Goal: Task Accomplishment & Management: Complete application form

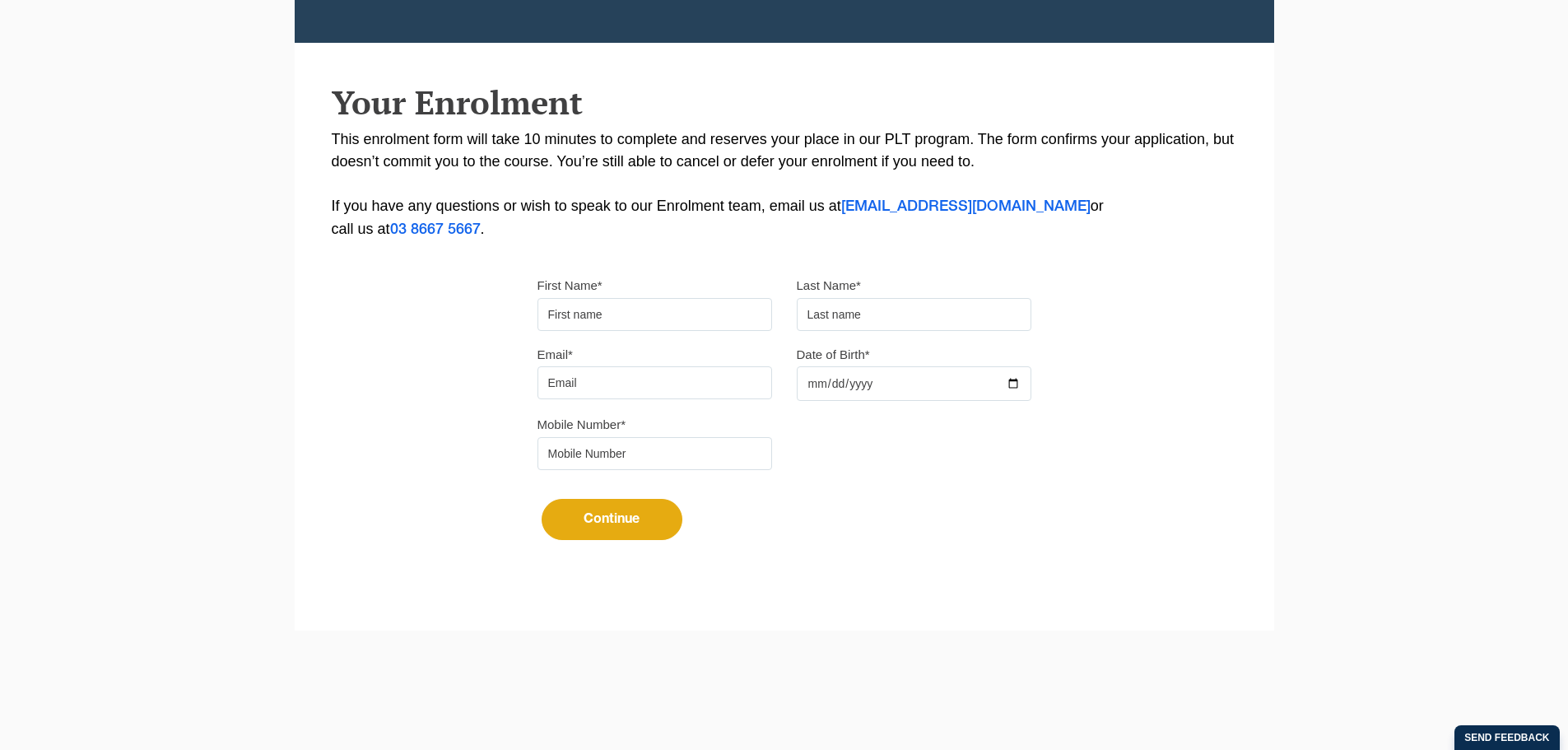
click at [601, 316] on input "First Name*" at bounding box center [654, 314] width 234 height 33
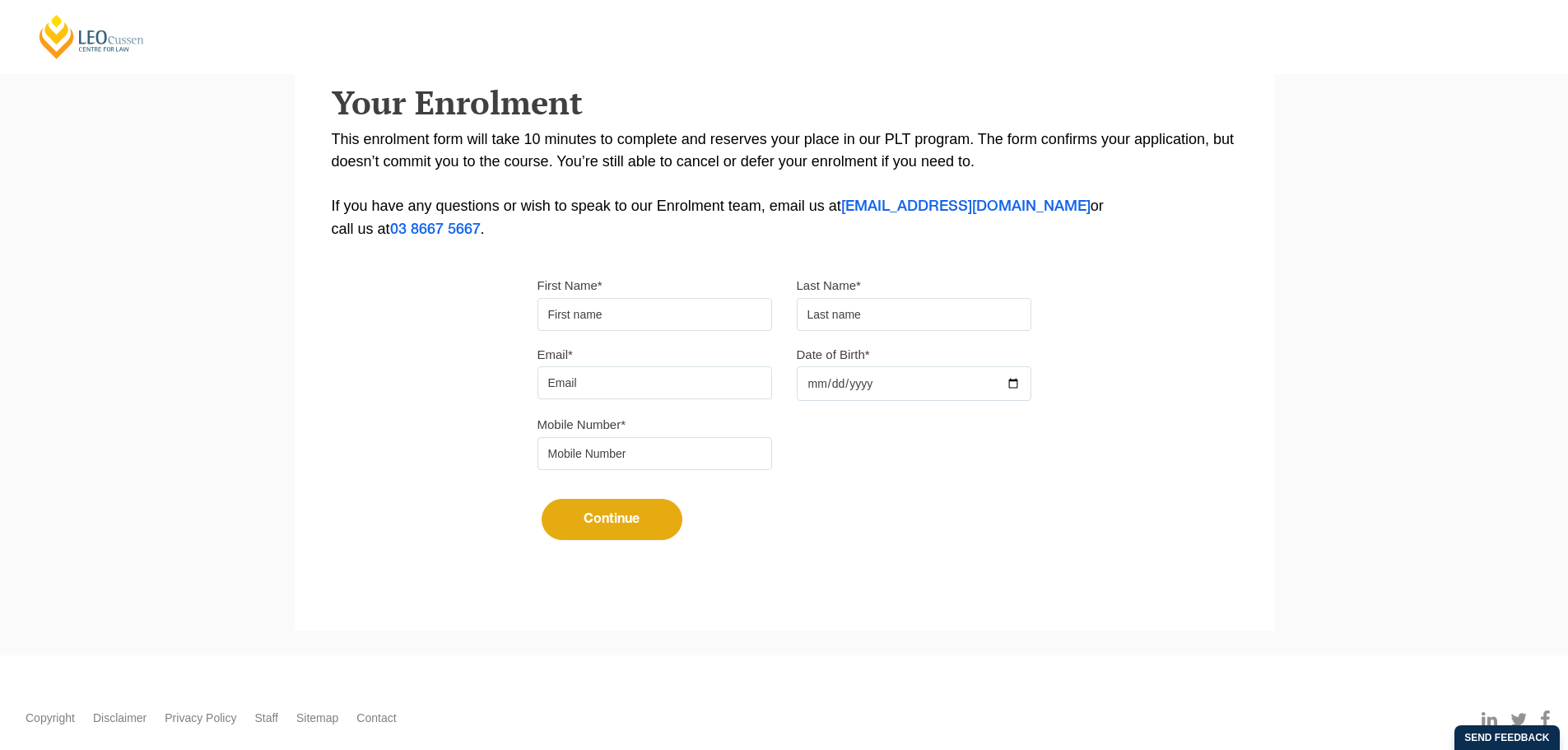
type input "Chakri"
type input "Morisetty"
type input "[EMAIL_ADDRESS][DOMAIN_NAME]"
type input "0433443965"
click at [840, 376] on input "Date of Birth*" at bounding box center [913, 384] width 234 height 34
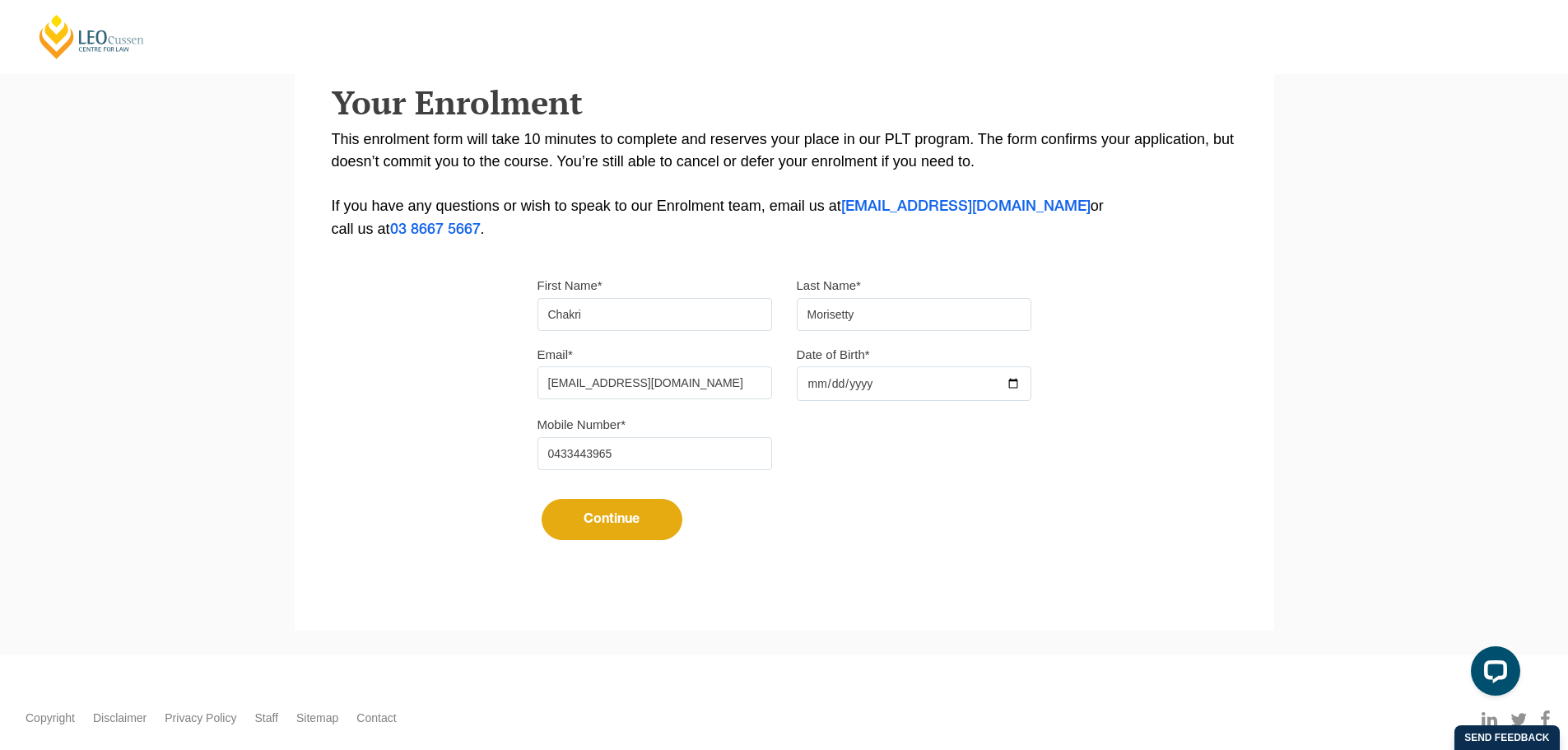
click at [813, 382] on input "Date of Birth*" at bounding box center [913, 384] width 234 height 34
type input "1980-01-01"
click at [589, 521] on button "Continue" at bounding box center [611, 518] width 140 height 41
select select
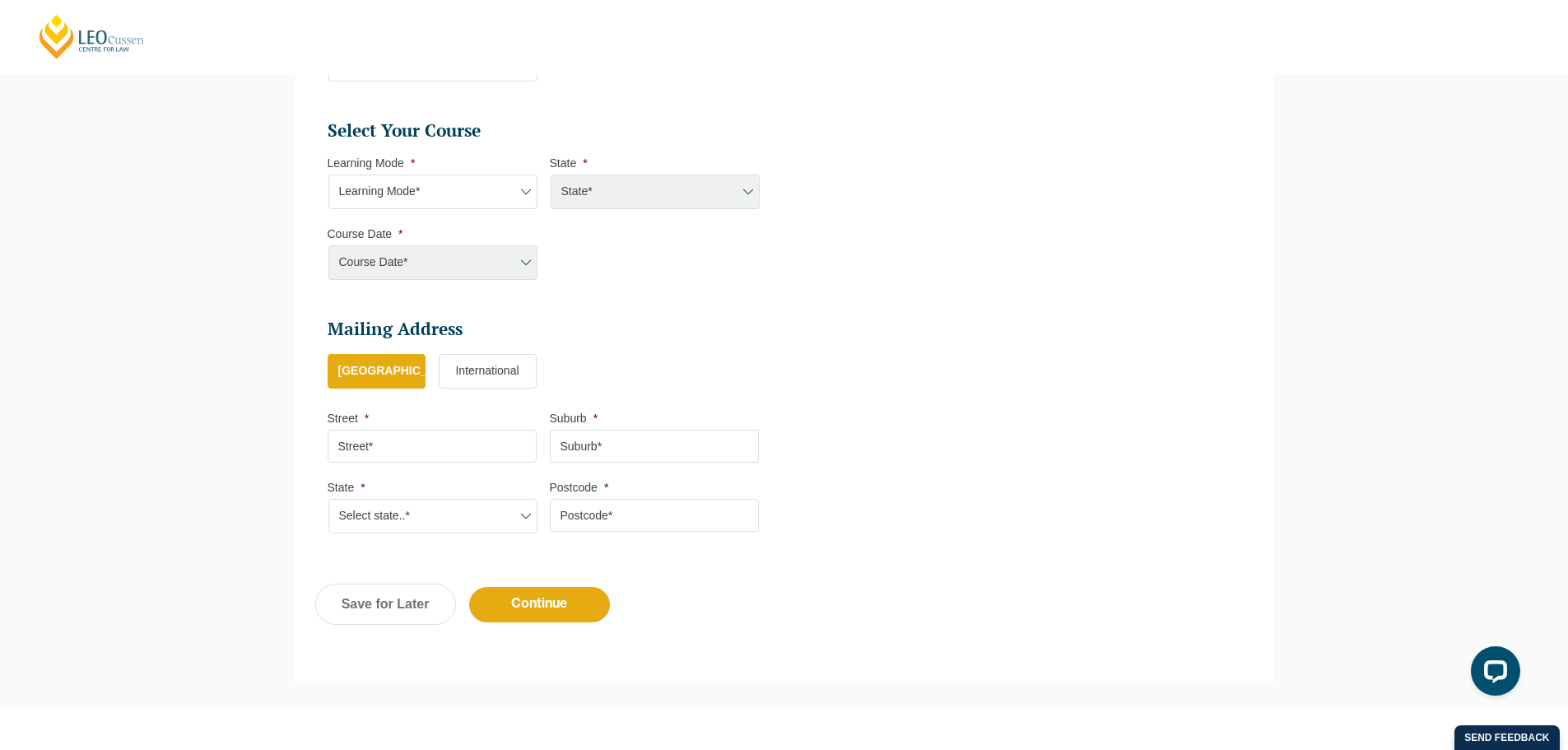
scroll to position [719, 0]
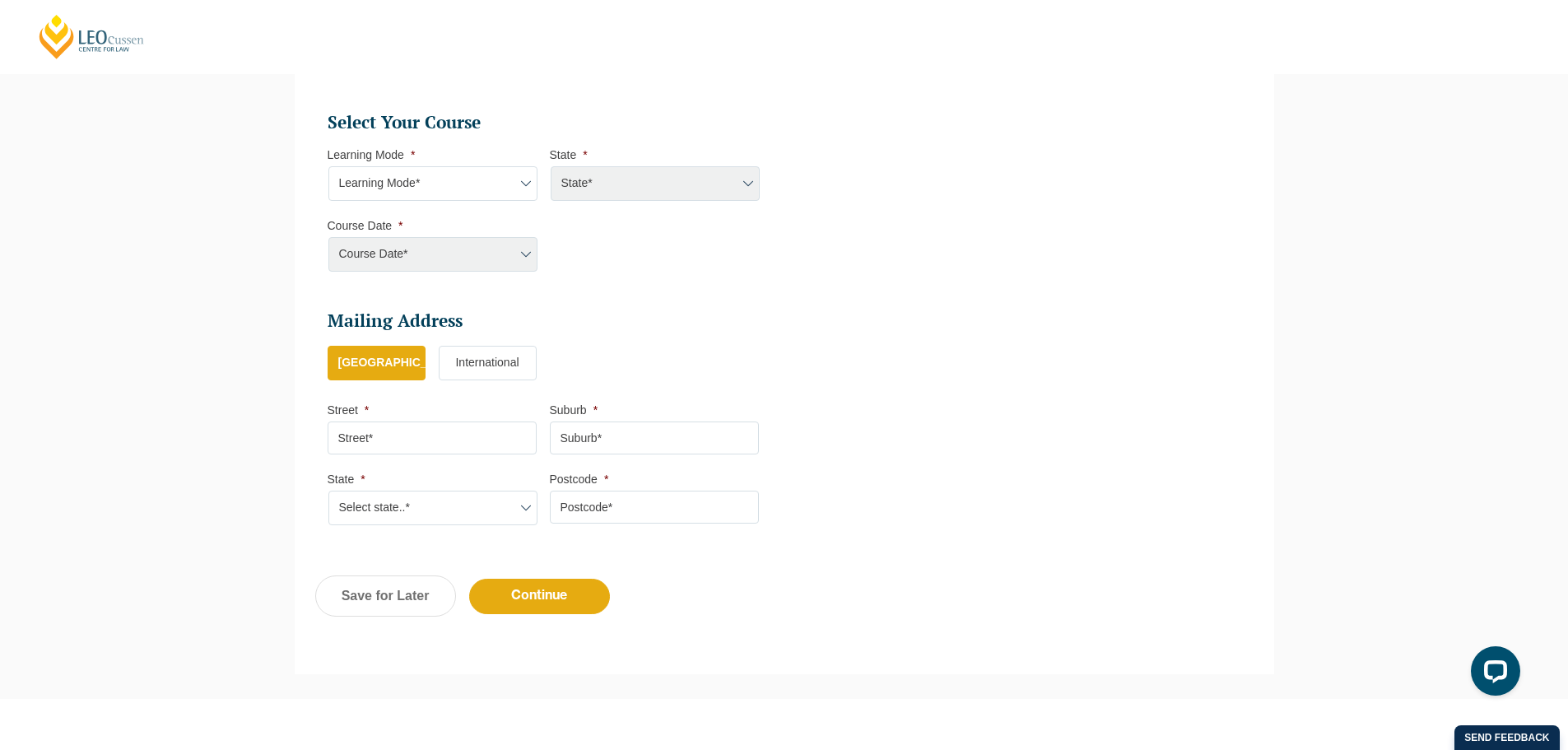
click at [427, 177] on select "Learning Mode* Online Full Time Learning Online Part Time Learning Blended Full…" at bounding box center [433, 183] width 209 height 34
select select "Online Full Time Learning"
click at [328, 166] on select "Learning Mode* Online Full Time Learning Online Part Time Learning Blended Full…" at bounding box center [433, 183] width 209 height 34
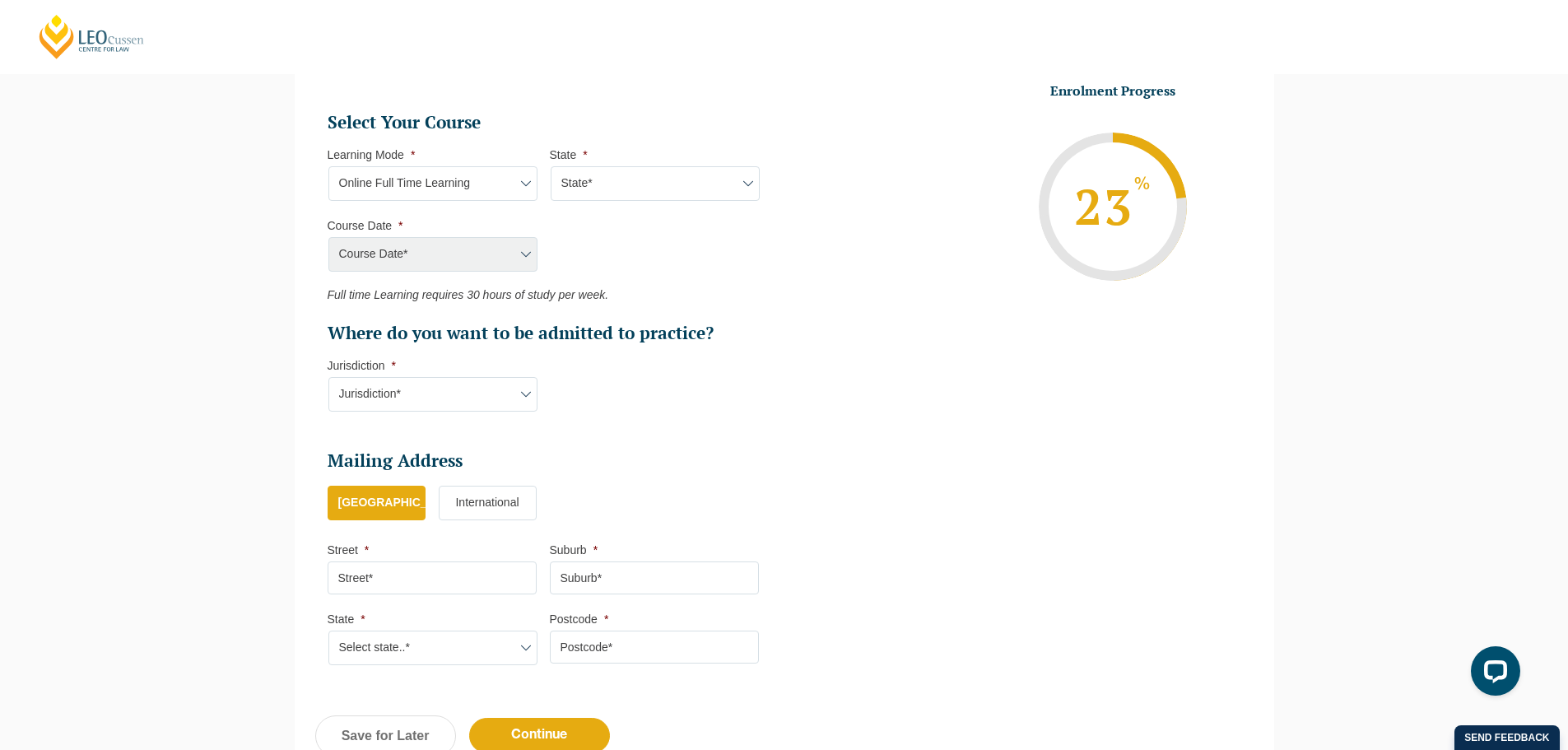
click at [479, 184] on select "Learning Mode* Online Full Time Learning Online Part Time Learning Blended Full…" at bounding box center [433, 183] width 209 height 34
click at [631, 226] on ul "Select Your Course This field is hidden when viewing the form Only for Flinder …" at bounding box center [550, 228] width 444 height 234
click at [604, 193] on select "State* National (ACT, NSW, VIC, QLD, SA, WA)" at bounding box center [655, 183] width 209 height 34
select select "National (ACT, NSW, VIC, QLD, SA, WA)"
click at [551, 166] on select "State* National (ACT, NSW, VIC, QLD, SA, WA)" at bounding box center [655, 183] width 209 height 34
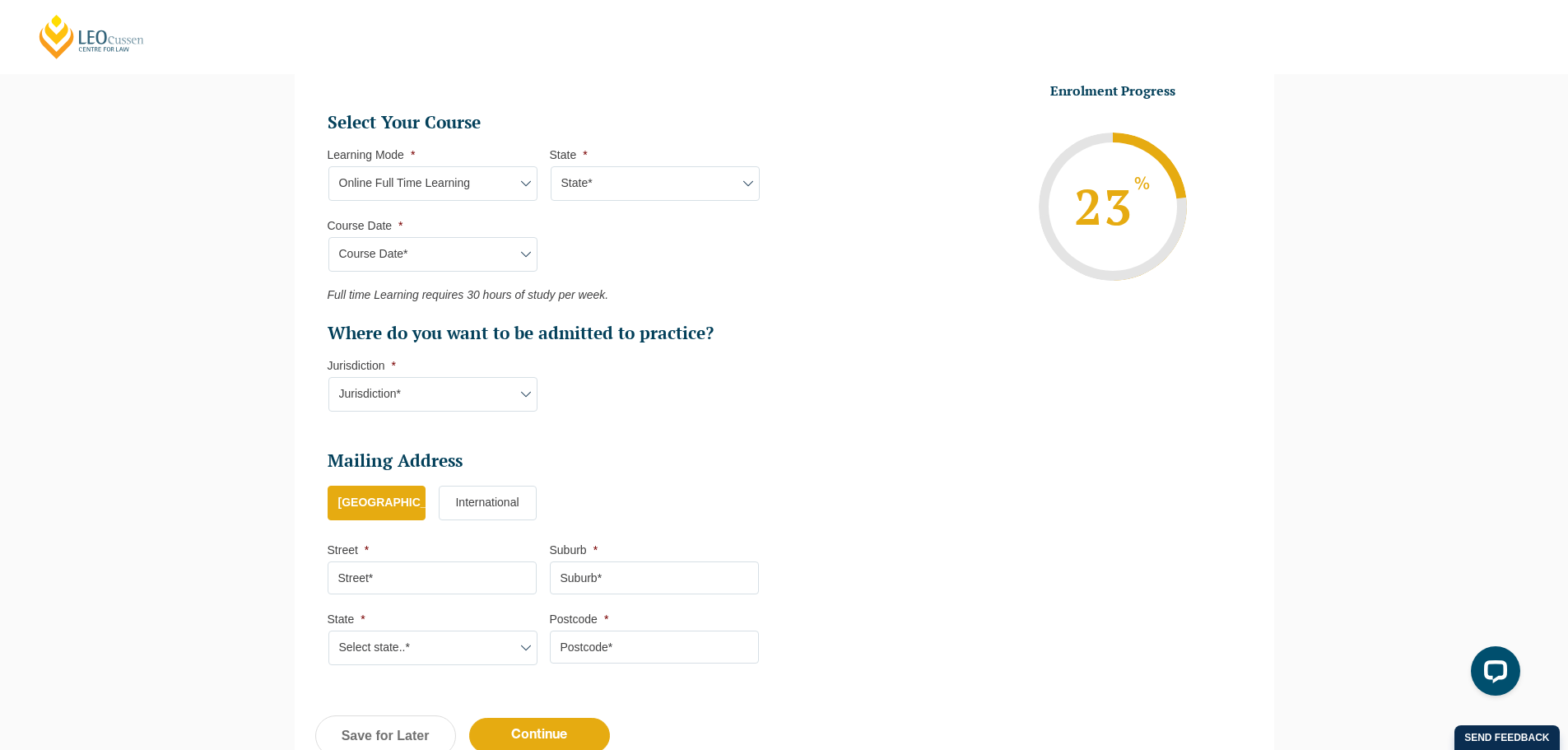
click at [495, 246] on select "Course Date* September 2025 (22-Sep-2025 to 20-Feb-2026) December 2025 (08-Dec-…" at bounding box center [433, 254] width 209 height 34
click at [464, 190] on select "Learning Mode* Online Full Time Learning Online Part Time Learning Blended Full…" at bounding box center [433, 183] width 209 height 34
select select "Blended Full Time Learning"
click at [328, 166] on select "Learning Mode* Online Full Time Learning Online Part Time Learning Blended Full…" at bounding box center [433, 183] width 209 height 34
select select
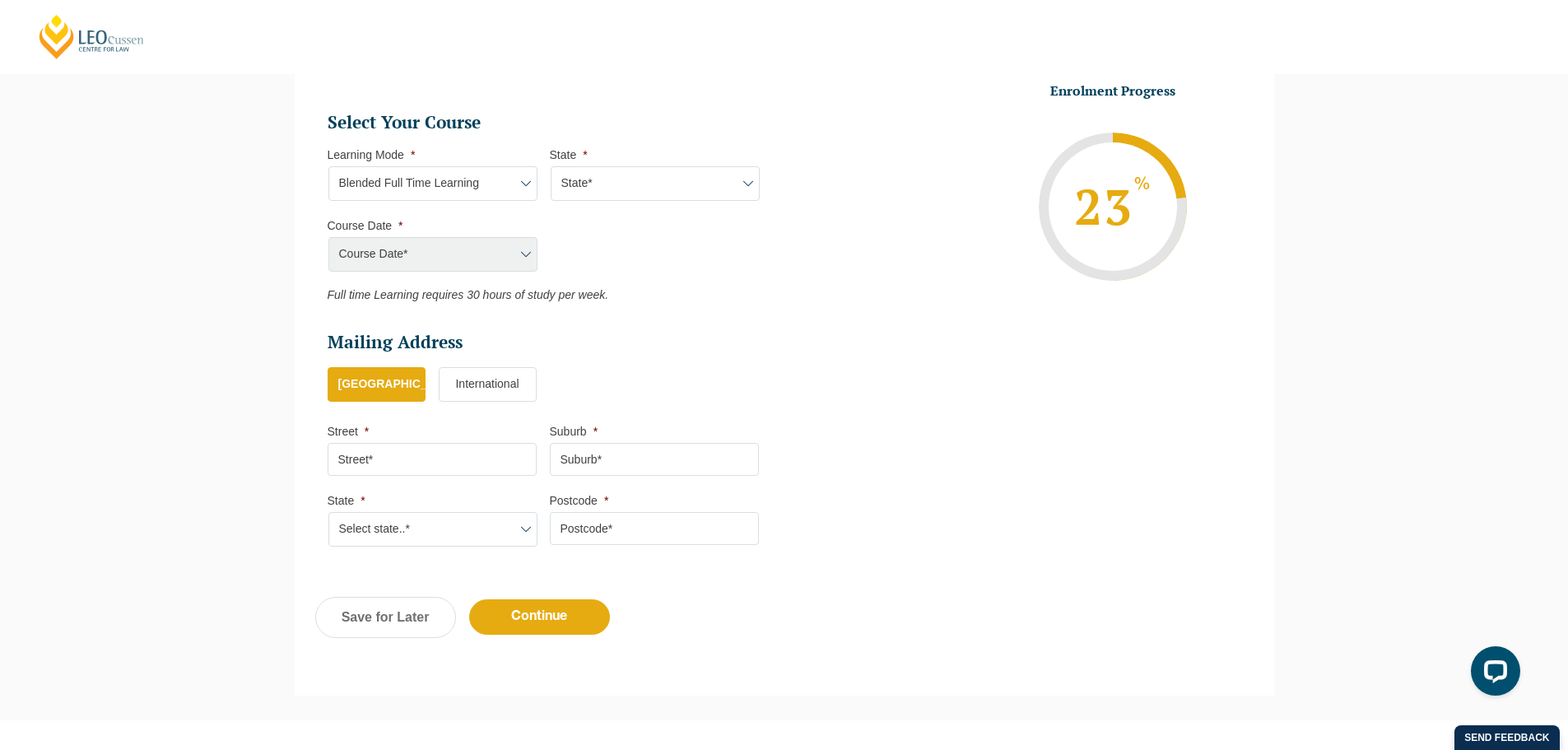
click at [633, 177] on select "State* ACT NSW QLD SA VIC WA" at bounding box center [655, 183] width 209 height 34
click at [453, 208] on ul "Select Your Course This field is hidden when viewing the form Only for Flinder …" at bounding box center [550, 206] width 444 height 191
click at [455, 191] on select "Learning Mode* Online Full Time Learning Online Part Time Learning Blended Full…" at bounding box center [433, 183] width 209 height 34
select select "Online Part Time Learning"
click at [328, 166] on select "Learning Mode* Online Full Time Learning Online Part Time Learning Blended Full…" at bounding box center [433, 183] width 209 height 34
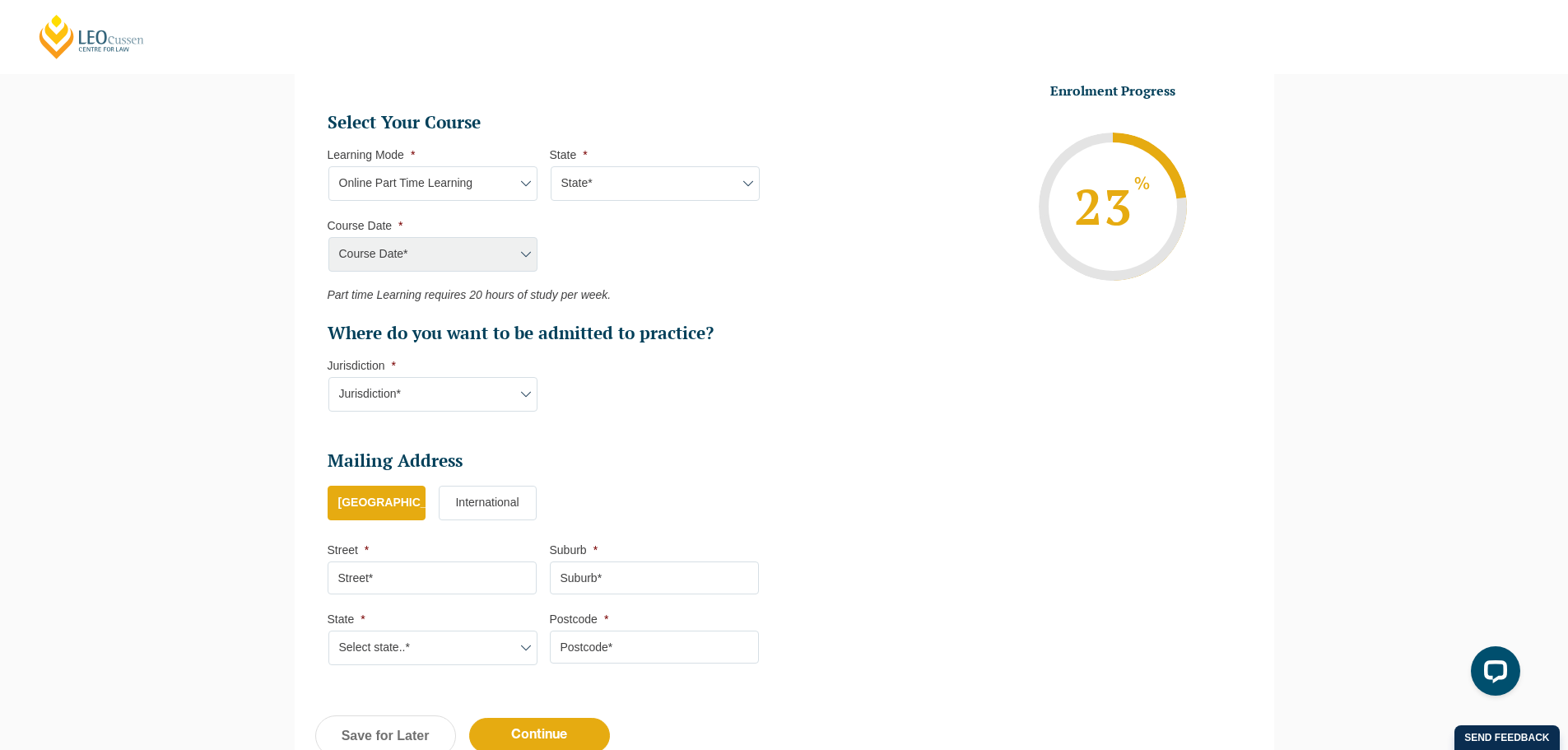
click at [574, 182] on select "State* National (ACT, NSW, VIC, QLD, SA, WA)" at bounding box center [655, 183] width 209 height 34
select select "National (ACT, NSW, VIC, QLD, SA, WA)"
click at [551, 166] on select "State* National (ACT, NSW, VIC, QLD, SA, WA)" at bounding box center [655, 183] width 209 height 34
click at [471, 242] on select "Course Date* January 2026 (27-Jan-2026 to 21-Aug-2026) March 2026 (30-Mar-2026 …" at bounding box center [433, 254] width 209 height 34
click at [558, 210] on ul "Select Your Course This field is hidden when viewing the form Only for Flinder …" at bounding box center [550, 228] width 444 height 234
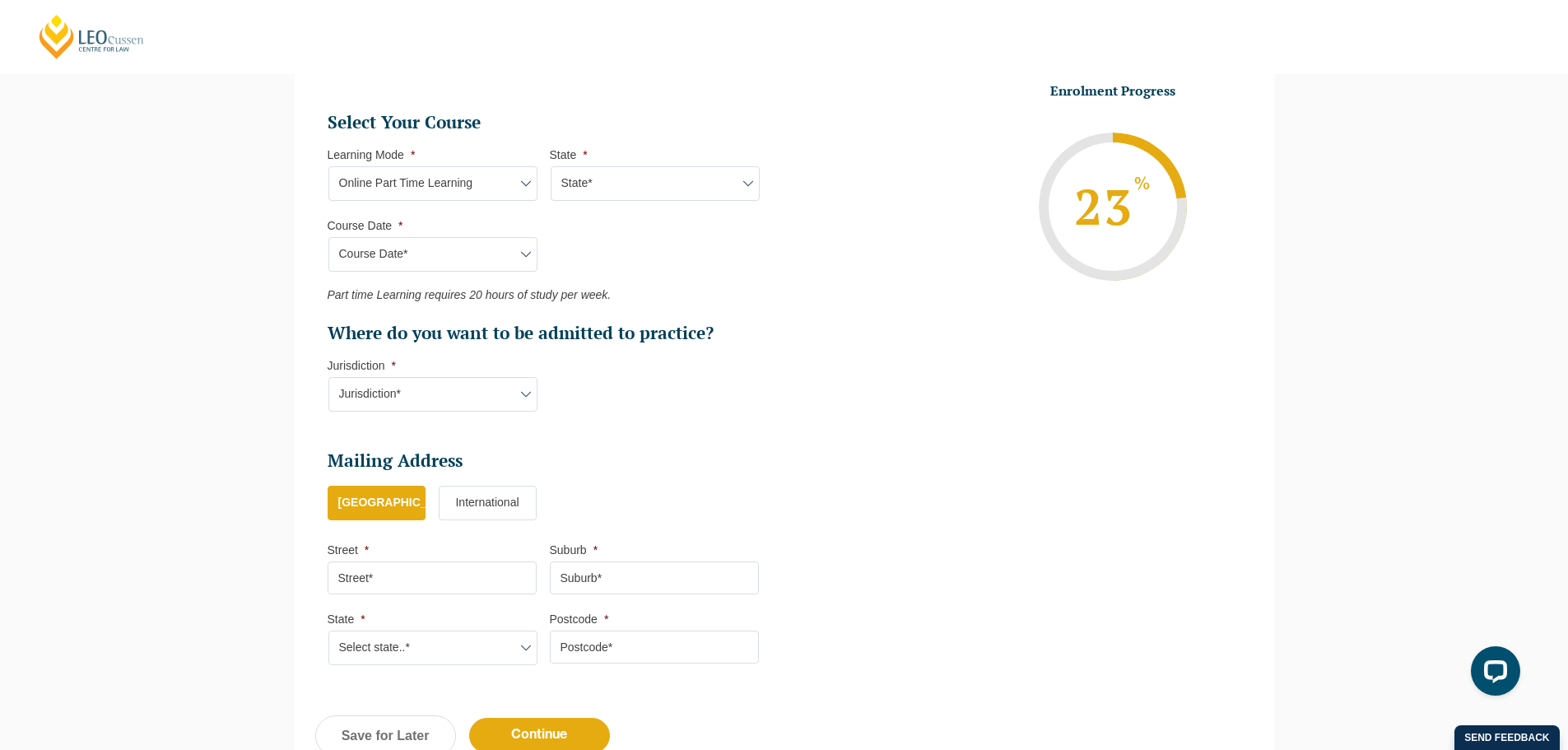
click at [483, 186] on select "Learning Mode* Online Full Time Learning Online Part Time Learning Blended Full…" at bounding box center [433, 183] width 209 height 34
select select "Blended Full Time Learning"
click at [328, 166] on select "Learning Mode* Online Full Time Learning Online Part Time Learning Blended Full…" at bounding box center [433, 183] width 209 height 34
select select
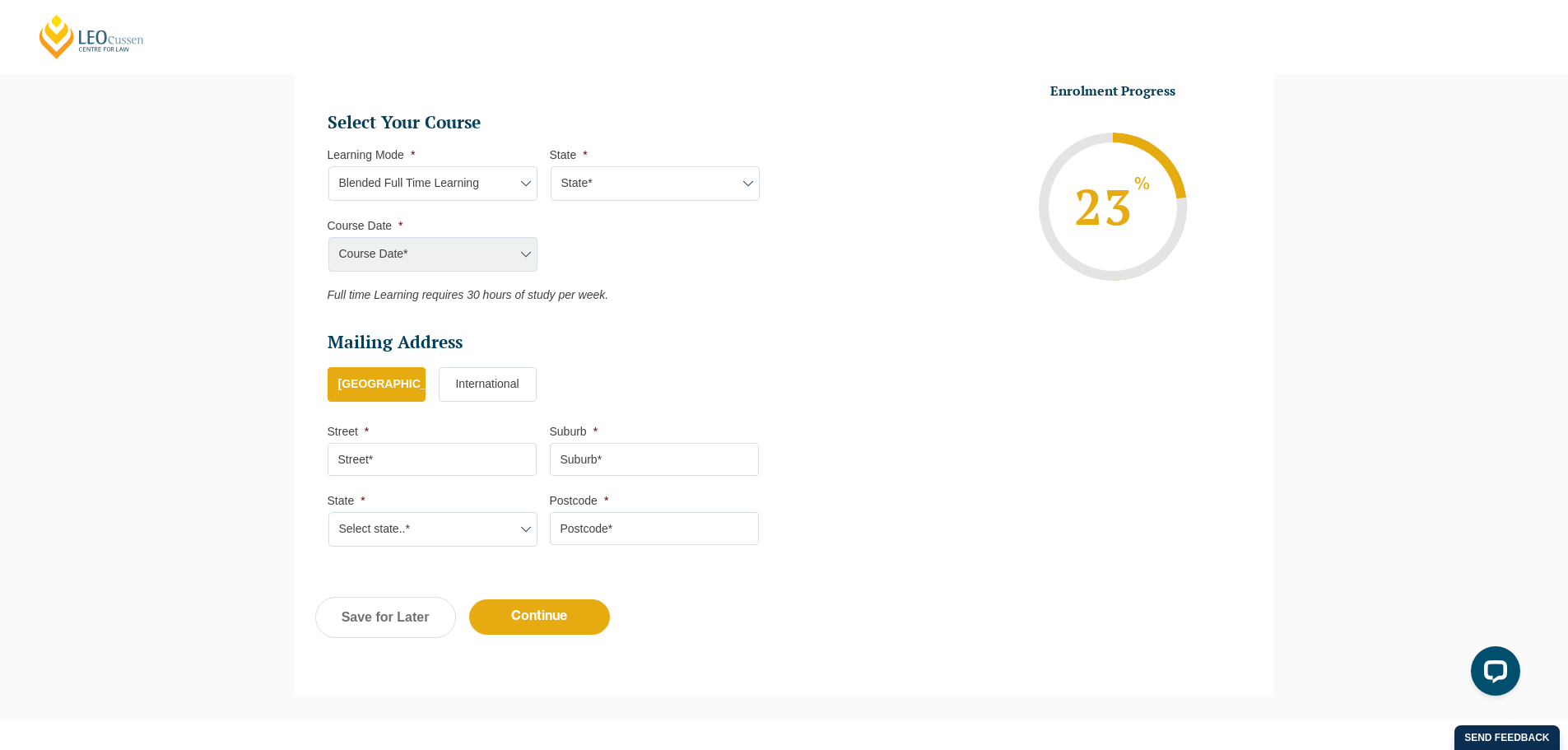
click at [488, 189] on select "Learning Mode* Online Full Time Learning Online Part Time Learning Blended Full…" at bounding box center [433, 183] width 209 height 34
select select "Blended Part Time Learning"
click at [328, 166] on select "Learning Mode* Online Full Time Learning Online Part Time Learning Blended Full…" at bounding box center [433, 183] width 209 height 34
click at [580, 176] on select "State* ACT NSW QLD VIC WA" at bounding box center [655, 183] width 209 height 34
select select "ACT"
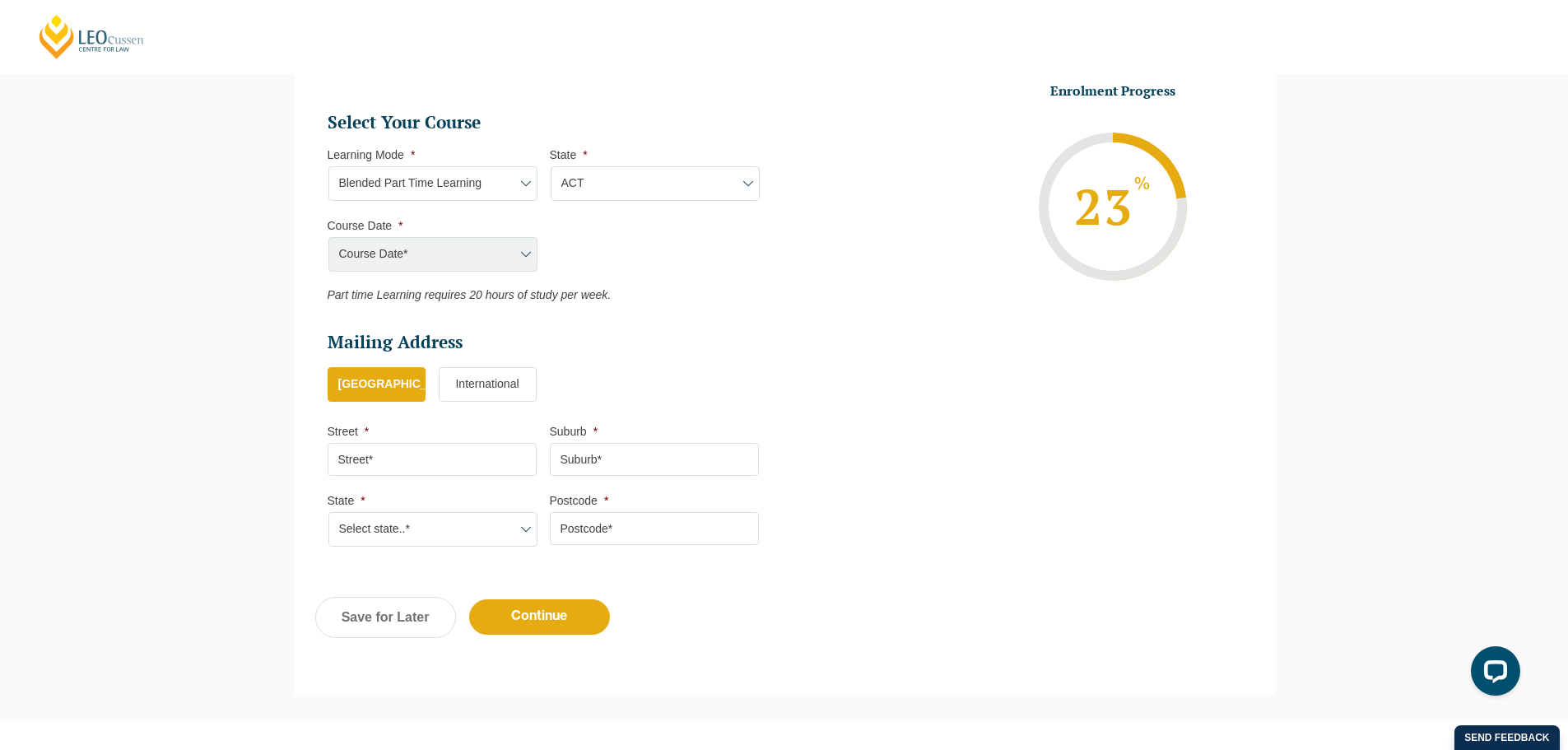
click at [551, 166] on select "State* ACT NSW QLD VIC WA" at bounding box center [655, 183] width 209 height 34
click at [477, 264] on select "Course Date* March 2026 (30-Mar-2026 to 23-Oct-2026)" at bounding box center [433, 254] width 209 height 34
click at [666, 235] on ul "Select Your Course This field is hidden when viewing the form Only for Flinder …" at bounding box center [550, 206] width 444 height 191
click at [493, 188] on select "Learning Mode* Online Full Time Learning Online Part Time Learning Blended Full…" at bounding box center [433, 183] width 209 height 34
select select "Onsite Full Time Learning"
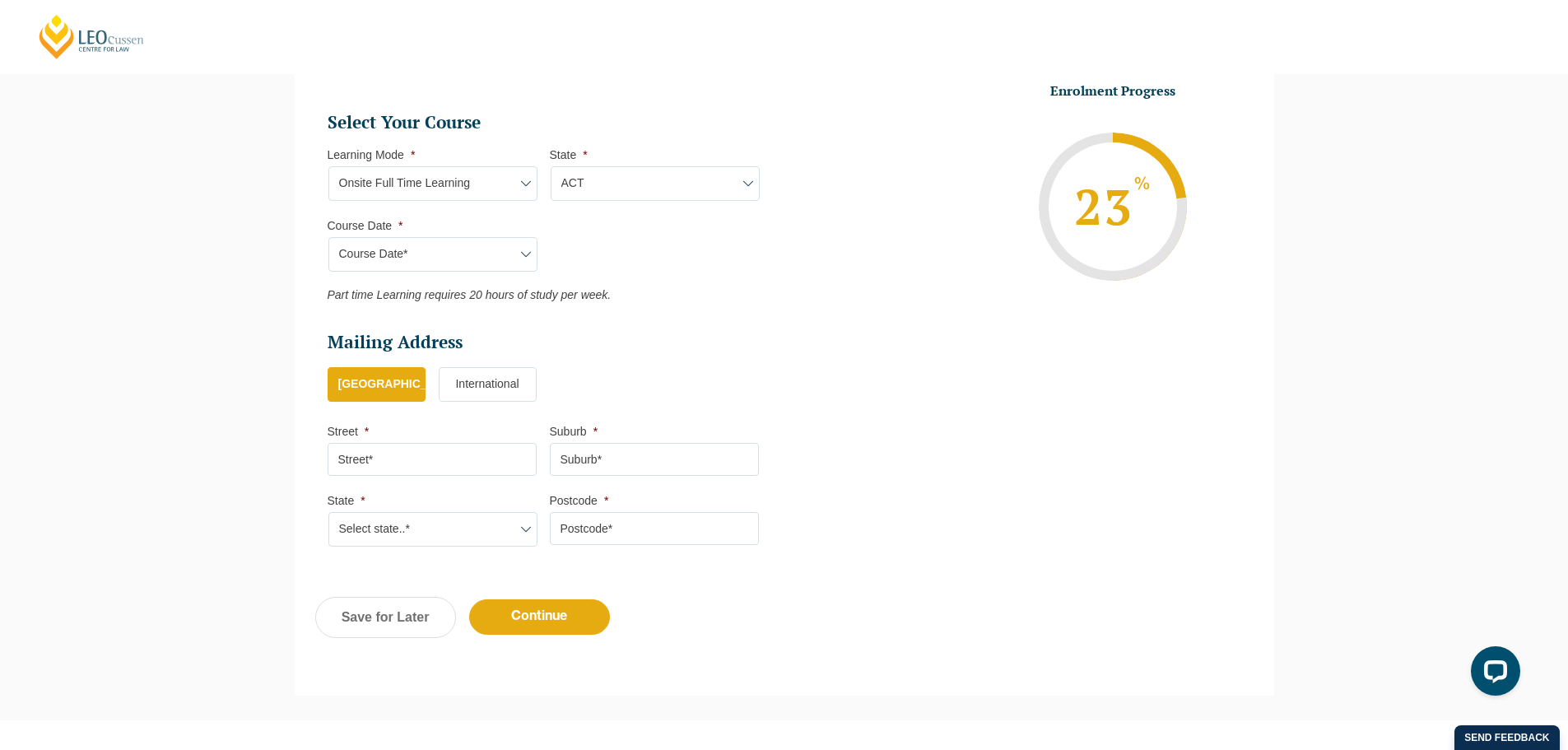
click at [328, 166] on select "Learning Mode* Online Full Time Learning Online Part Time Learning Blended Full…" at bounding box center [433, 183] width 209 height 34
click at [614, 193] on select "State* VIC" at bounding box center [655, 183] width 209 height 34
select select "VIC"
click at [551, 166] on select "State* VIC" at bounding box center [655, 183] width 209 height 34
click at [446, 245] on select "Course Date* January 2026 (27-Jan-2026 to 12-Jun-2026) August 2026 (03-Aug-2026…" at bounding box center [433, 254] width 209 height 34
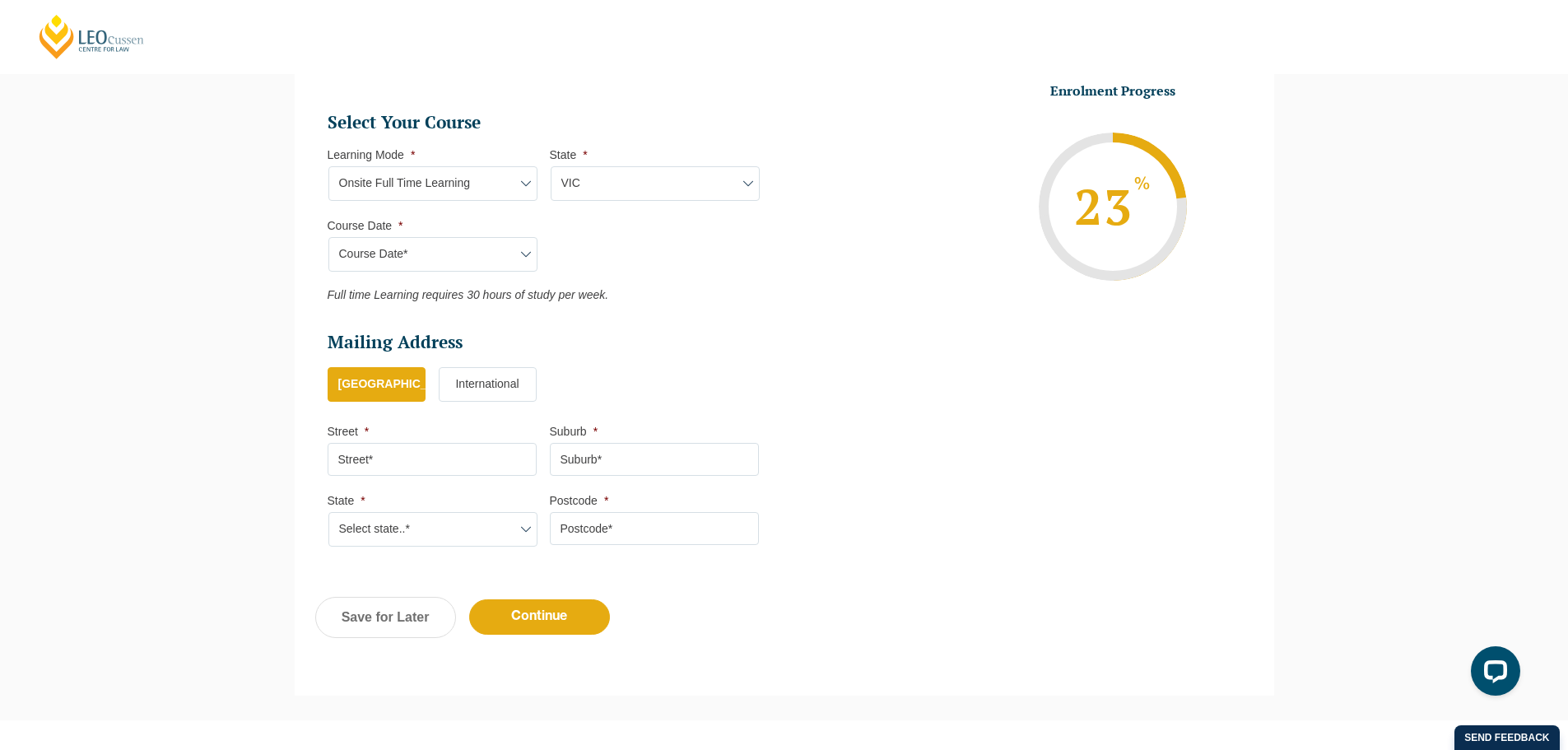
click at [721, 213] on ul "Select Your Course This field is hidden when viewing the form Only for Flinder …" at bounding box center [550, 206] width 444 height 191
click at [478, 181] on select "Learning Mode* Online Full Time Learning Online Part Time Learning Blended Full…" at bounding box center [433, 183] width 209 height 34
click at [607, 66] on header "Leo Cussen Centre for Law Search here Practical Legal Training Our Practical Le…" at bounding box center [784, 56] width 1568 height 113
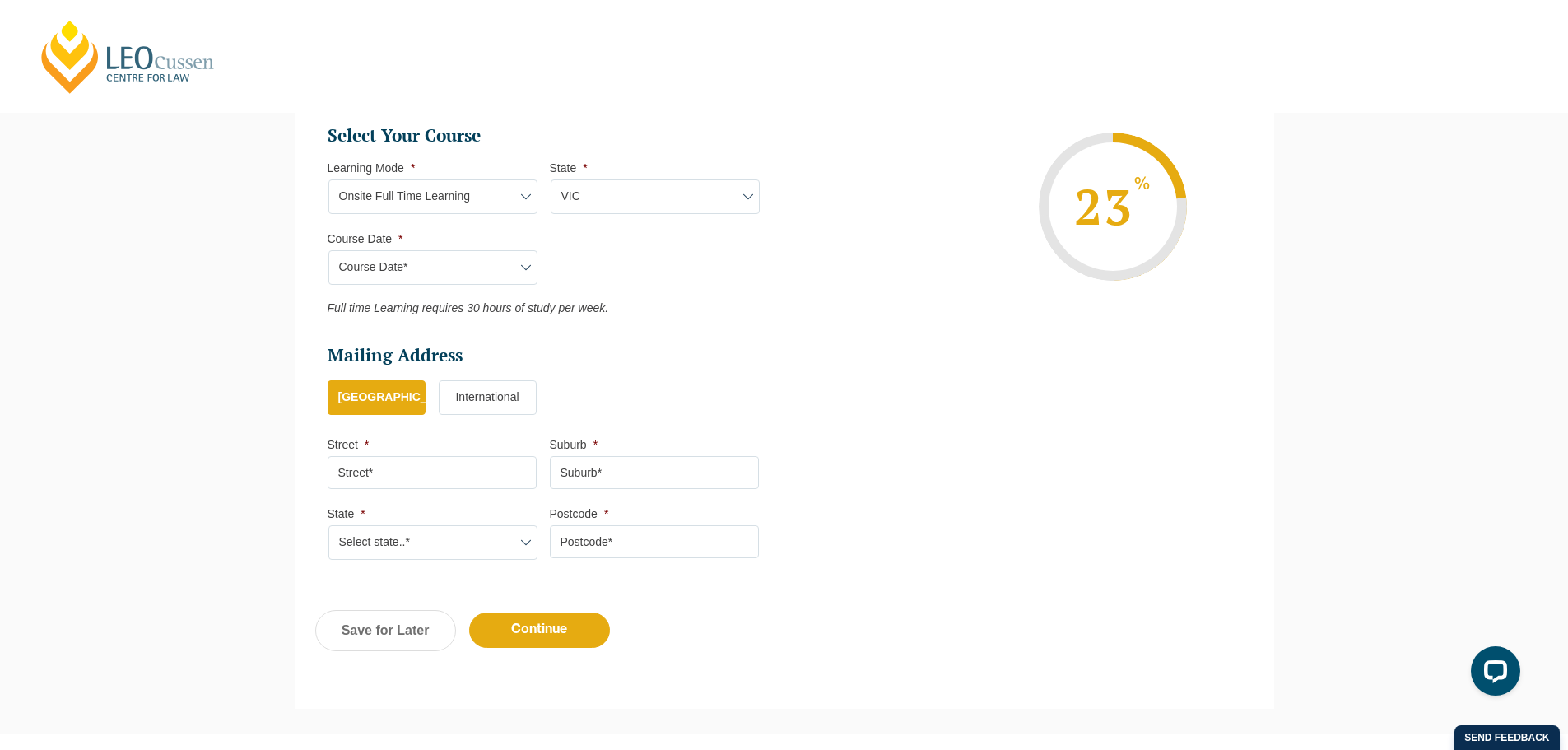
scroll to position [690, 0]
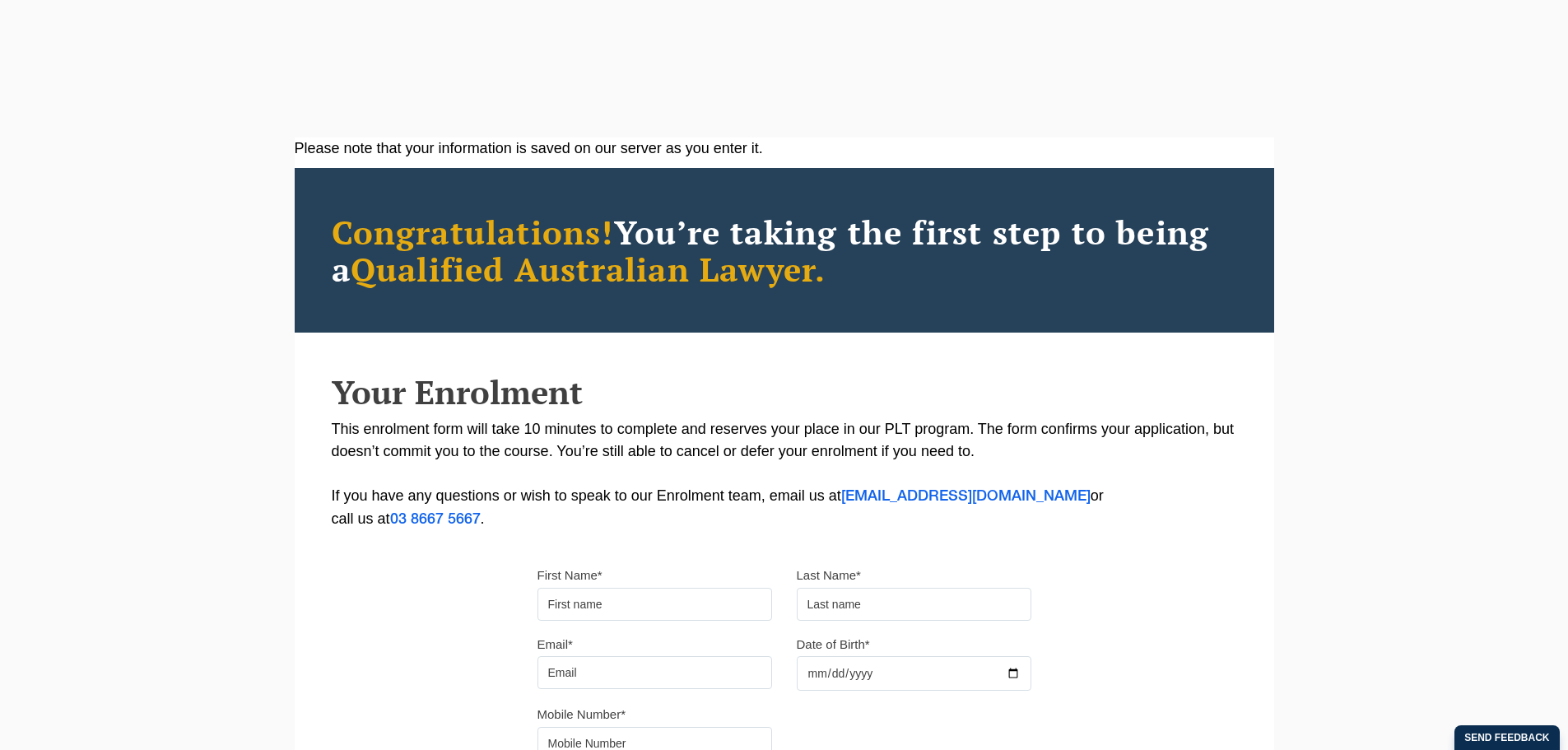
click at [650, 611] on input "First Name*" at bounding box center [654, 604] width 234 height 33
type input "Chakri"
type input "Morisetty"
type input "[EMAIL_ADDRESS][DOMAIN_NAME]"
type input "0433443965"
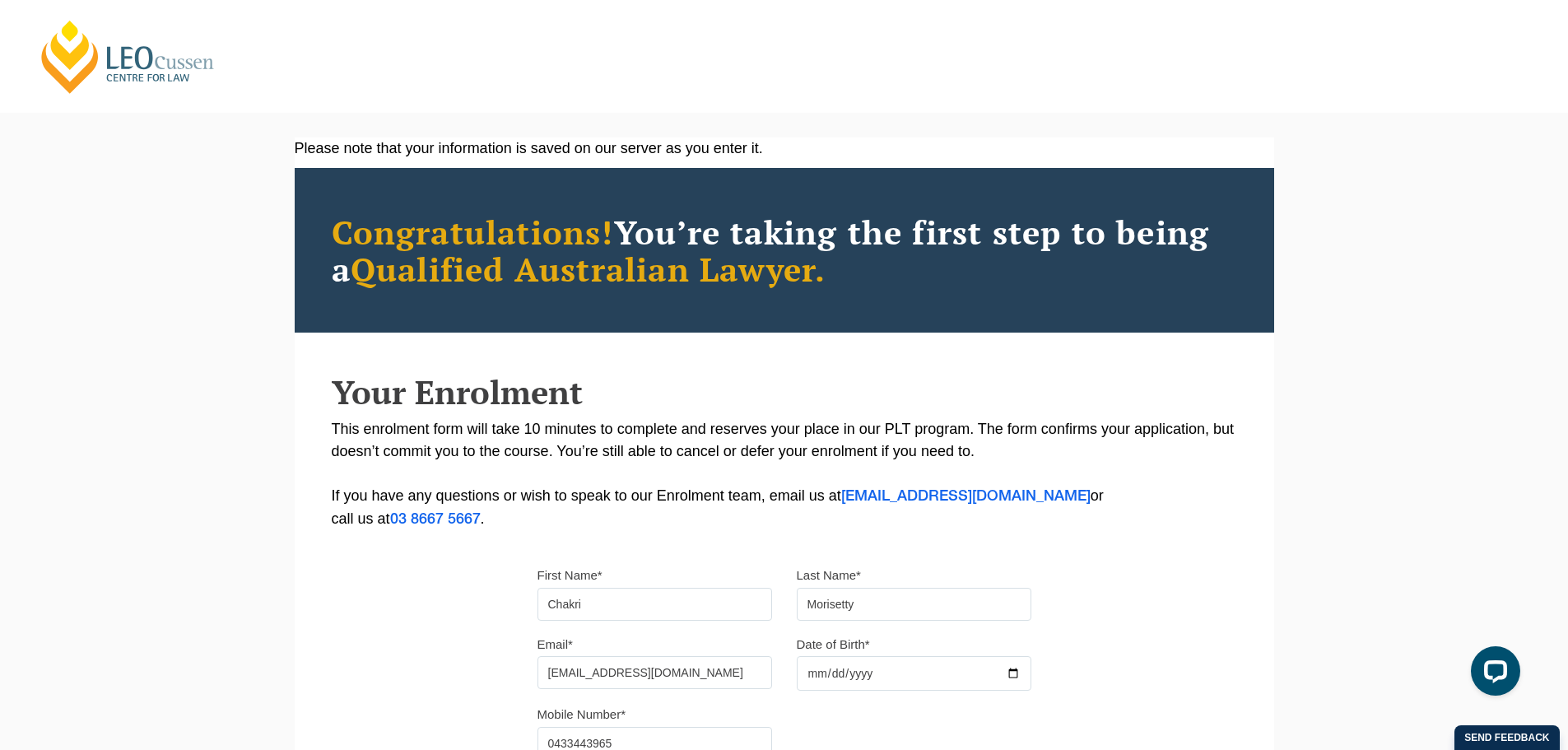
click at [808, 669] on input "Date of Birth*" at bounding box center [913, 673] width 234 height 34
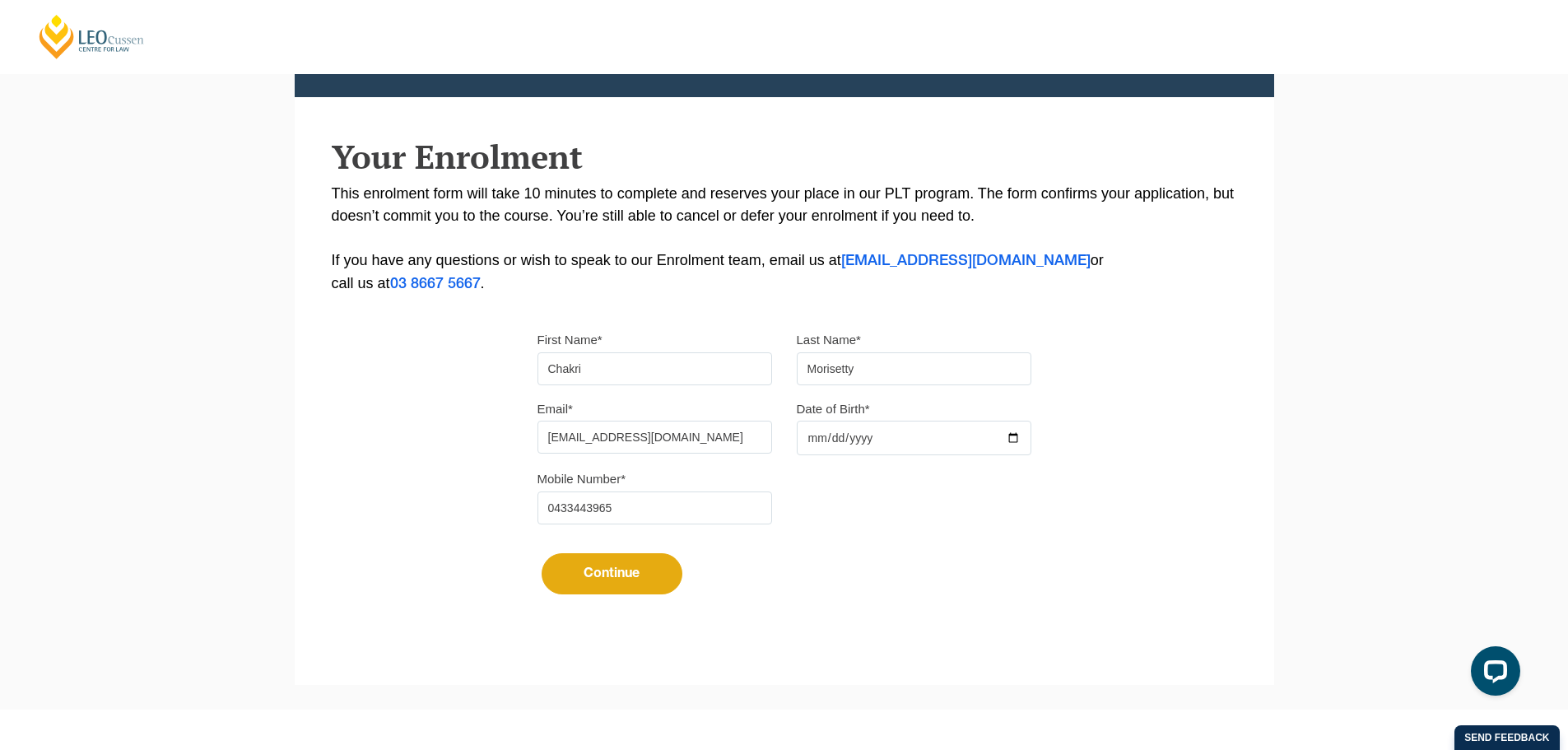
scroll to position [359, 0]
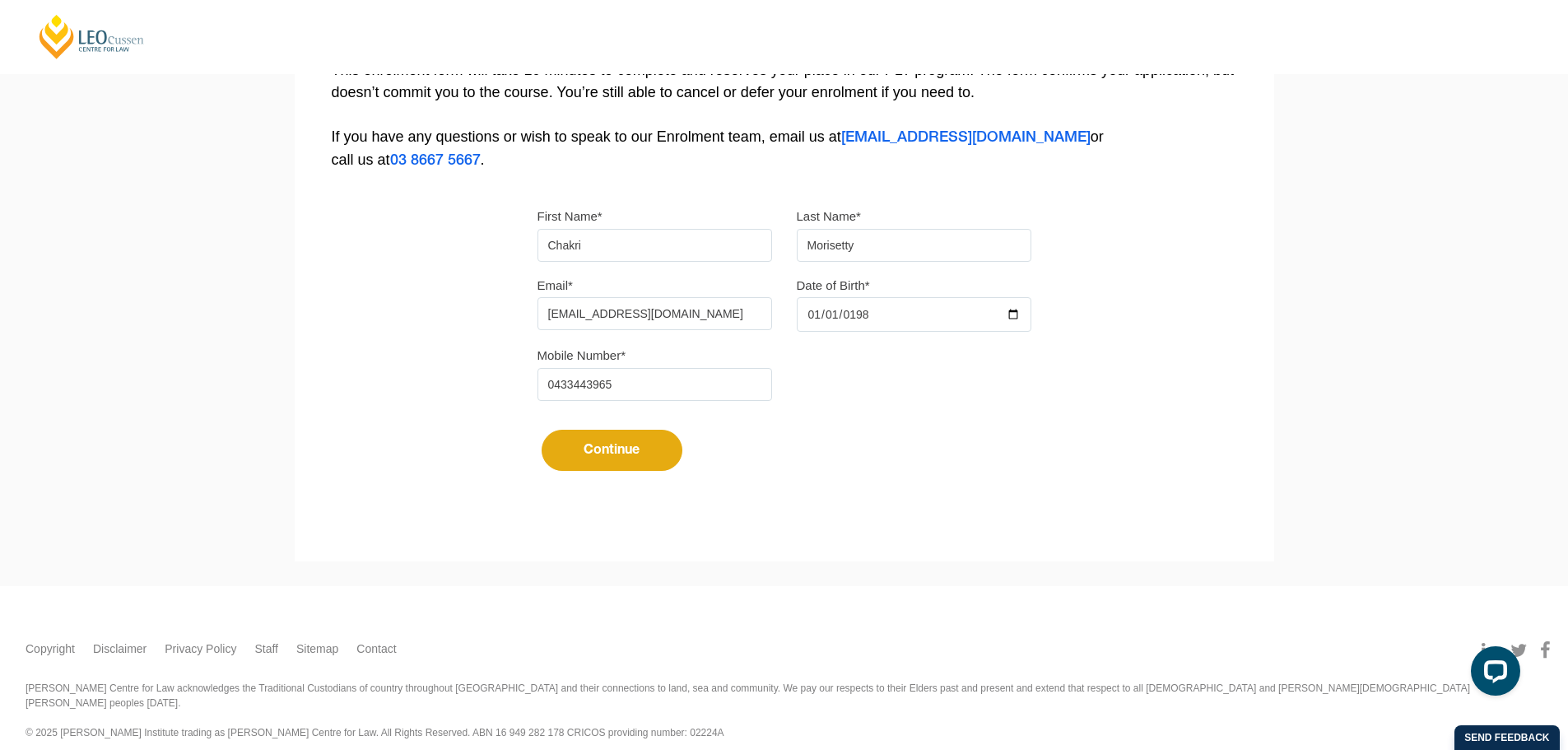
type input "[DATE]"
click at [607, 435] on button "Continue" at bounding box center [611, 450] width 140 height 41
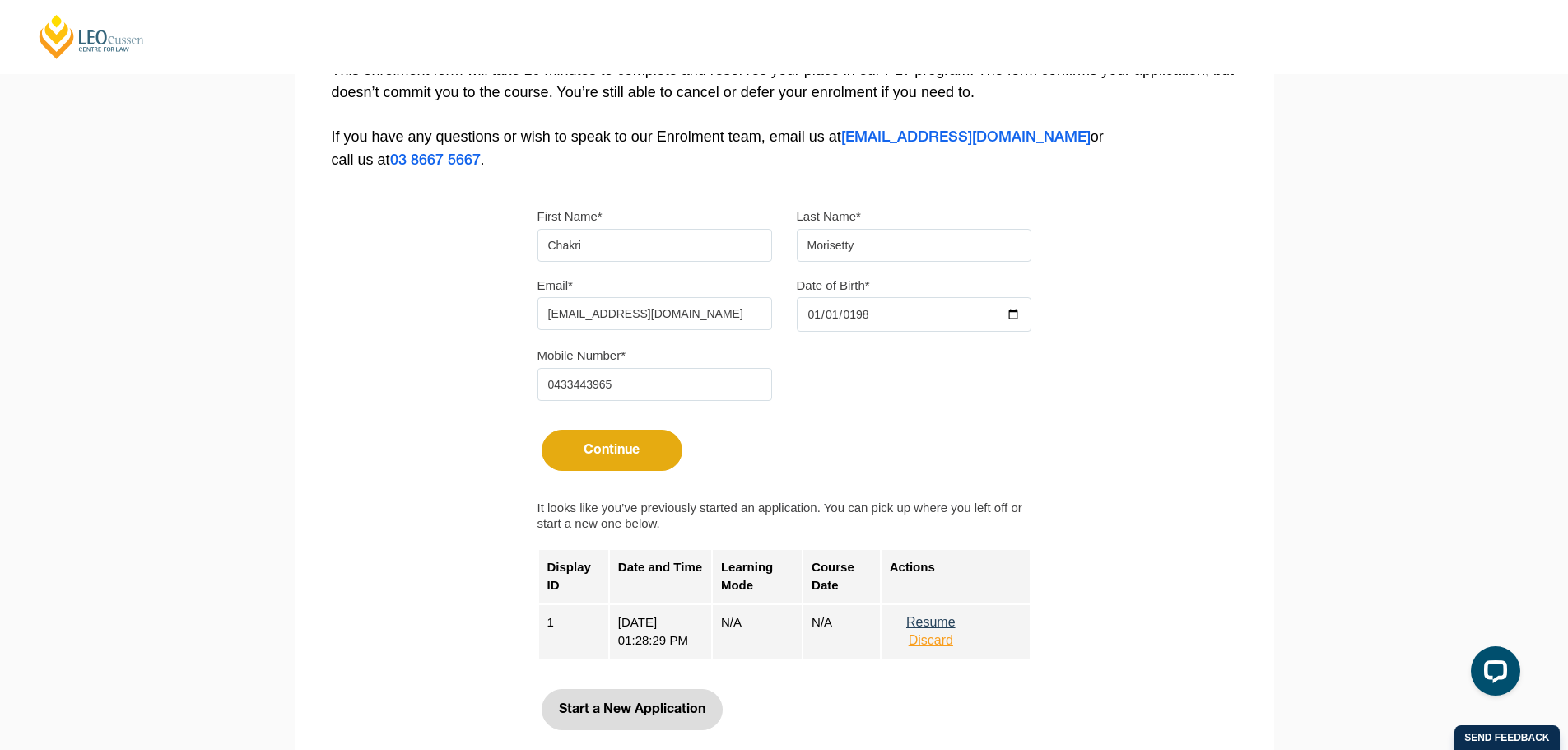
click at [646, 701] on button "Start a New Application" at bounding box center [631, 709] width 181 height 41
select select
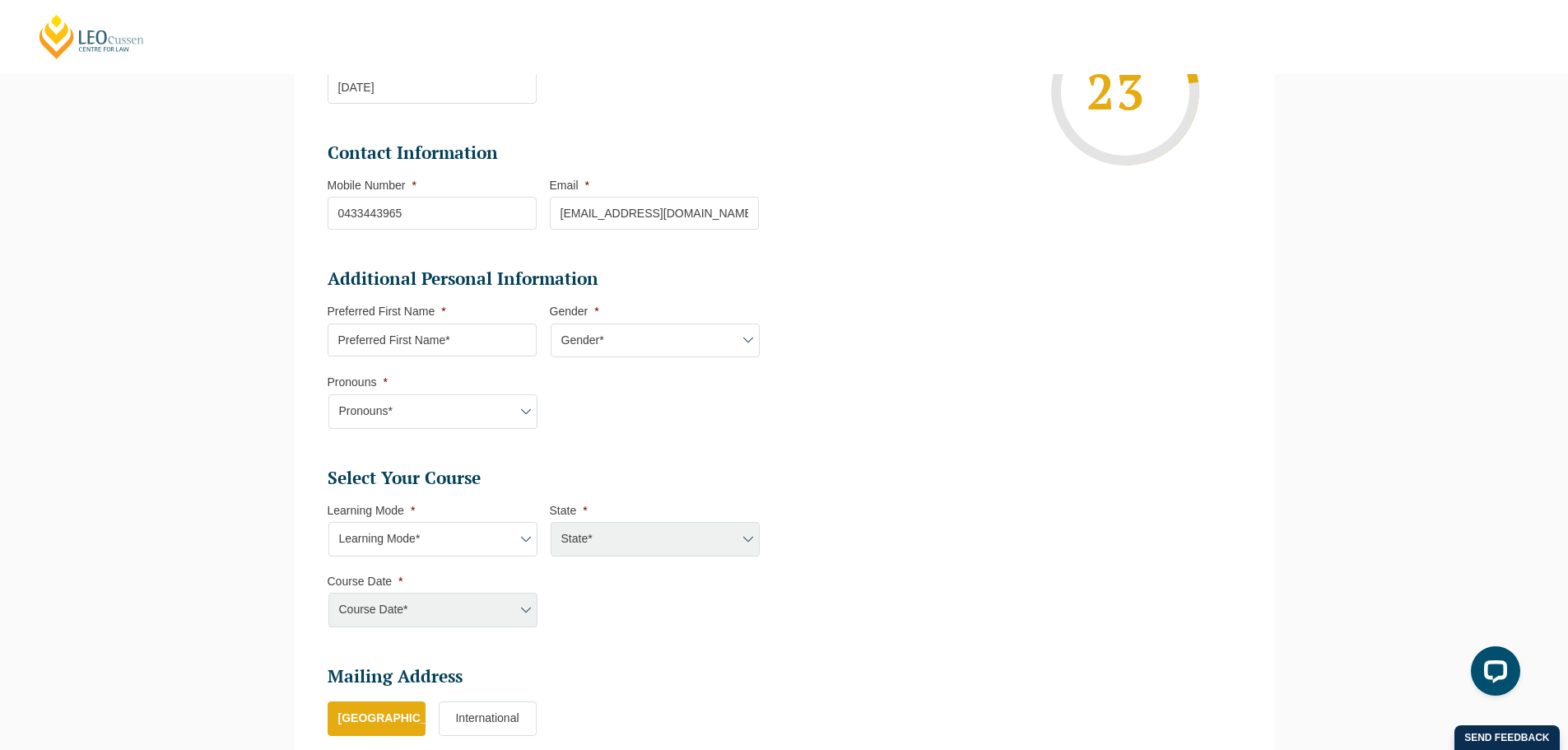
scroll to position [385, 0]
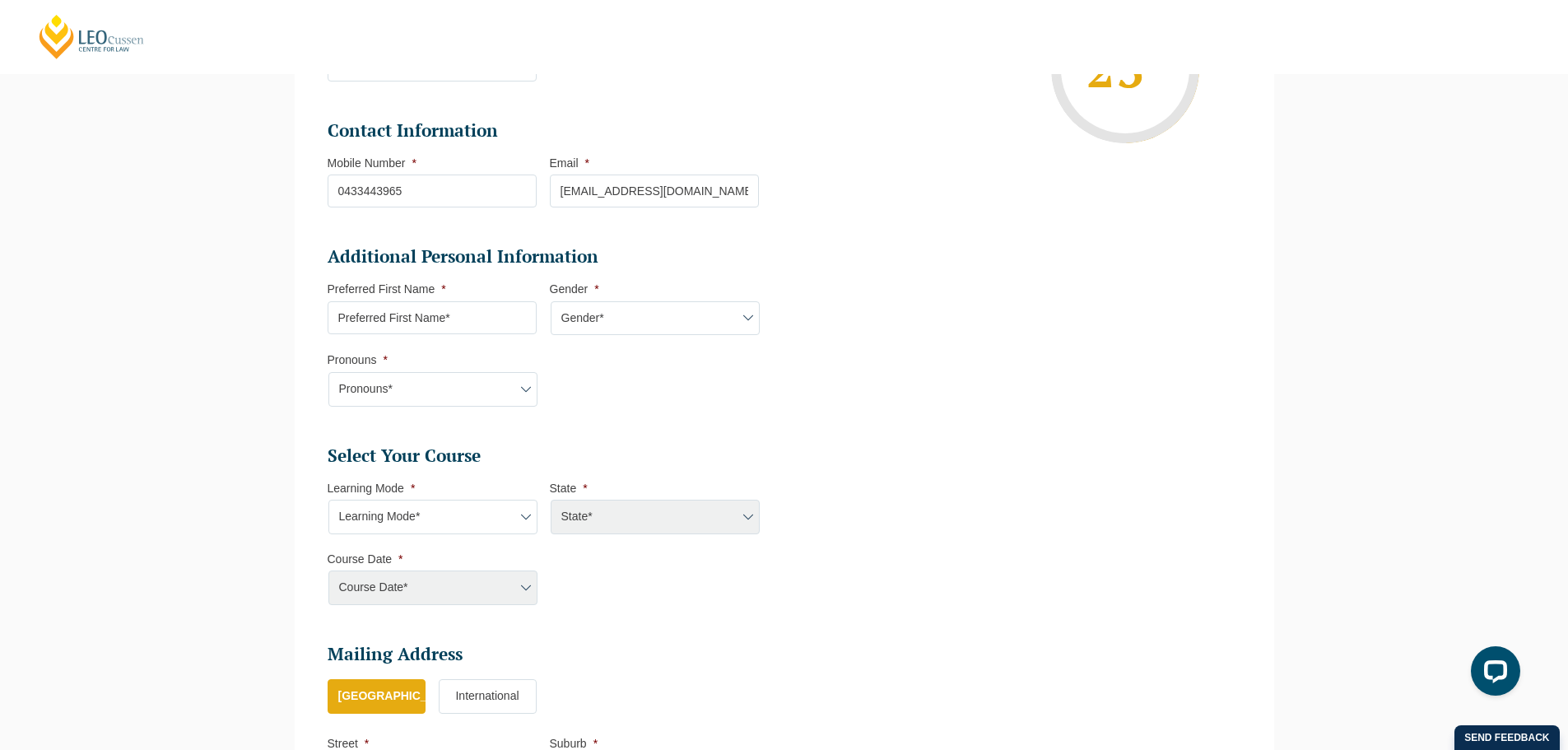
select select "NSW"
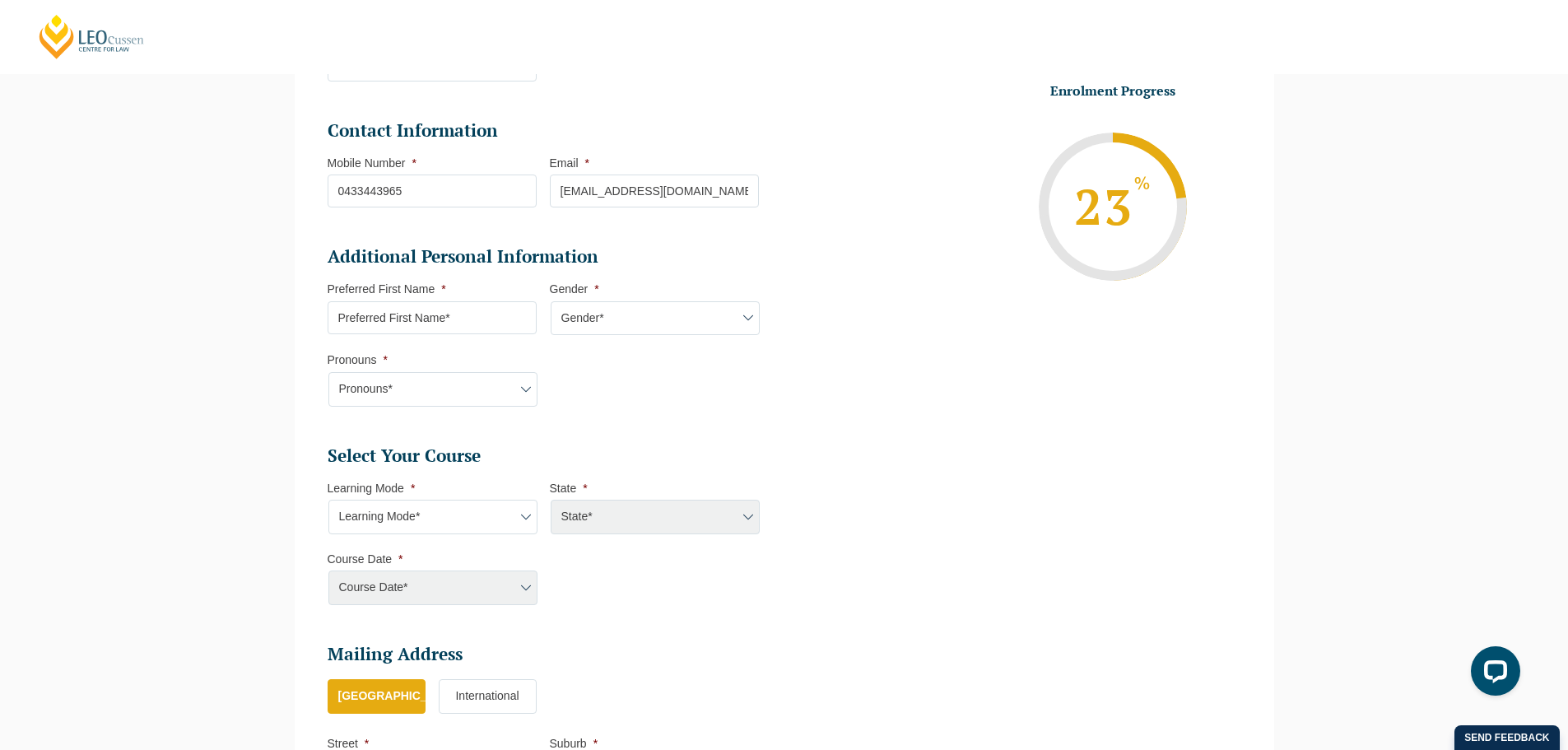
click at [479, 506] on select "Learning Mode* Online Full Time Learning Online Part Time Learning" at bounding box center [433, 516] width 209 height 34
select select "Online Full Time Learning"
click at [328, 499] on select "Learning Mode* Online Full Time Learning Online Part Time Learning" at bounding box center [433, 516] width 209 height 34
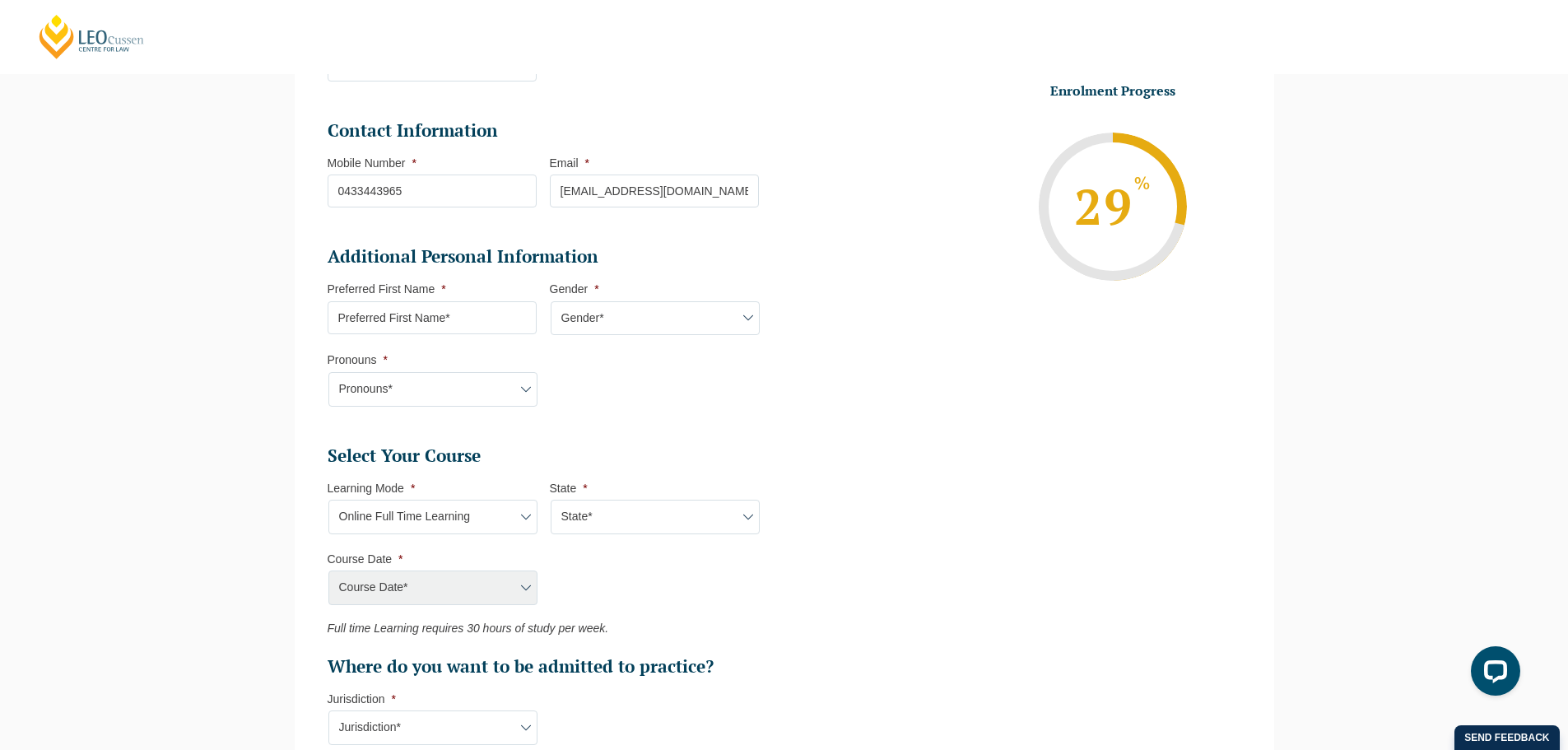
click at [697, 518] on select "State* NSW" at bounding box center [655, 516] width 209 height 34
select select "NSW"
click at [551, 499] on select "State* NSW" at bounding box center [655, 516] width 209 height 34
click at [467, 582] on select "Course Date* NSW 2025" at bounding box center [433, 588] width 209 height 34
click at [689, 560] on ul "Select Your Course This field is hidden when viewing the form Only for Flinder …" at bounding box center [550, 561] width 444 height 234
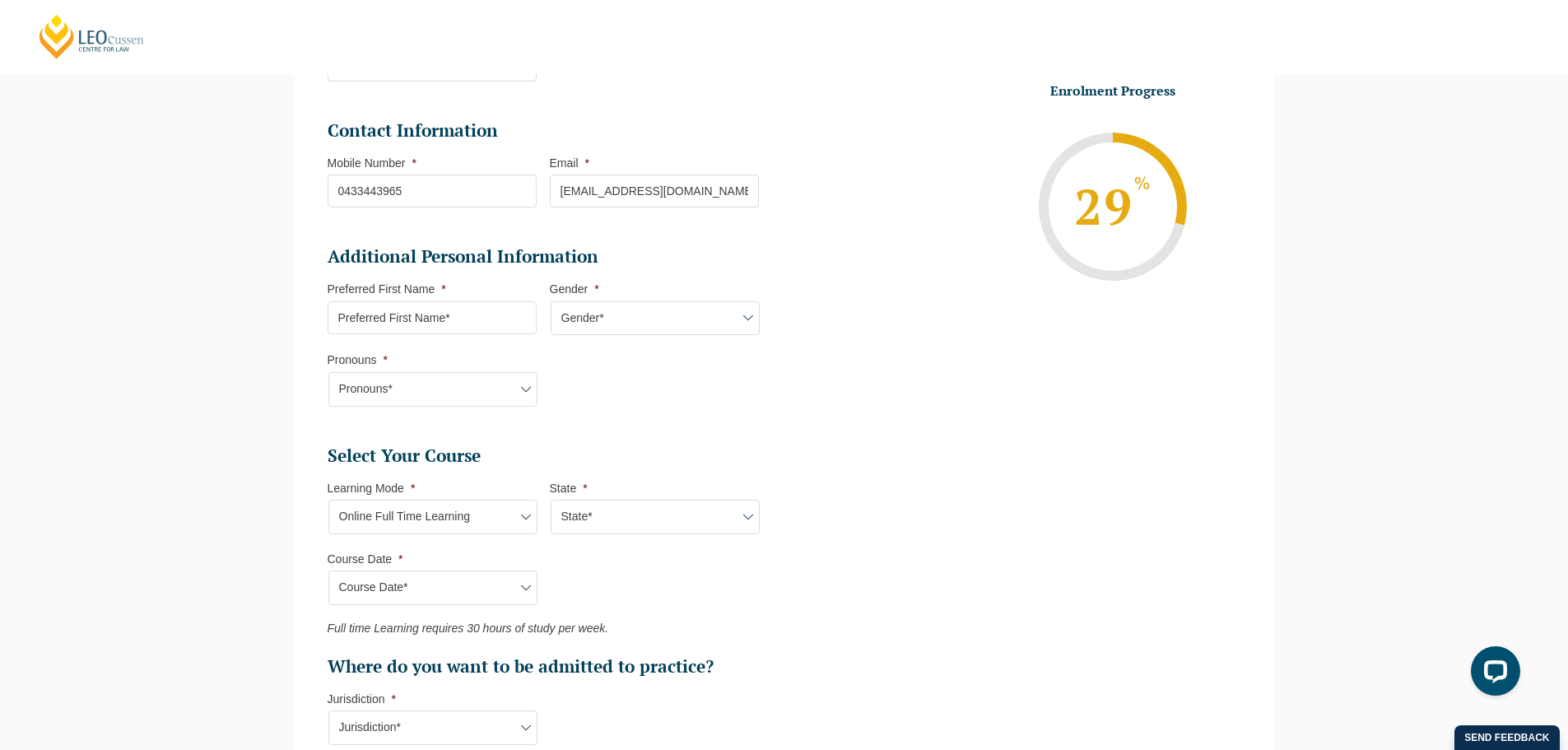
click at [481, 579] on select "Course Date* NSW 2025" at bounding box center [433, 588] width 209 height 34
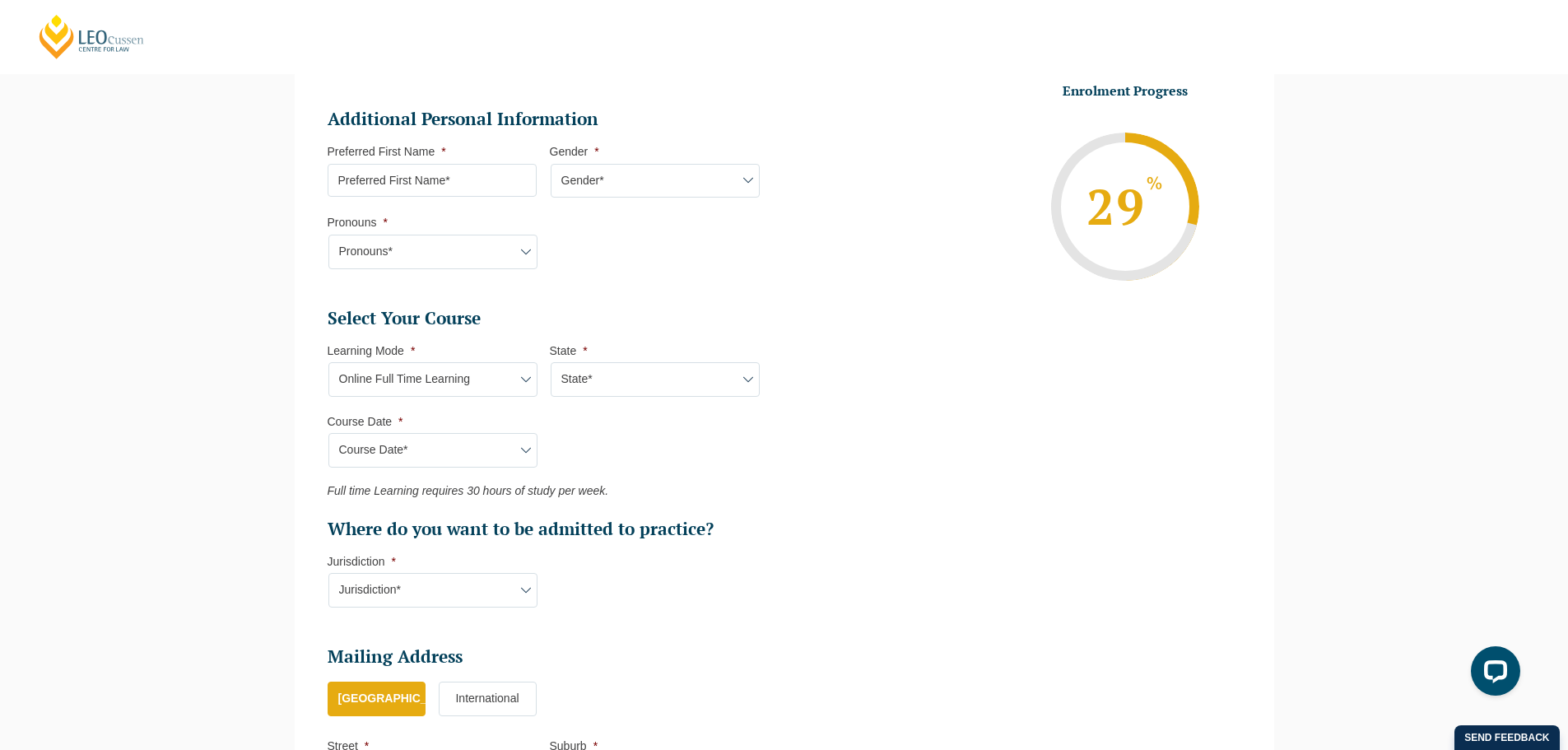
scroll to position [529, 0]
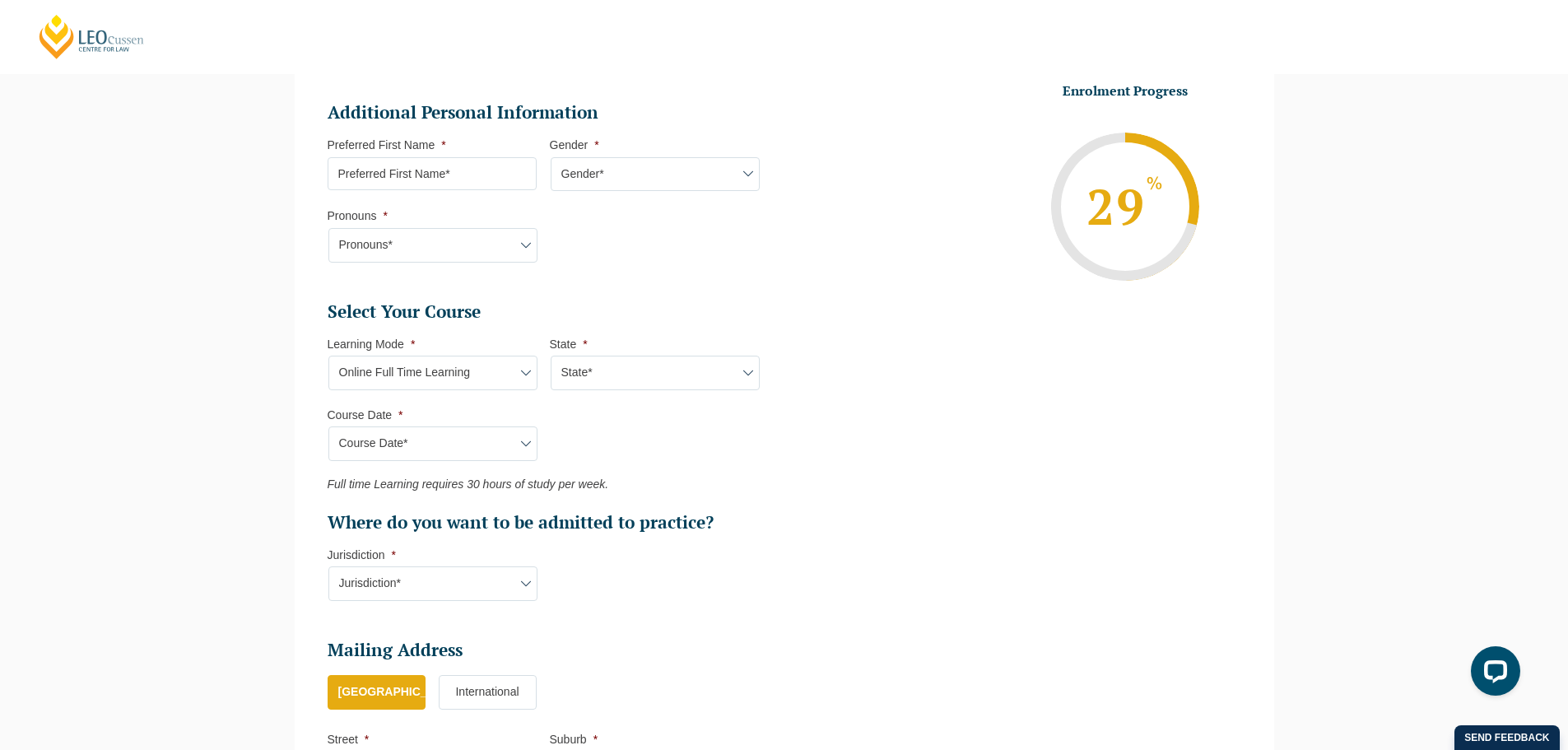
click at [510, 577] on select "Jurisdiction* VIC ACT NSW SA WA QLD" at bounding box center [433, 583] width 209 height 34
click at [659, 583] on li "Select Your Course This field is hidden when viewing the form Only for Flinder …" at bounding box center [550, 459] width 444 height 318
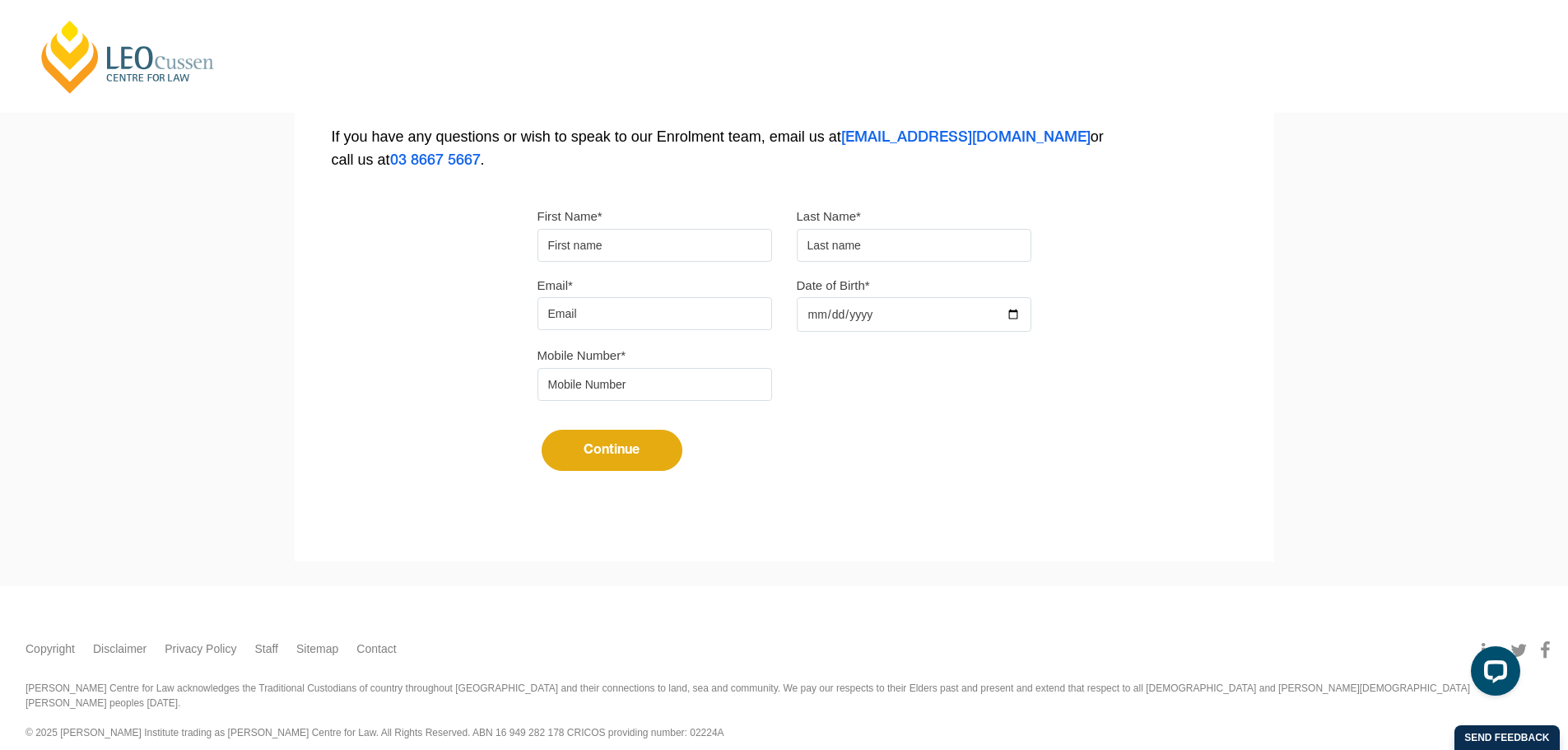
click at [638, 246] on input "First Name*" at bounding box center [654, 245] width 234 height 33
type input "Chakri"
type input "Morisetty"
type input "[EMAIL_ADDRESS][DOMAIN_NAME]"
type input "0433443965"
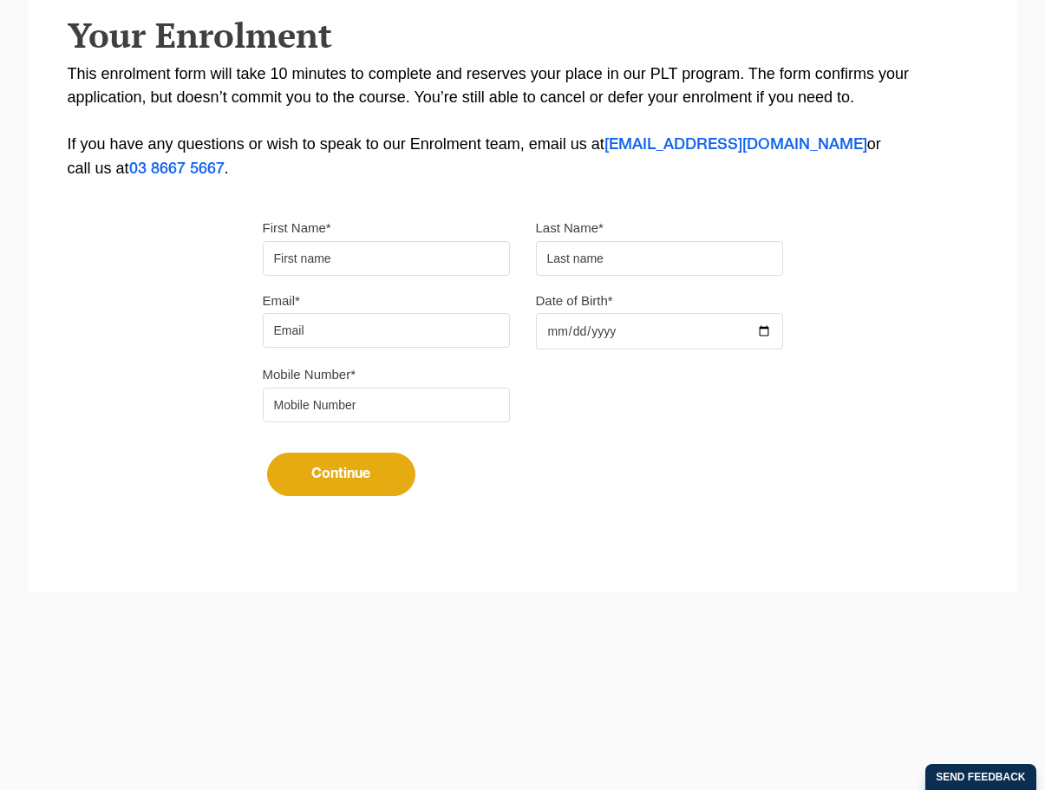
drag, startPoint x: 0, startPoint y: 0, endPoint x: 333, endPoint y: 269, distance: 427.9
click at [333, 269] on input "First Name*" at bounding box center [386, 258] width 247 height 35
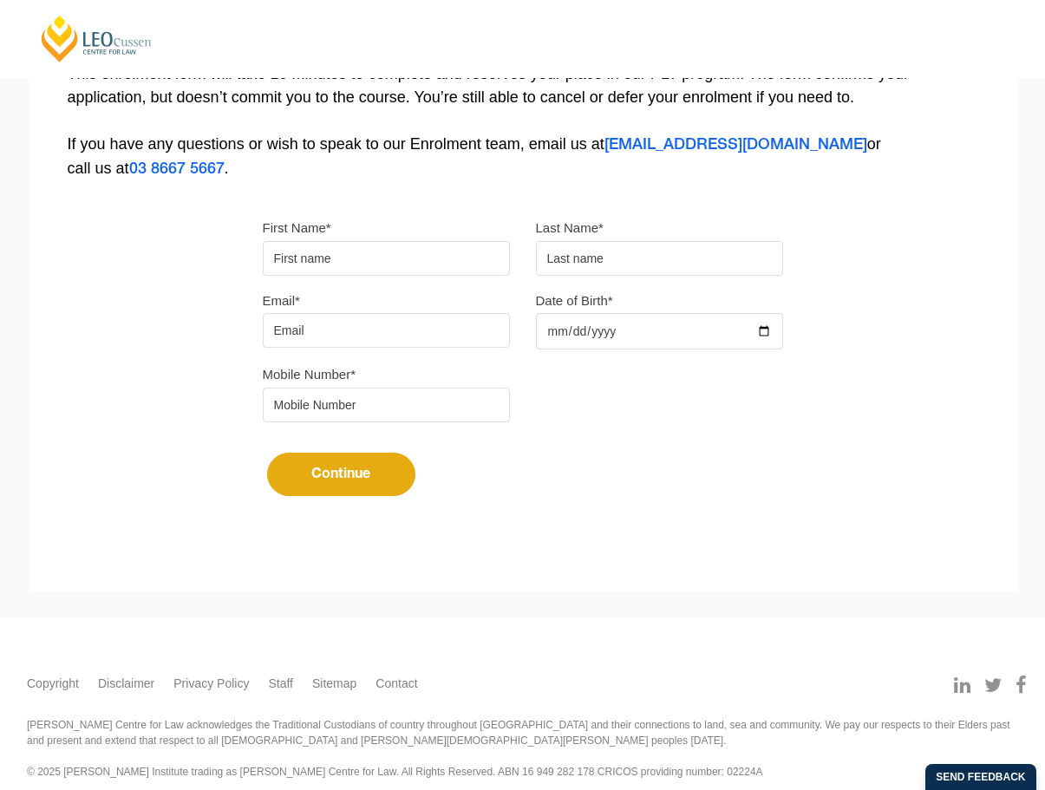
type input "Chakri"
type input "Morisetty"
type input "[EMAIL_ADDRESS][DOMAIN_NAME]"
type input "0433443965"
click at [557, 334] on input "Date of Birth*" at bounding box center [659, 331] width 247 height 36
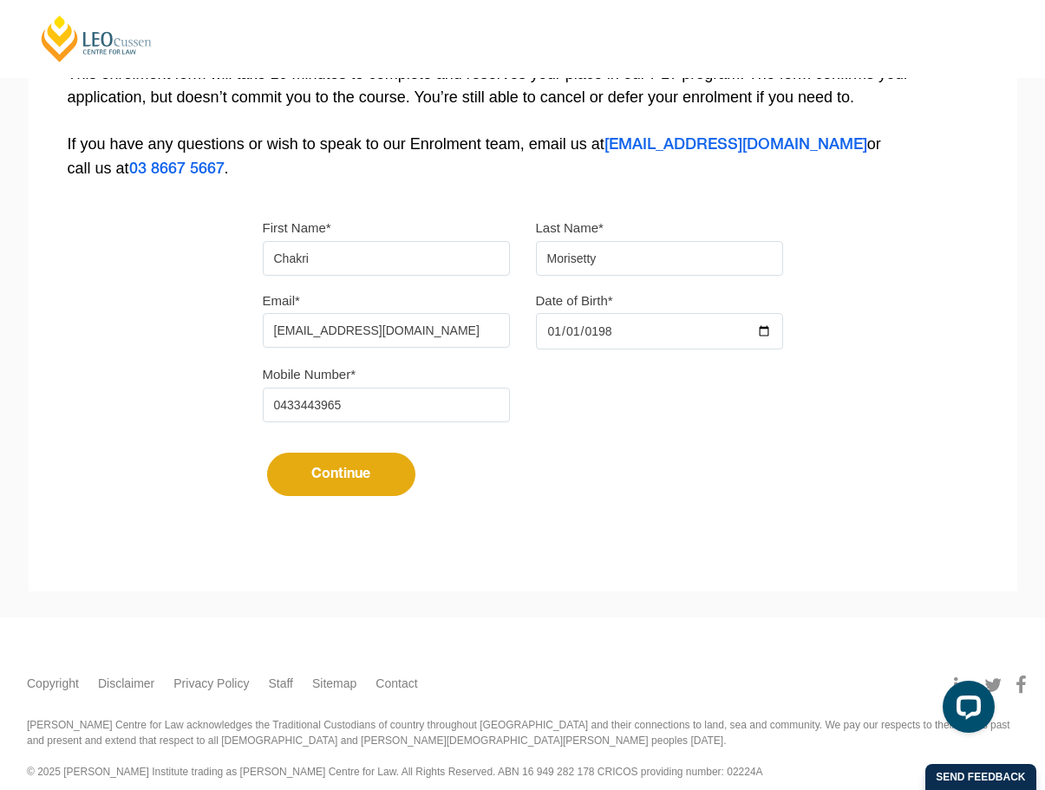
type input "[DATE]"
click at [300, 472] on button "Continue" at bounding box center [341, 474] width 148 height 43
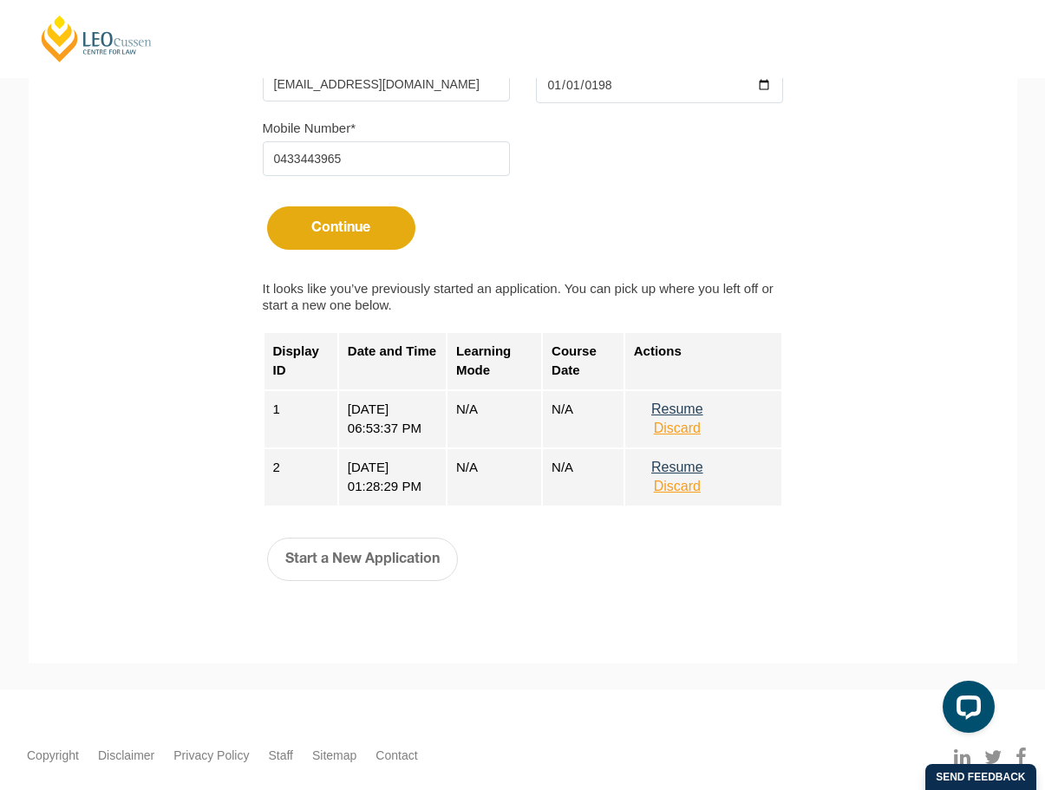
scroll to position [712, 0]
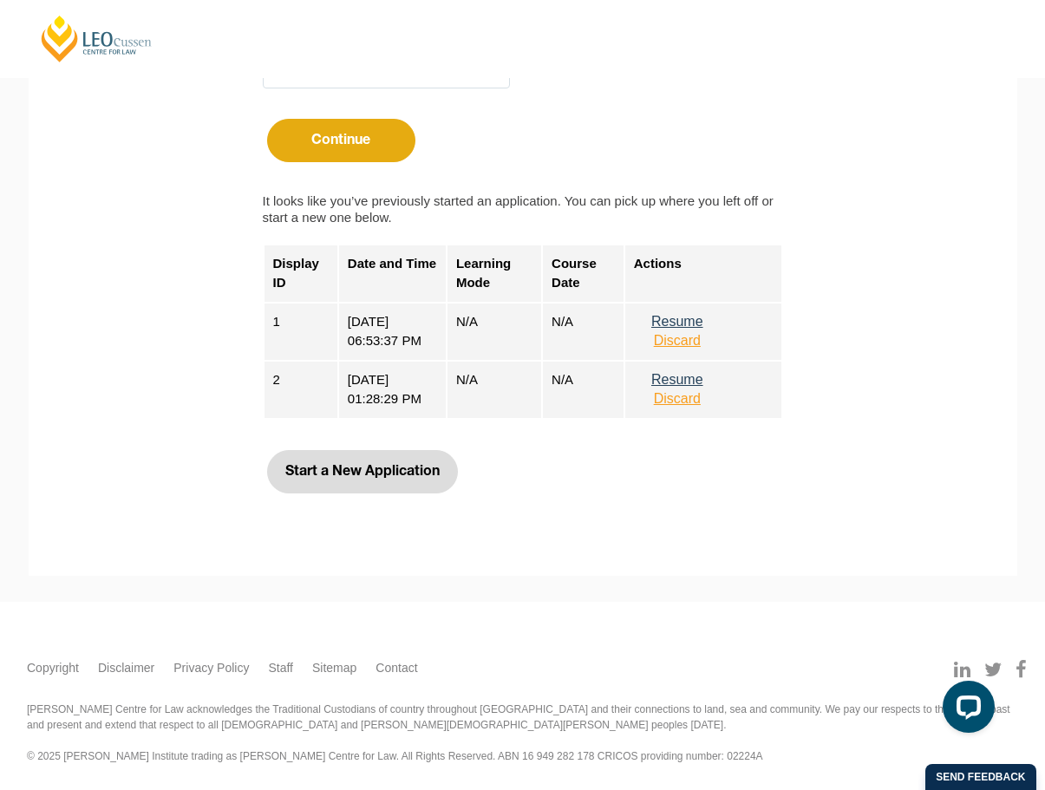
click at [356, 465] on button "Start a New Application" at bounding box center [362, 471] width 191 height 43
select select
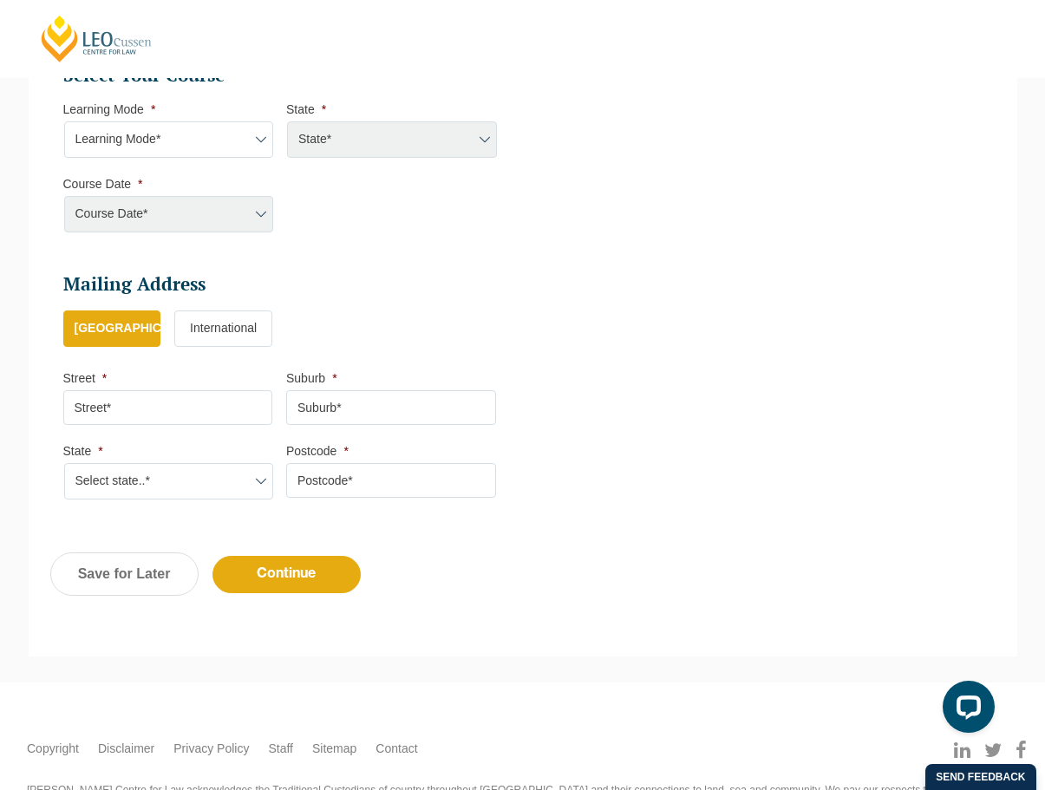
scroll to position [816, 0]
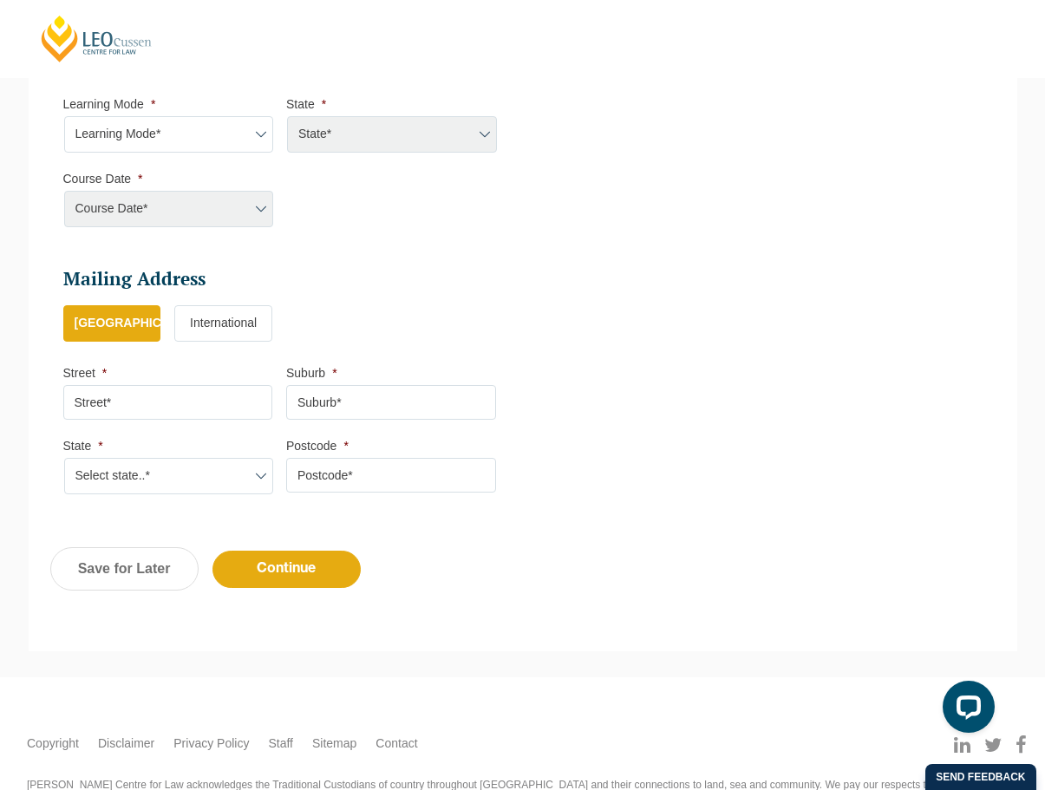
select select "[GEOGRAPHIC_DATA]"
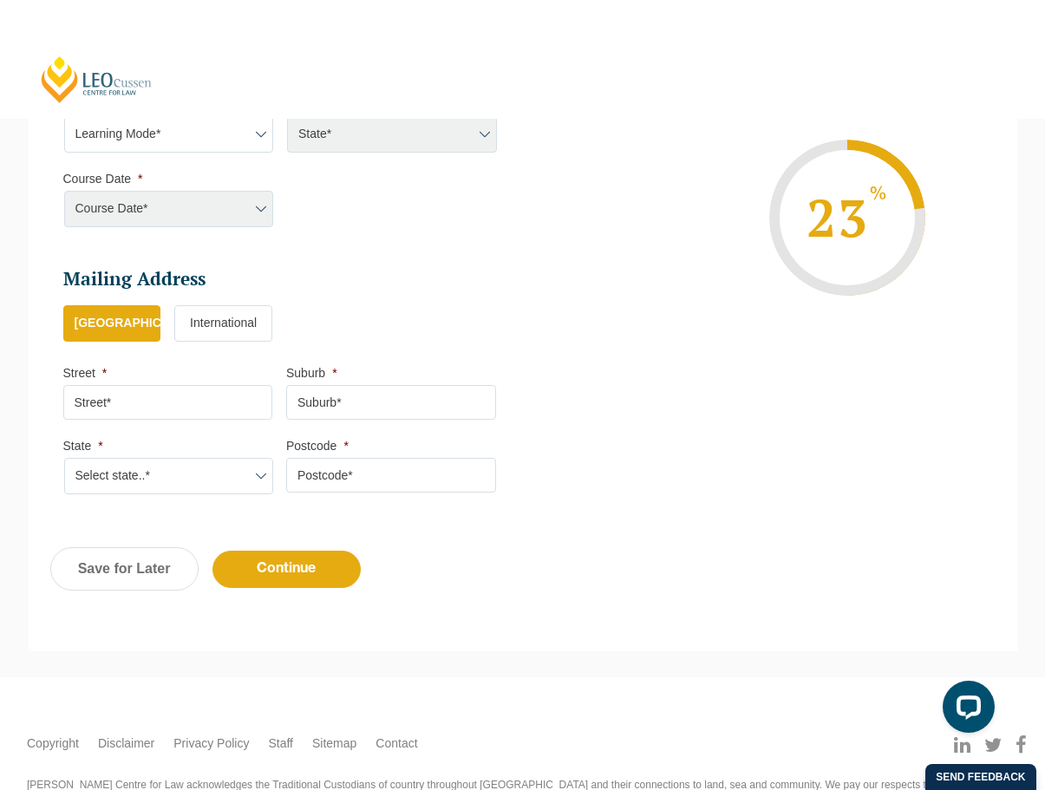
click at [198, 131] on select "Learning Mode* Online Full Time Learning Online Part Time Learning" at bounding box center [169, 134] width 210 height 36
select select "Online Full Time Learning"
click at [64, 116] on select "Learning Mode* Online Full Time Learning Online Part Time Learning" at bounding box center [169, 134] width 210 height 36
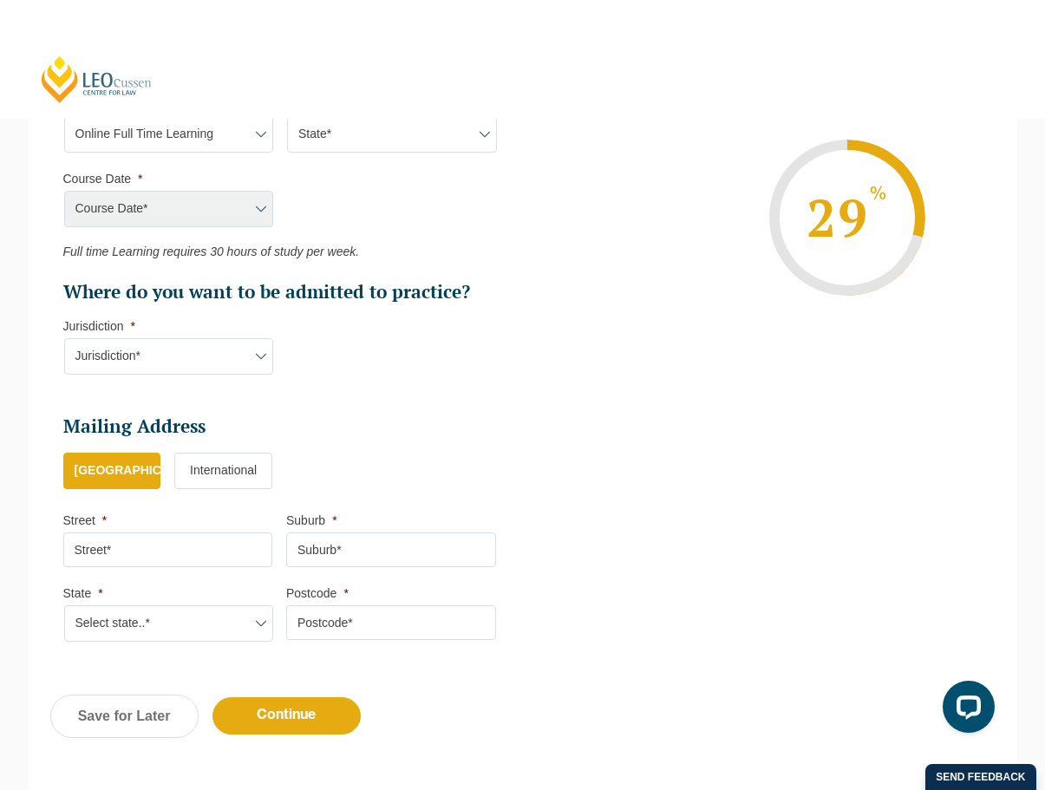
click at [360, 141] on select "State* NSW" at bounding box center [392, 134] width 210 height 36
select select "[GEOGRAPHIC_DATA]"
click at [287, 116] on select "State* NSW" at bounding box center [392, 134] width 210 height 36
click at [232, 198] on select "Course Date* NSW 2025" at bounding box center [169, 209] width 210 height 36
click at [332, 238] on ul "Select Your Course This field is hidden when viewing the form Only for Flinder …" at bounding box center [286, 181] width 446 height 246
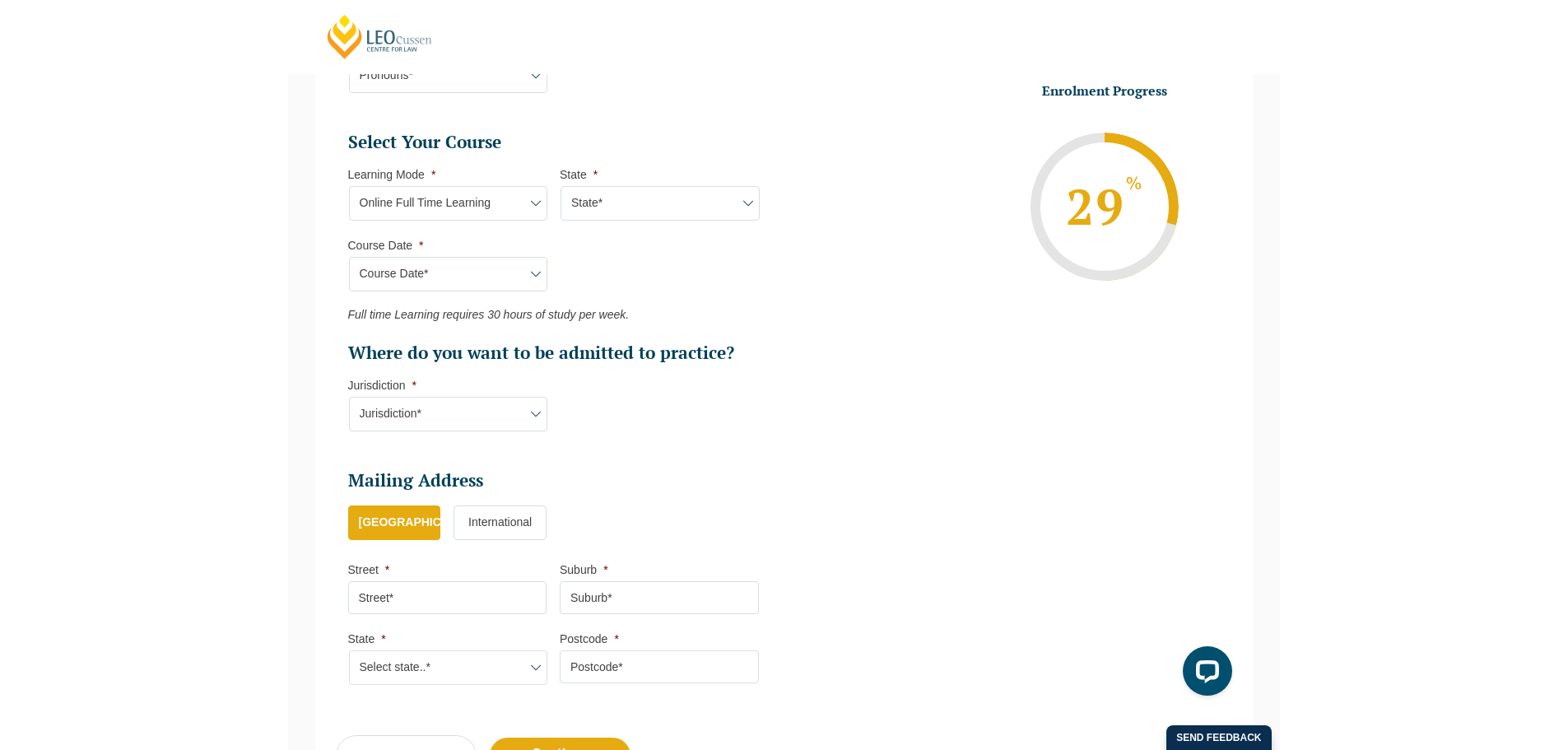
scroll to position [703, 0]
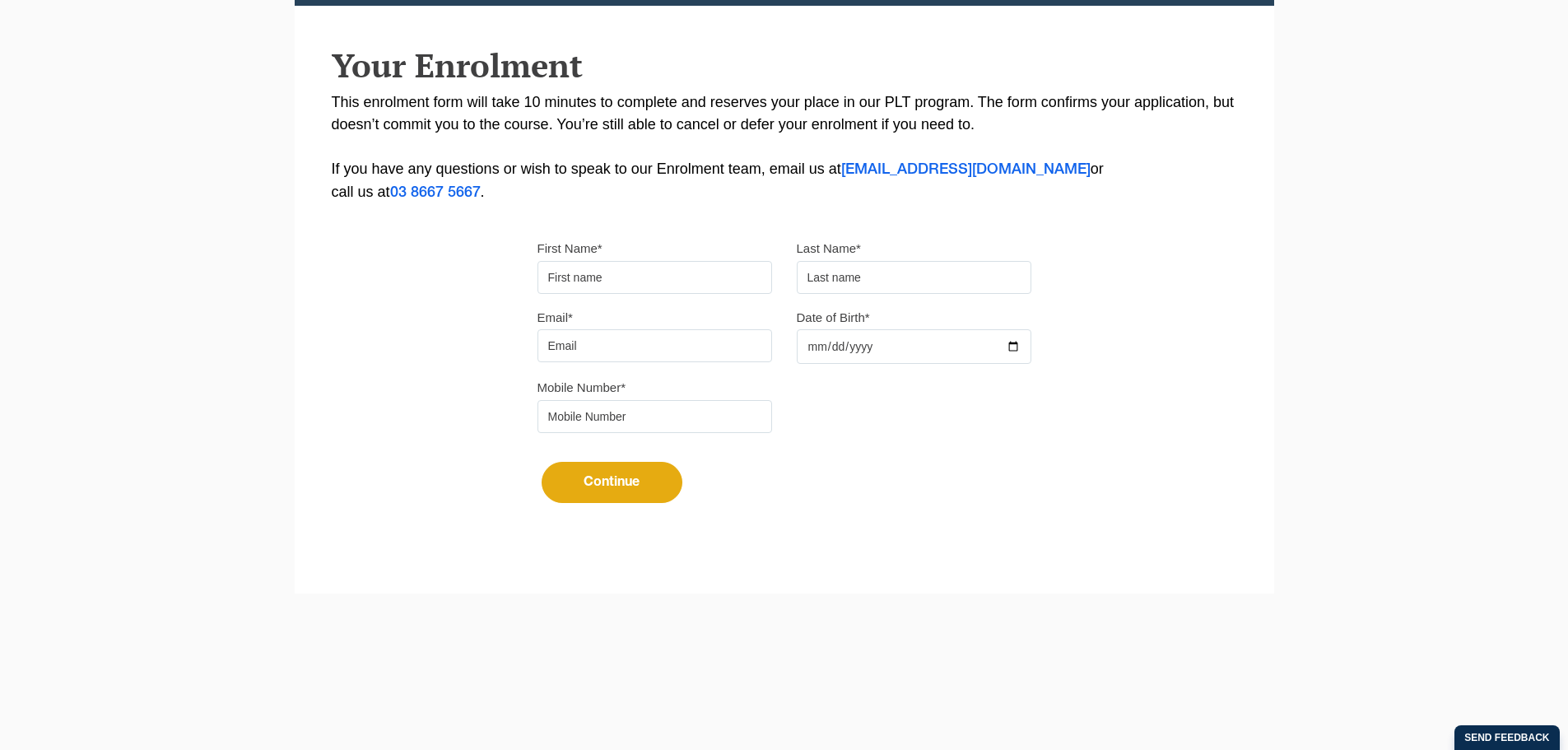
scroll to position [352, 0]
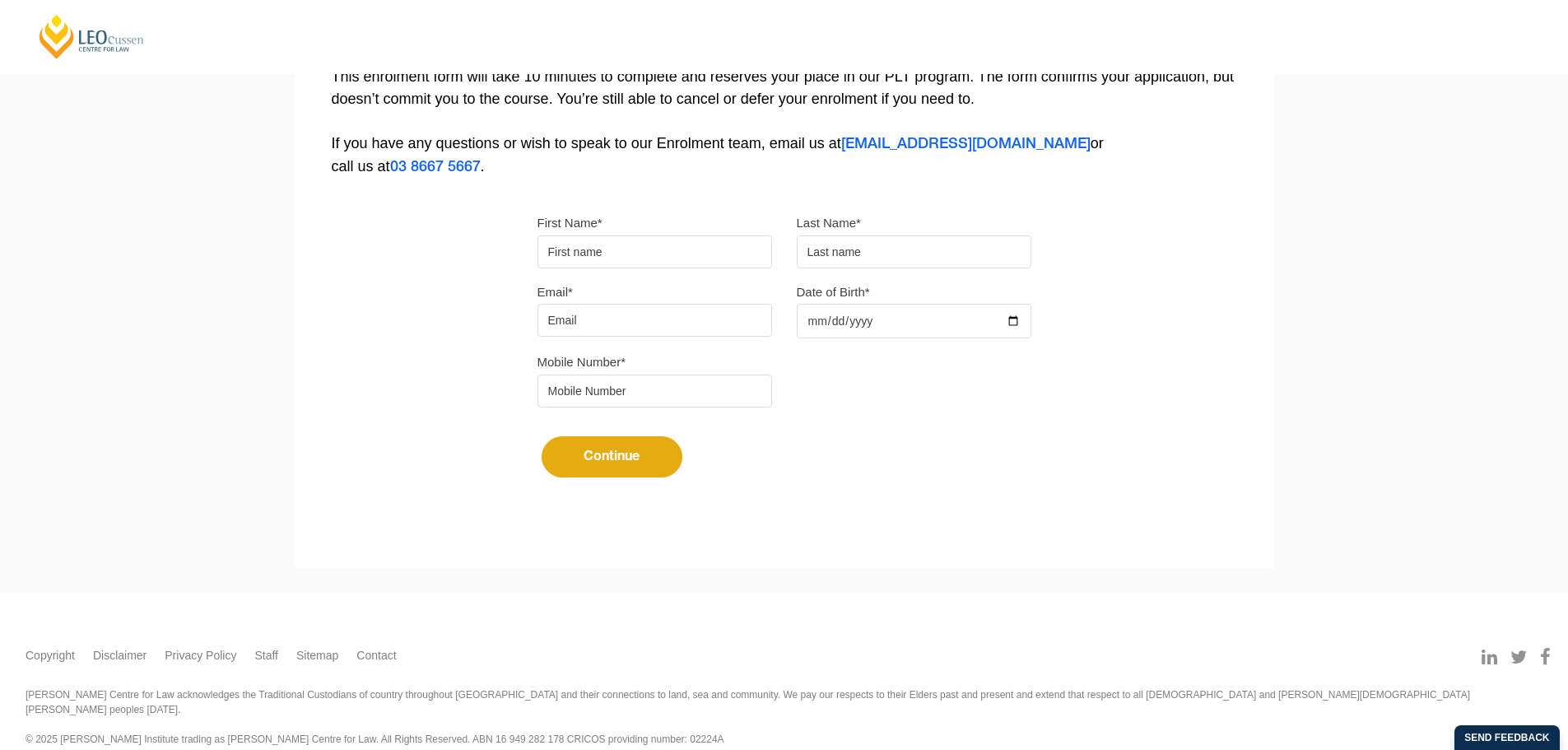
click at [592, 253] on input "First Name*" at bounding box center [654, 252] width 234 height 33
type input "Chakri"
type input "Morisetty"
type input "cmorisetty@gmail.com"
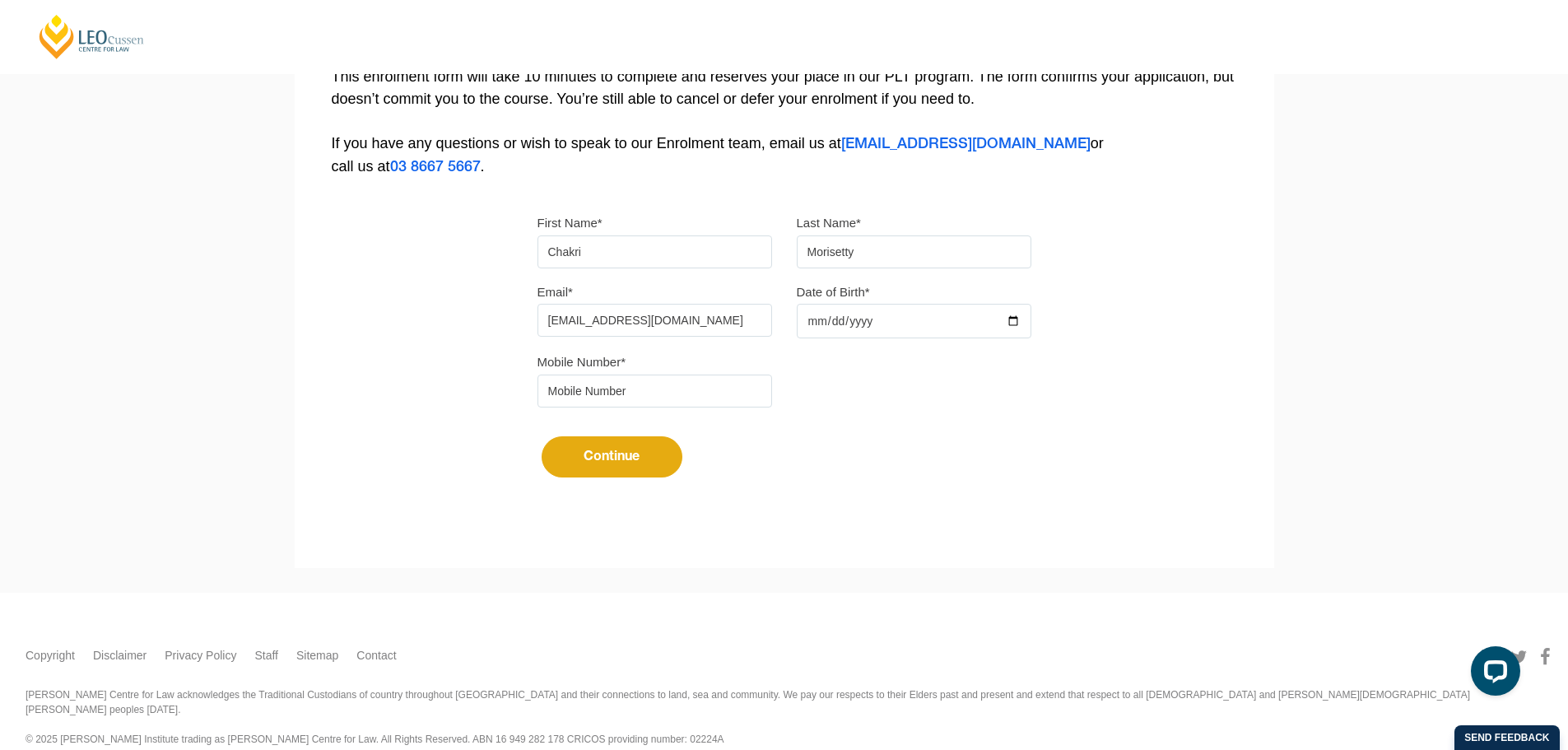
type input "0433443965"
click at [802, 322] on input "Date of Birth*" at bounding box center [913, 321] width 234 height 34
type input "1980-01-01"
click at [633, 459] on button "Continue" at bounding box center [611, 456] width 140 height 41
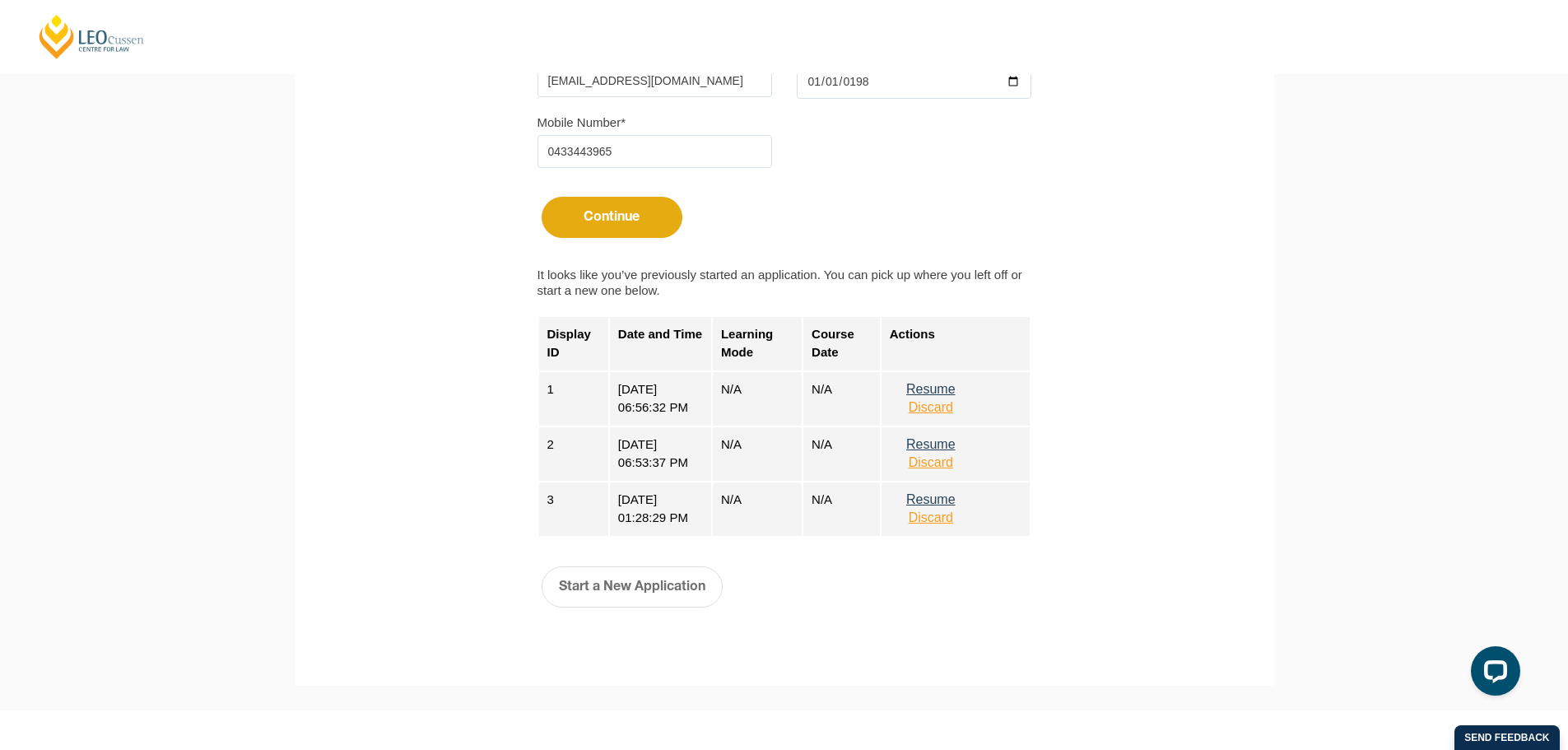
scroll to position [615, 0]
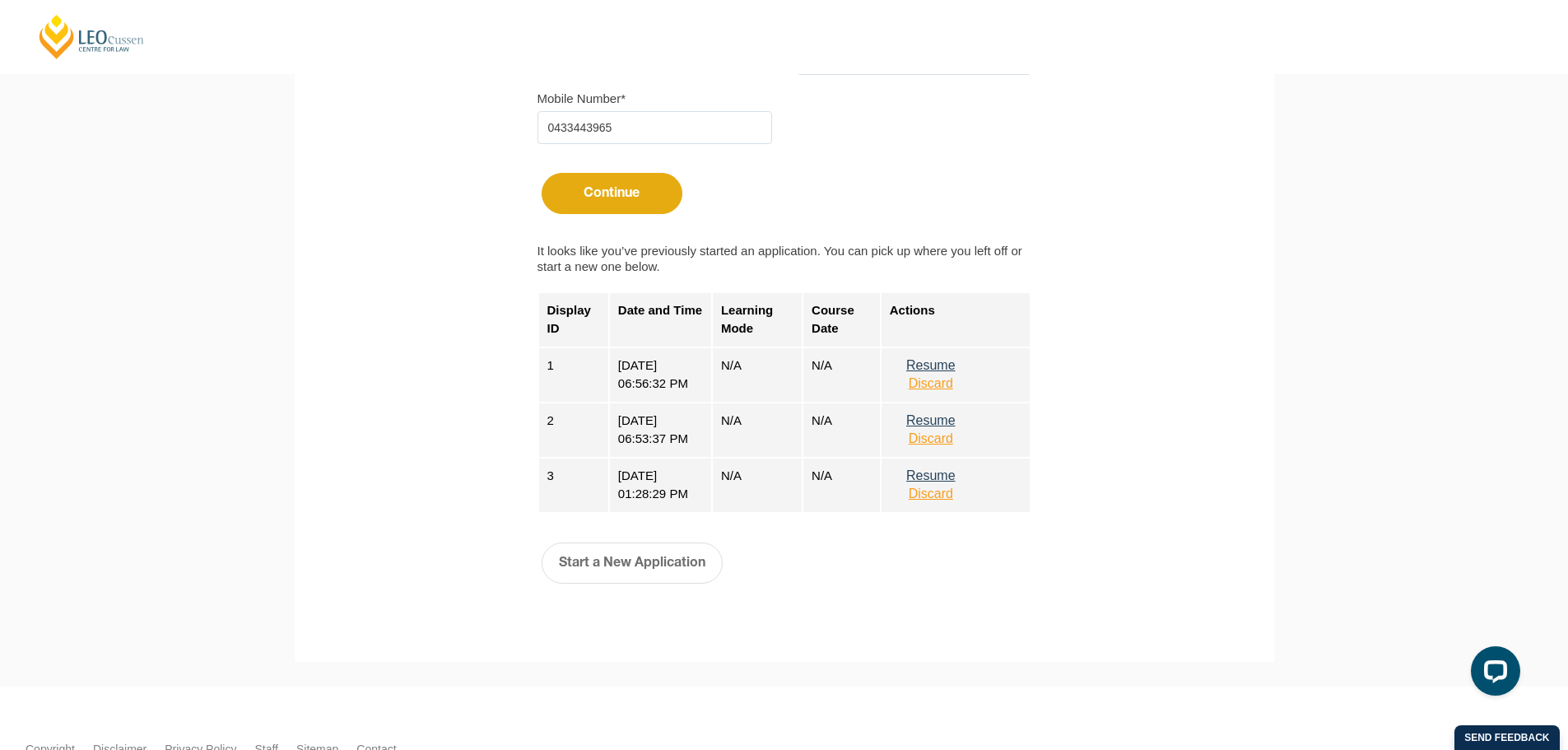
click at [940, 382] on button "Discard" at bounding box center [930, 384] width 83 height 15
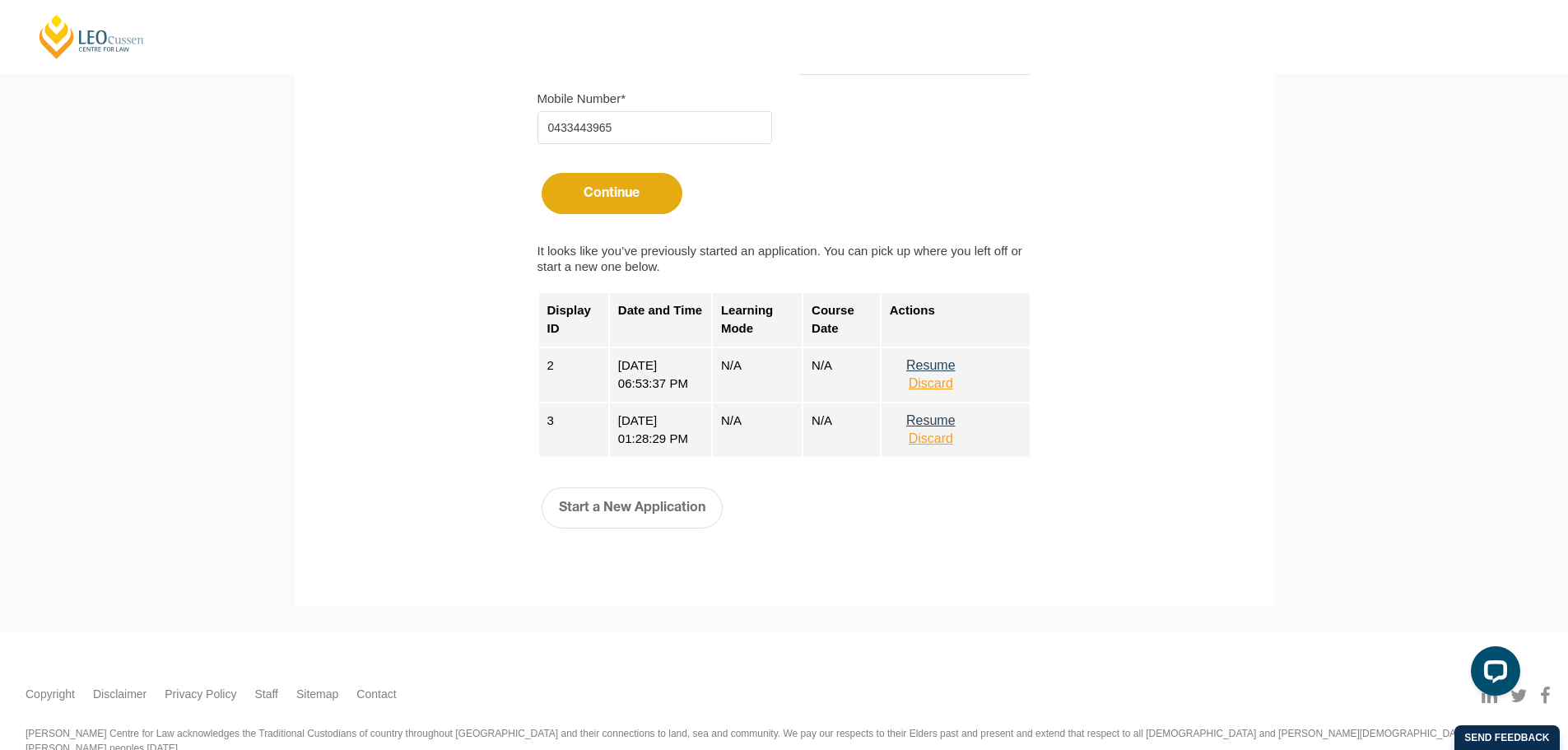
click at [939, 384] on button "Discard" at bounding box center [930, 384] width 83 height 15
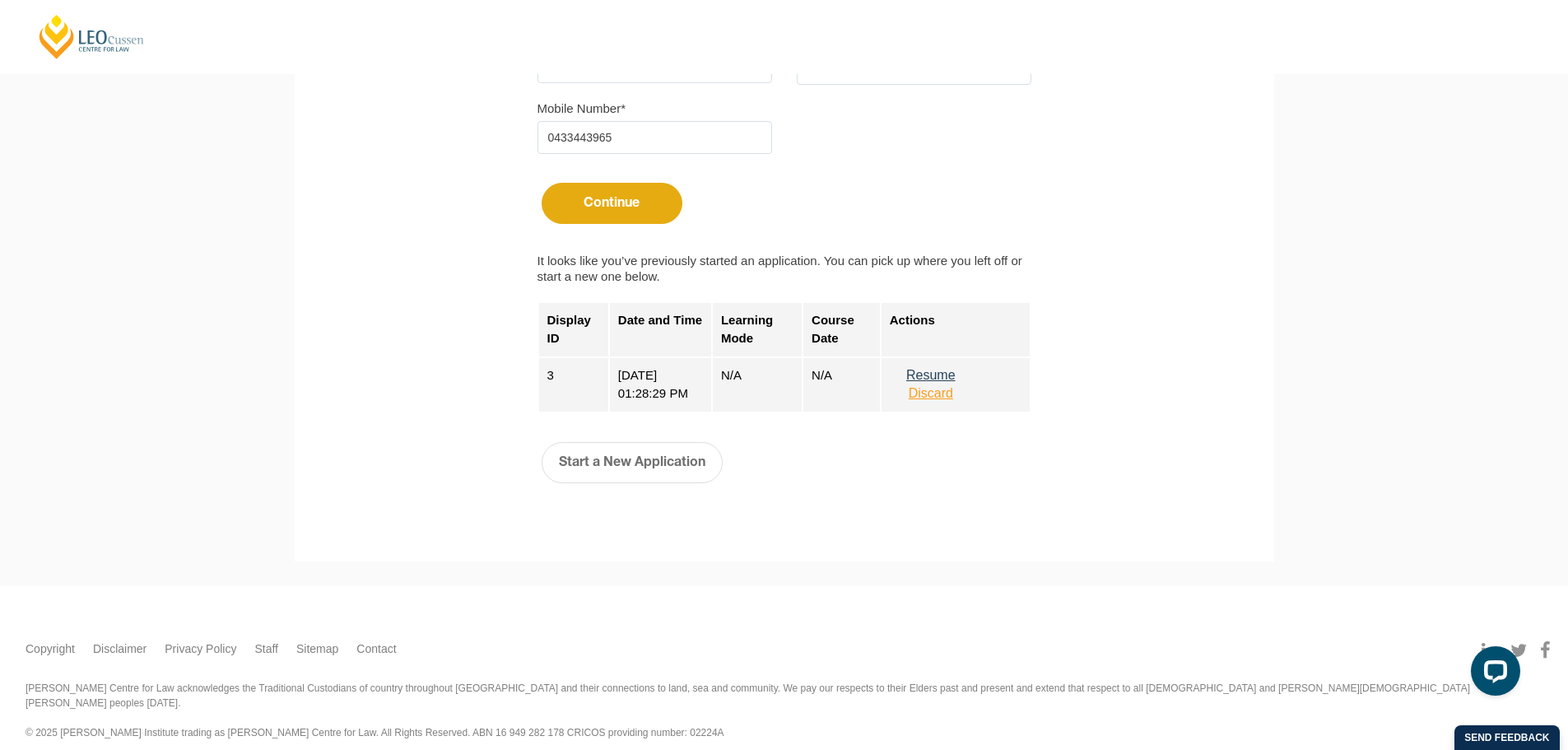
click at [937, 396] on button "Discard" at bounding box center [930, 394] width 83 height 15
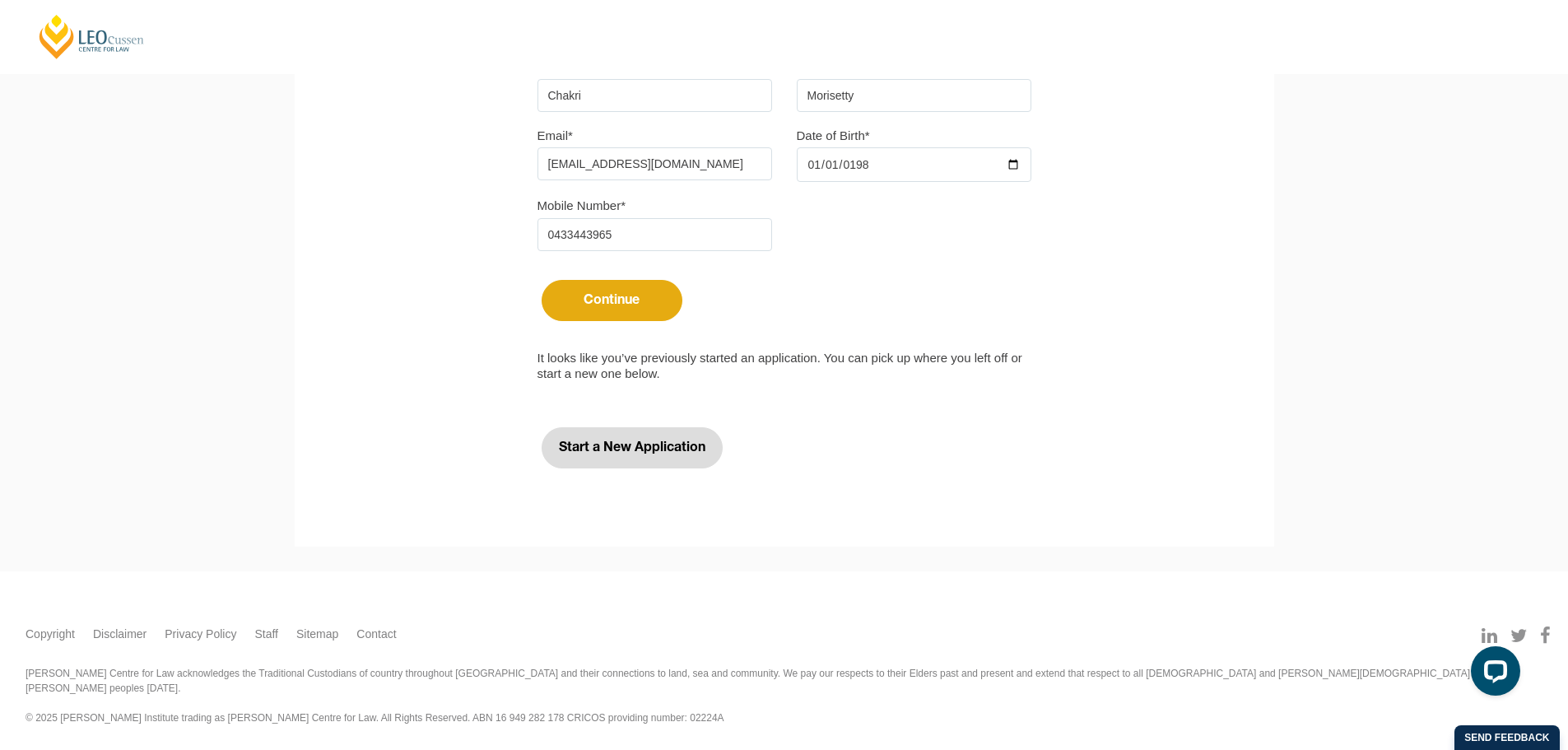
scroll to position [494, 0]
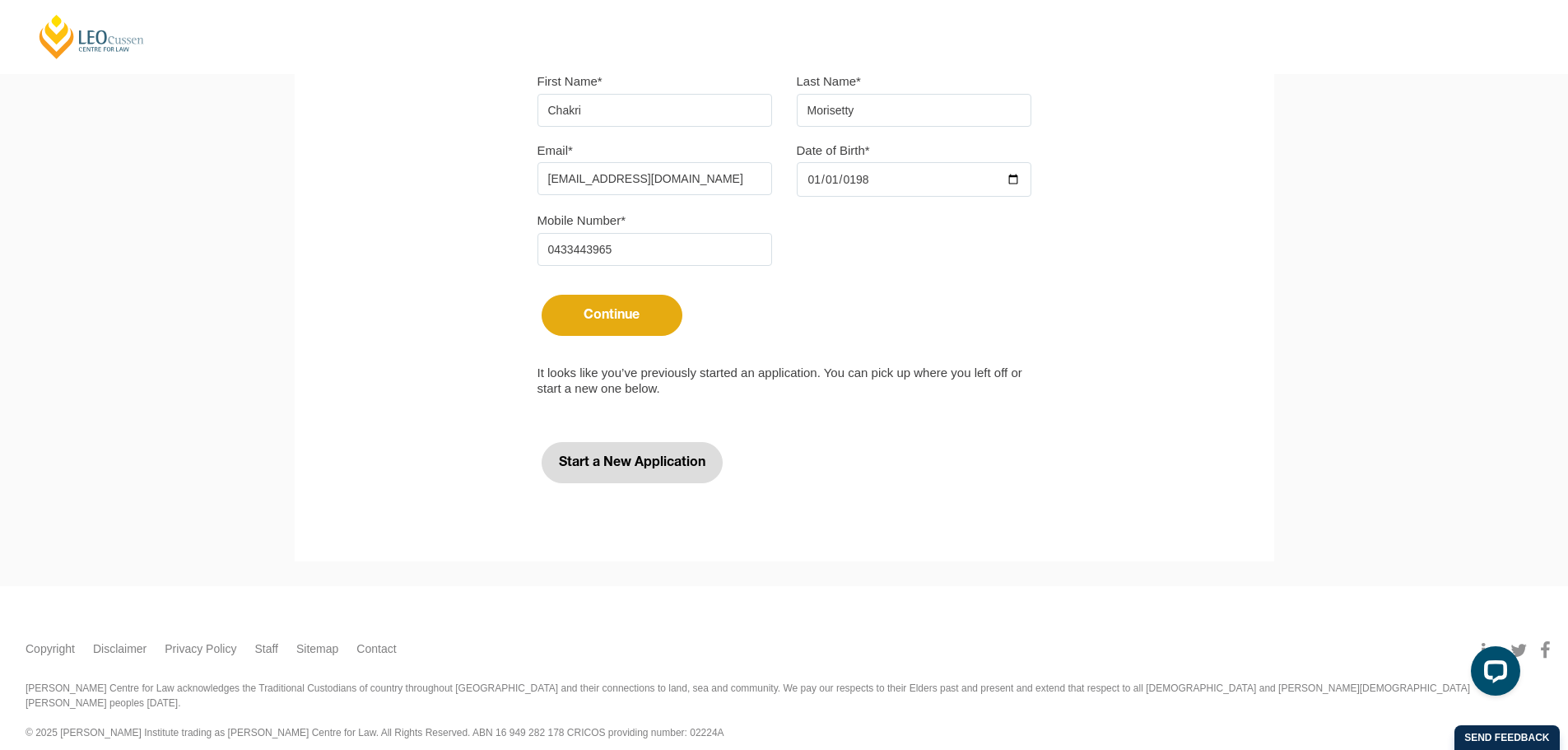
click at [659, 463] on button "Start a New Application" at bounding box center [631, 462] width 181 height 41
select select
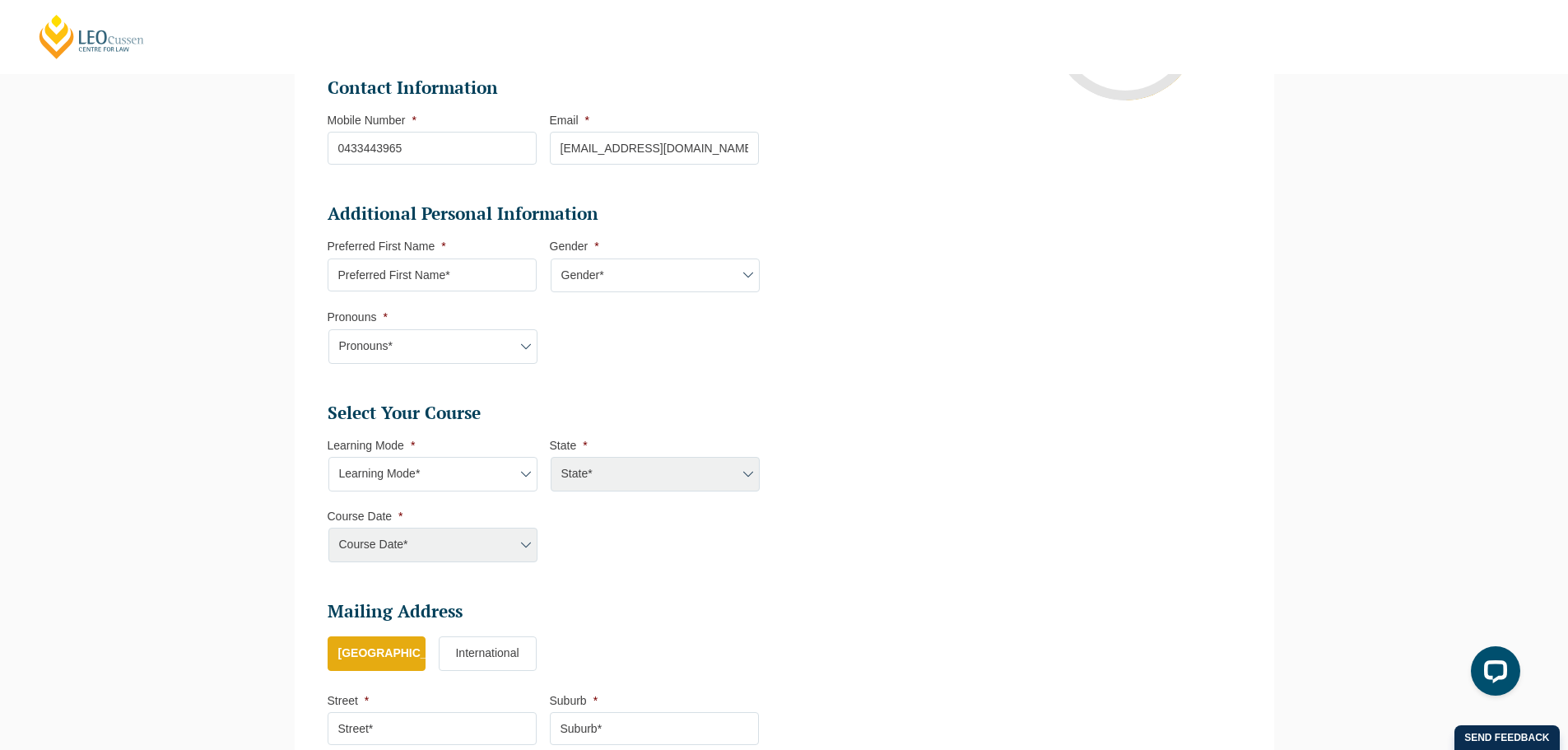
scroll to position [466, 0]
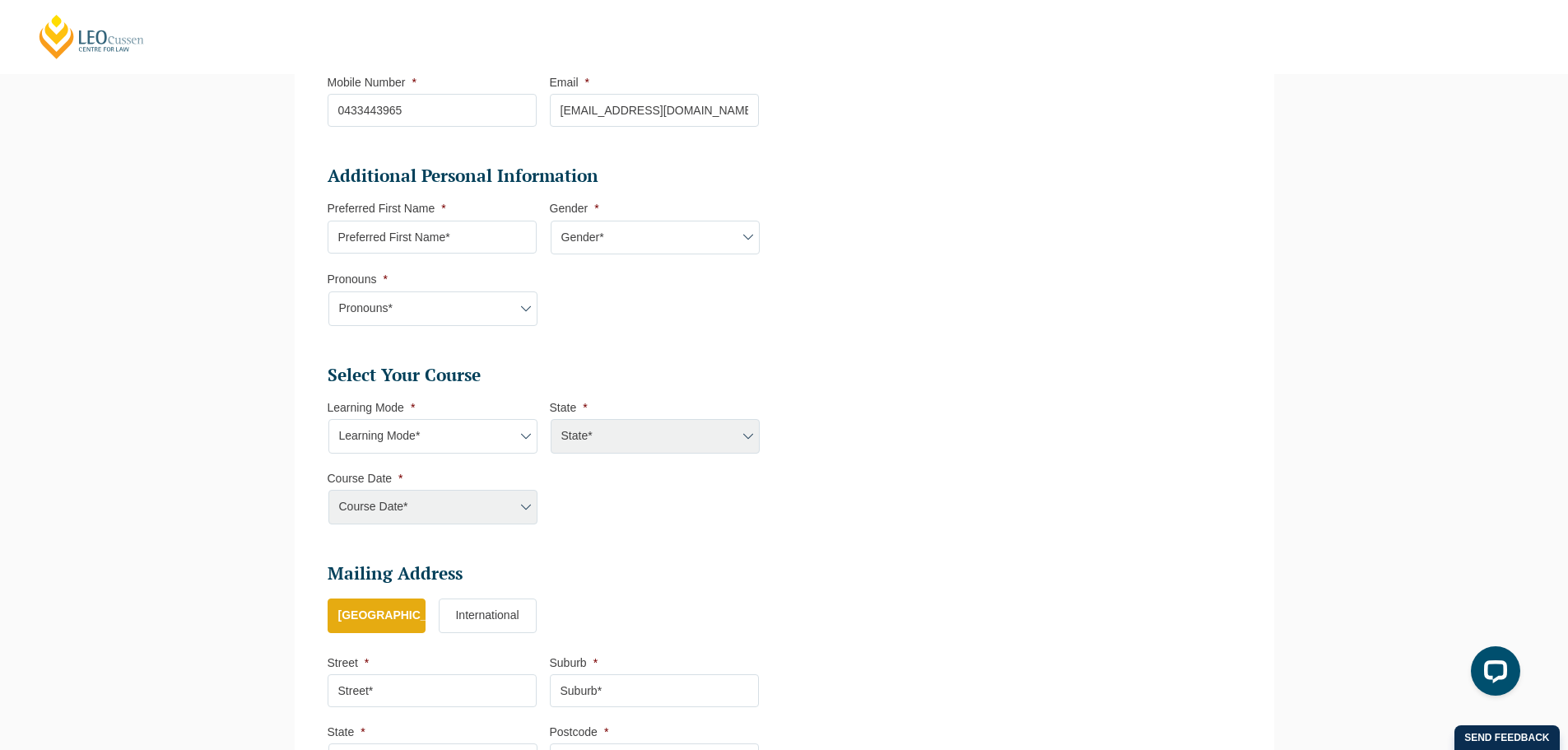
select select "NSW"
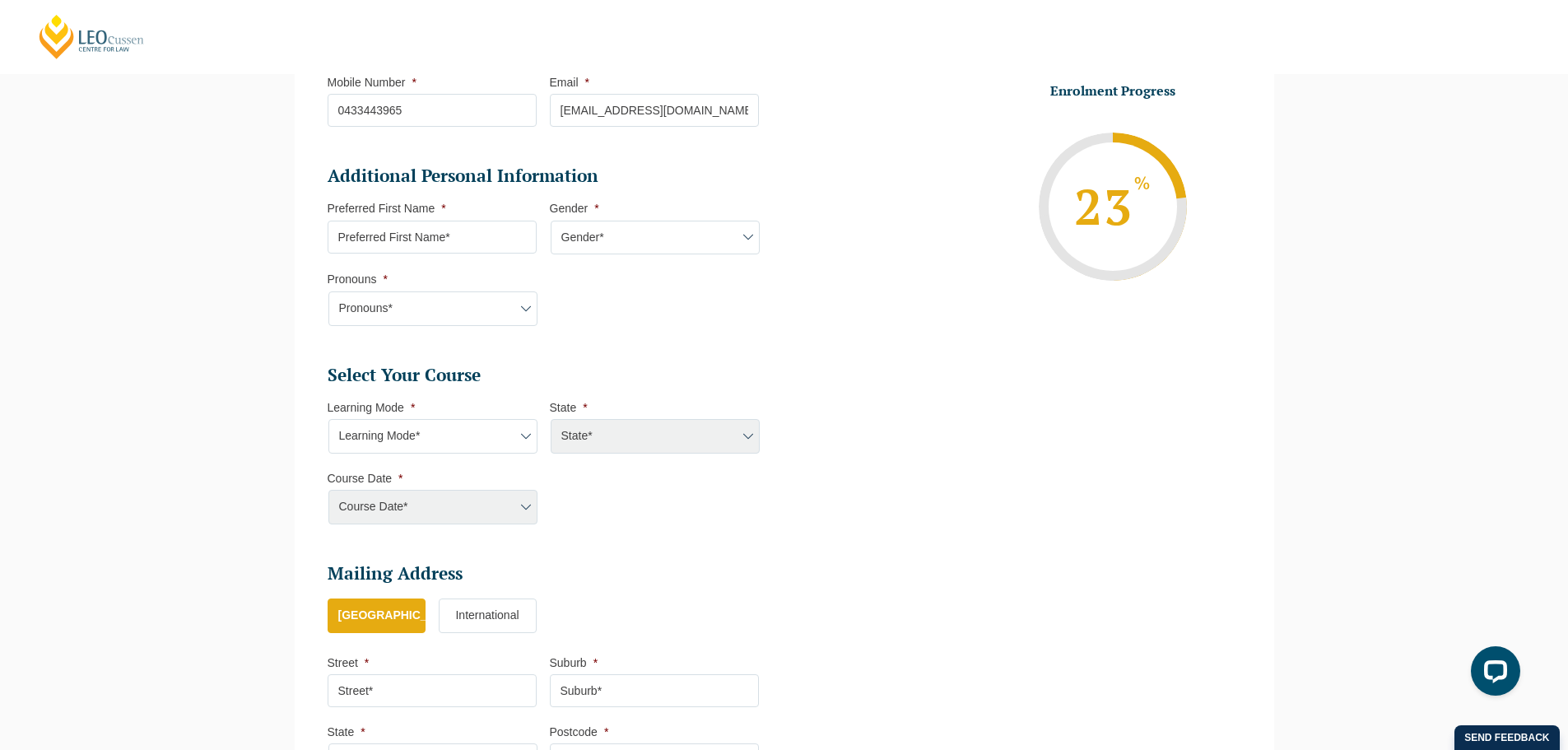
click at [474, 443] on select "Learning Mode* Online Full Time Learning Online Part Time Learning" at bounding box center [433, 436] width 209 height 34
select select "Online Full Time Learning"
click at [328, 419] on select "Learning Mode* Online Full Time Learning Online Part Time Learning" at bounding box center [433, 436] width 209 height 34
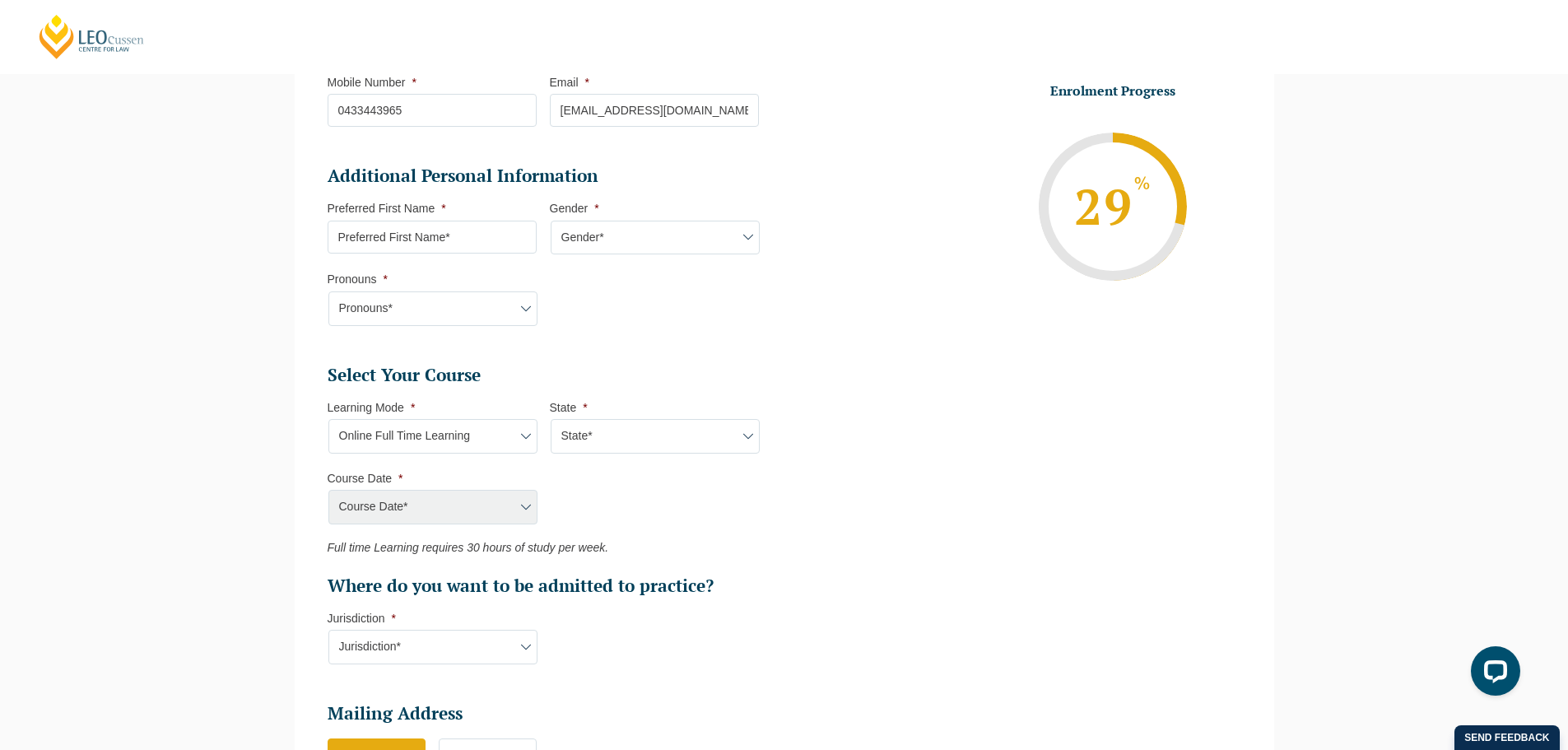
click at [637, 438] on select "State* National (ACT, NSW, VIC, QLD, SA, WA)" at bounding box center [655, 436] width 209 height 34
select select "National (ACT, NSW, VIC, QLD, SA, WA)"
click at [551, 419] on select "State* National (ACT, NSW, VIC, QLD, SA, WA)" at bounding box center [655, 436] width 209 height 34
click at [458, 513] on select "Course Date* September 2025 (22-Sep-2025 to 20-Feb-2026) December 2025 (08-Dec-…" at bounding box center [433, 507] width 209 height 34
select select "January 2026 (27-Jan-2026 to 12-Jun-2026)"
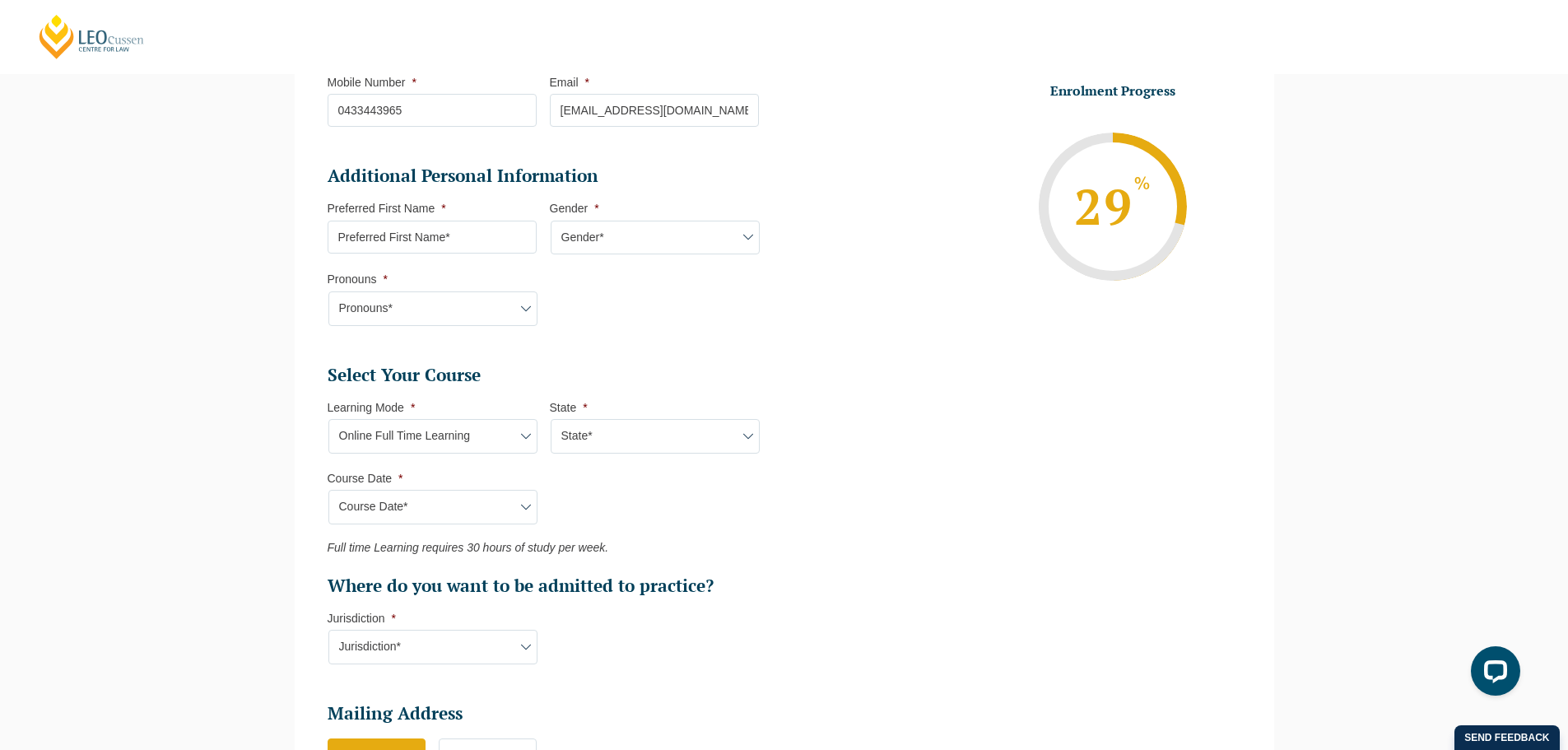
click at [328, 490] on select "Course Date* September 2025 (22-Sep-2025 to 20-Feb-2026) December 2025 (08-Dec-…" at bounding box center [433, 507] width 209 height 34
type input "Intake 01 January 2026 FT"
type input "Practical Legal Training (NAT)"
select select "NAT PLT (JAN) 2026 Full Time Online"
click at [647, 500] on ul "Select Your Course This field is hidden when viewing the form Only for Flinder …" at bounding box center [550, 480] width 444 height 234
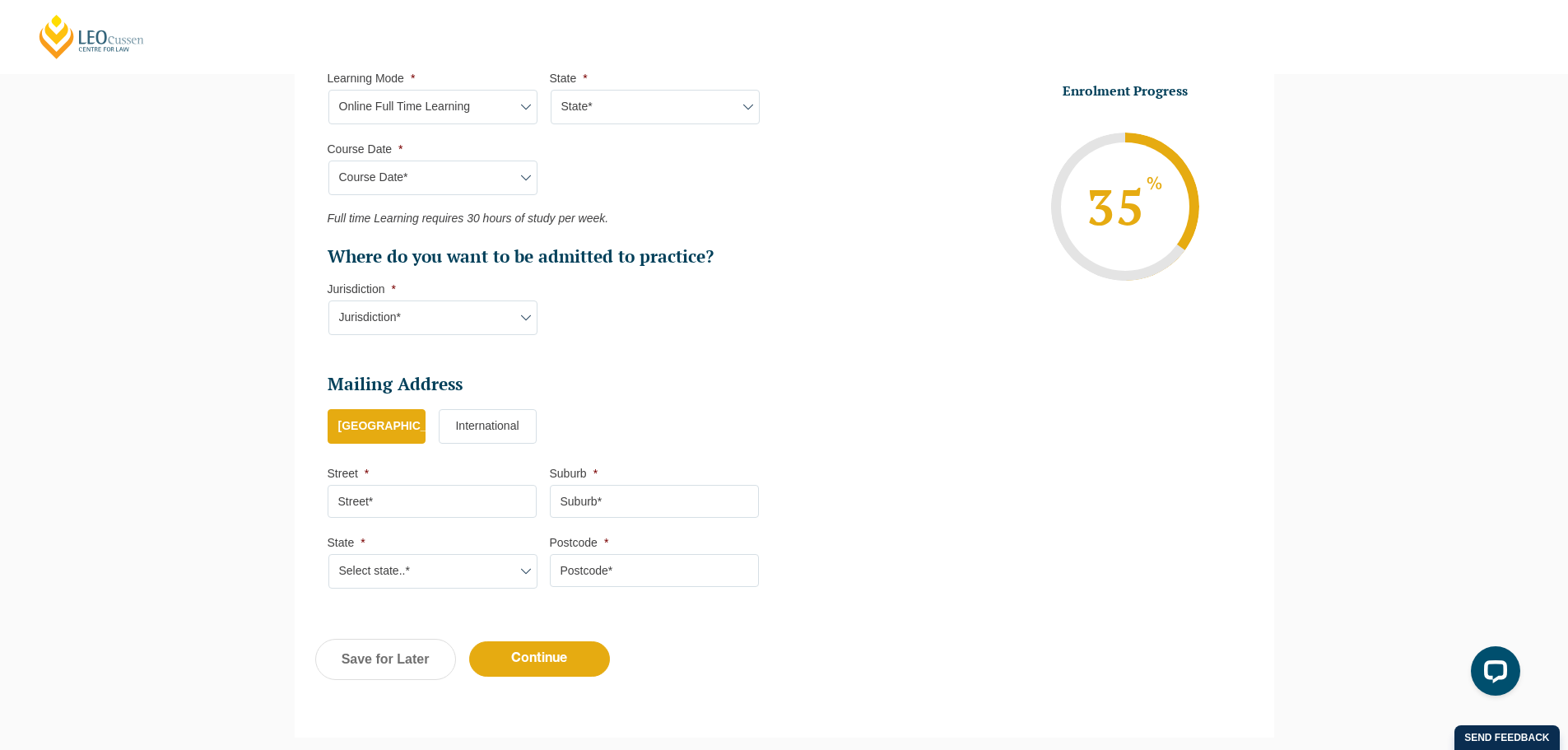
scroll to position [900, 0]
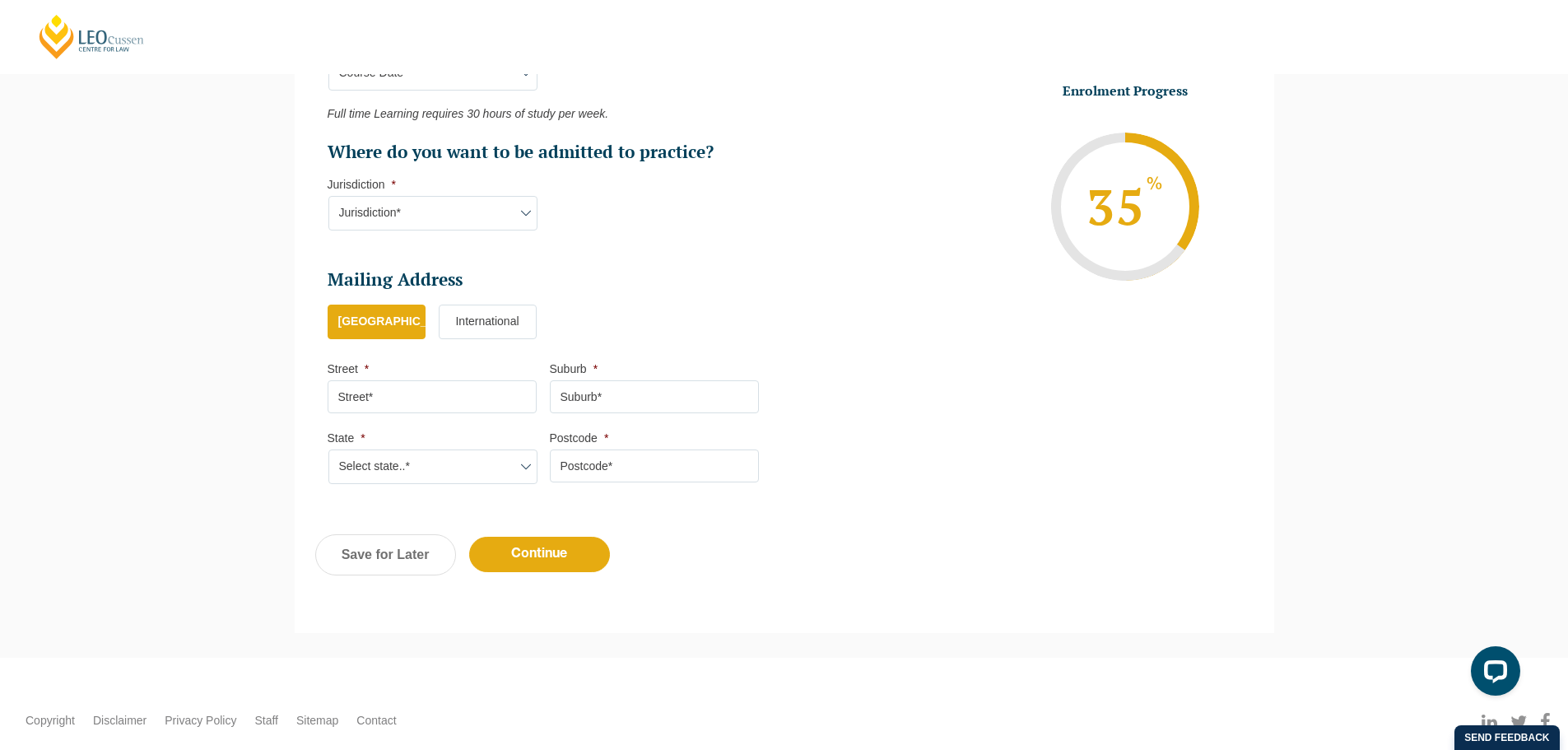
drag, startPoint x: 397, startPoint y: 399, endPoint x: 411, endPoint y: 401, distance: 14.1
click at [397, 399] on input "Street *" at bounding box center [432, 397] width 209 height 33
type input "Leo Cussen Centre for Law, Level 16, 15 William Street"
type input "MELBOURNE"
select select "VIC"
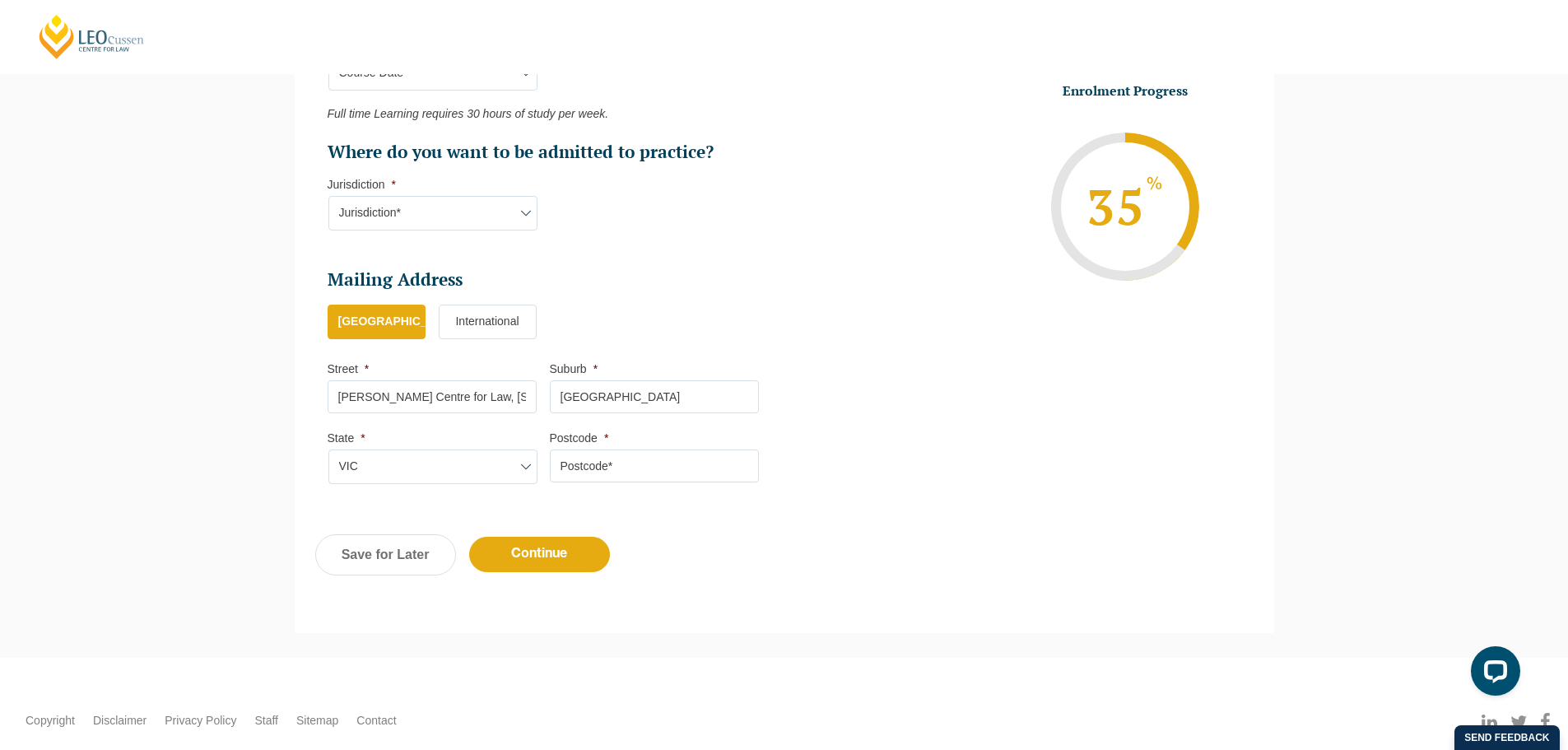
type input "3000"
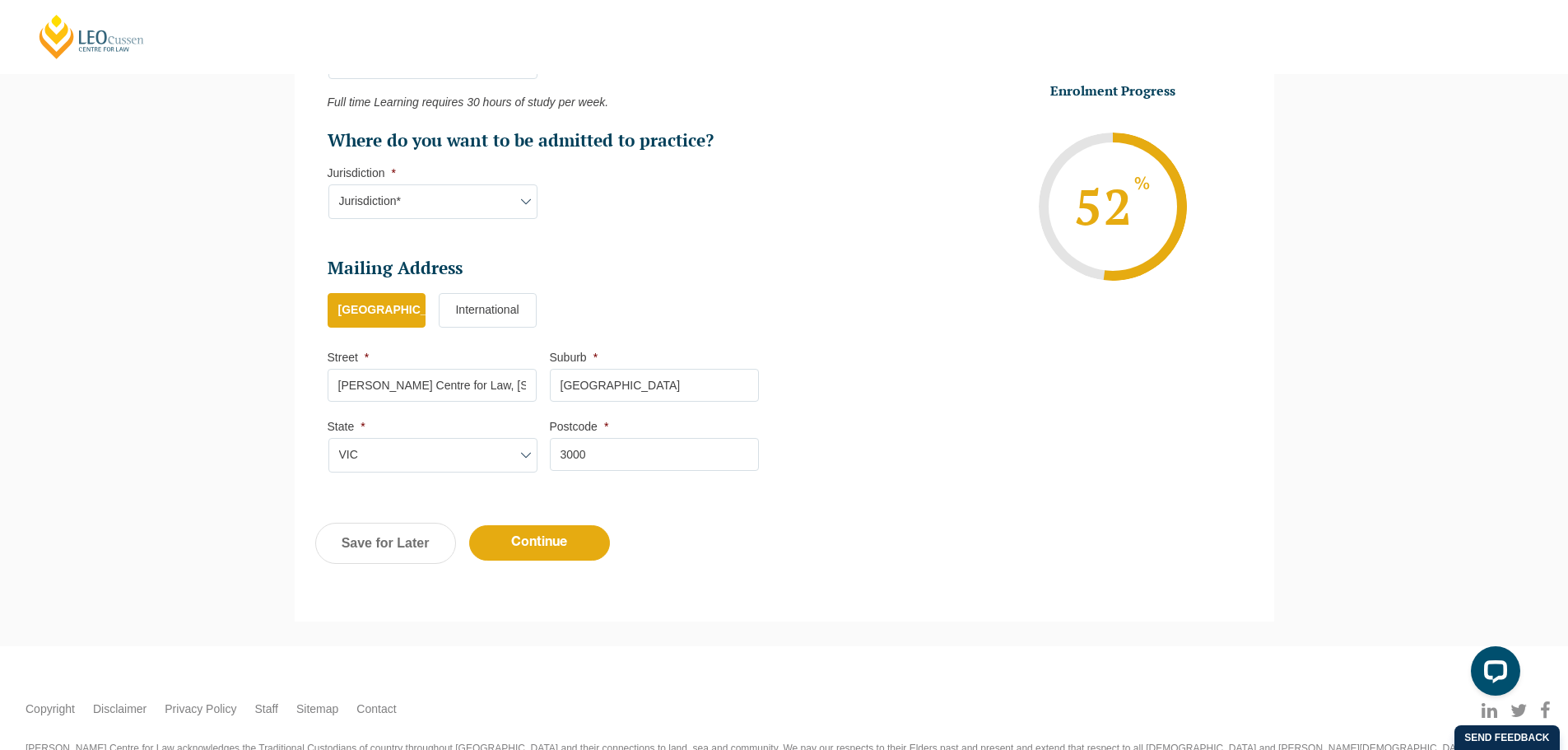
click at [504, 323] on label "International" at bounding box center [487, 310] width 98 height 34
click at [0, 0] on input "International" at bounding box center [0, 0] width 0 height 0
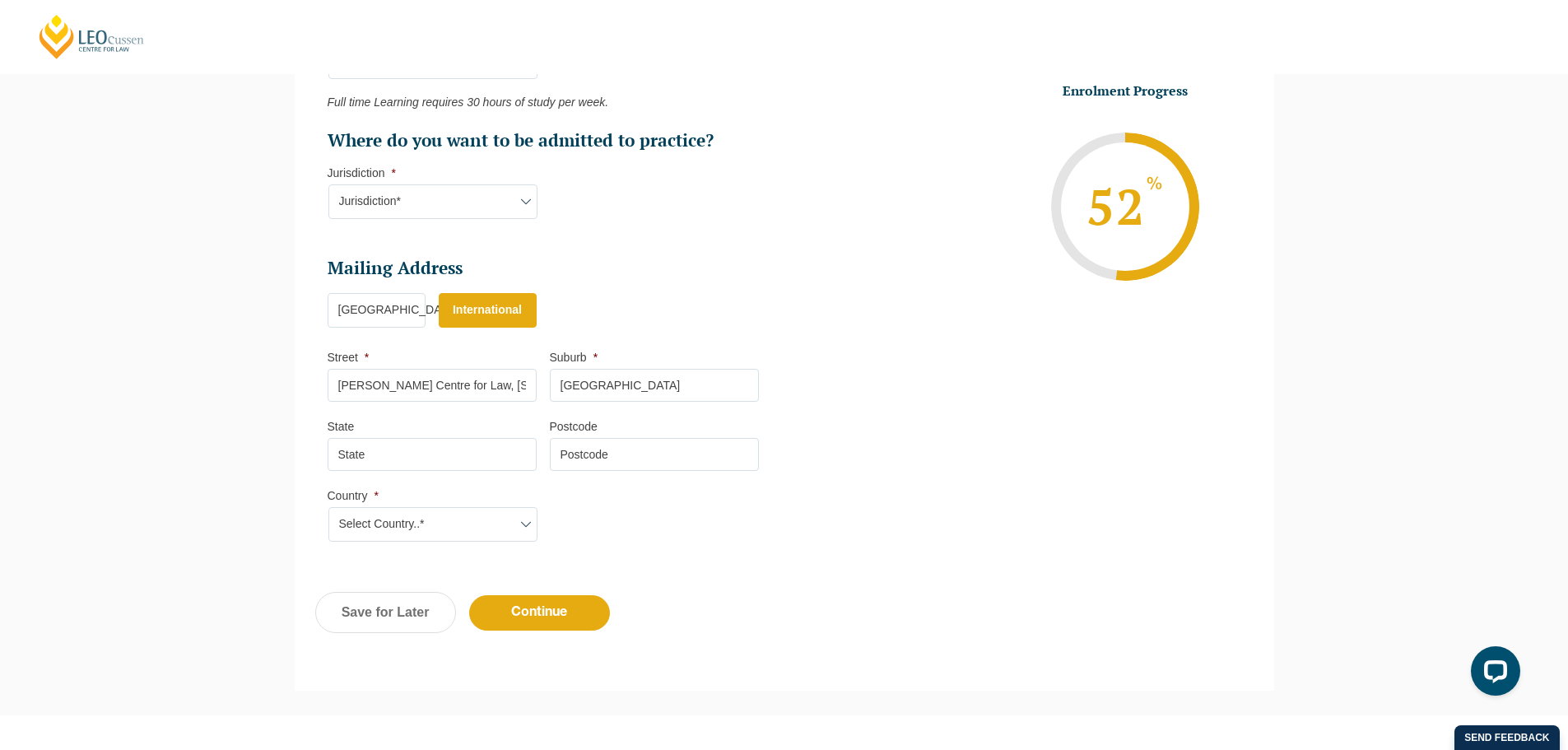
scroll to position [914, 0]
click at [441, 522] on select "Select Country..* Afghanistan Åland Islands Albania Algeria American Samoa Ando…" at bounding box center [433, 521] width 209 height 34
click at [659, 269] on h2 "Mailing Address" at bounding box center [543, 265] width 431 height 23
click at [383, 306] on label "Australia" at bounding box center [376, 307] width 98 height 34
click at [0, 0] on input "Australia" at bounding box center [0, 0] width 0 height 0
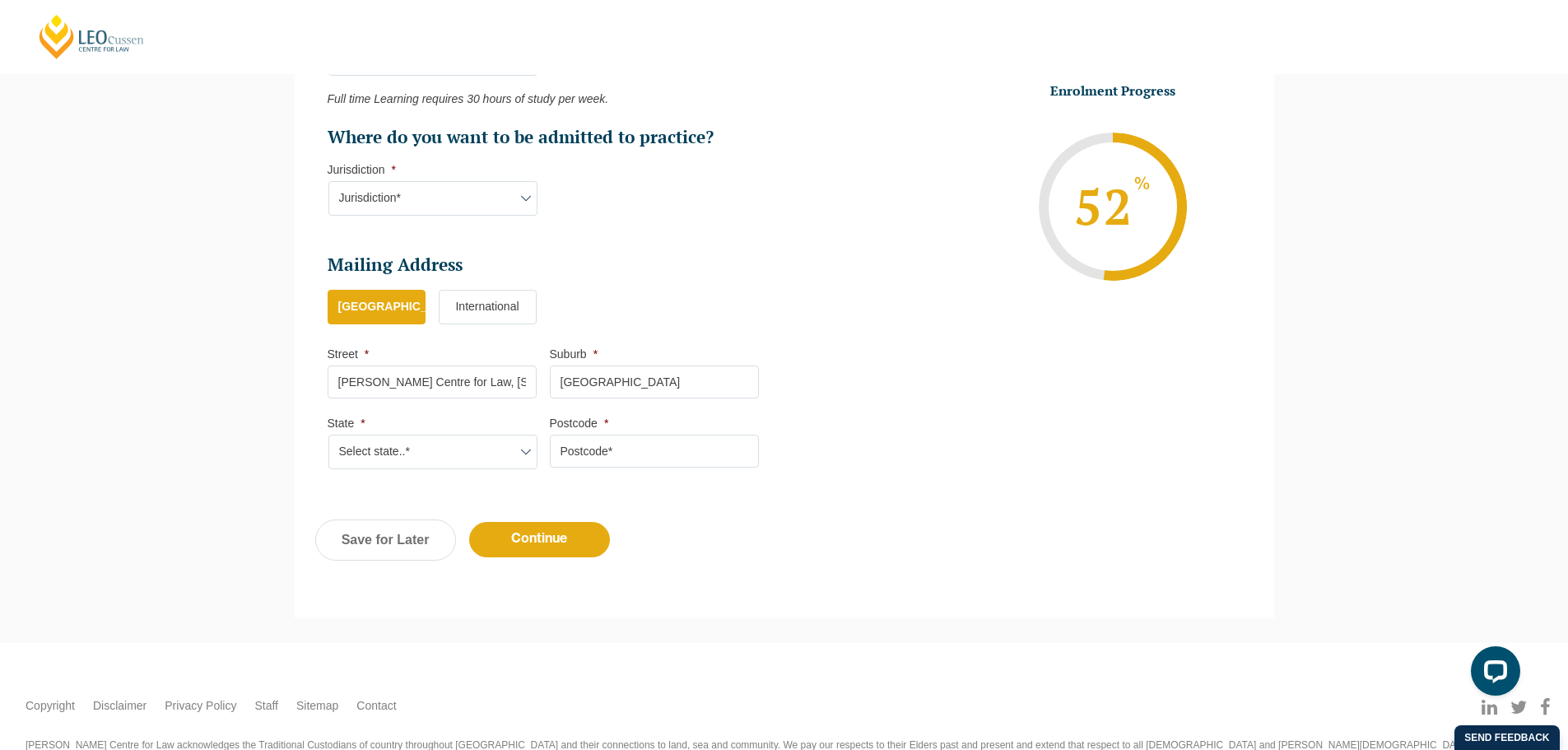
click at [418, 445] on select "Select state..* VIC WA QLD SA NSW NT ACT TAS" at bounding box center [433, 452] width 209 height 34
select select "VIC"
click at [328, 435] on select "Select state..* VIC WA QLD SA NSW NT ACT TAS" at bounding box center [433, 452] width 209 height 34
click at [609, 446] on input "Postcode *" at bounding box center [654, 451] width 209 height 33
type input "3000"
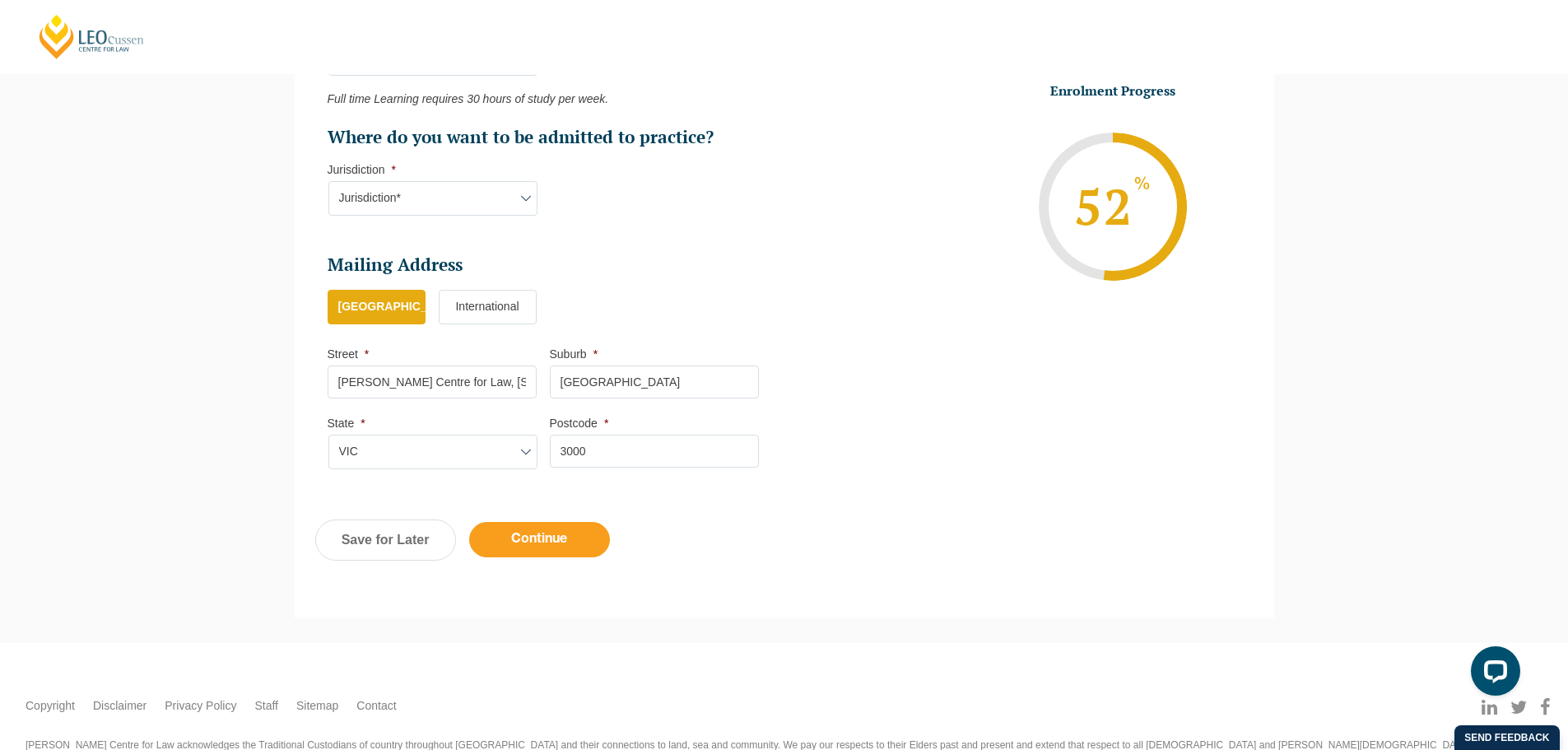
click at [550, 535] on input "Continue" at bounding box center [539, 539] width 140 height 35
select select "Online Full Time Learning"
select select "National (ACT, NSW, VIC, QLD, SA, WA)"
select select
select select "January 2026 (27-Jan-2026 to 12-Jun-2026)"
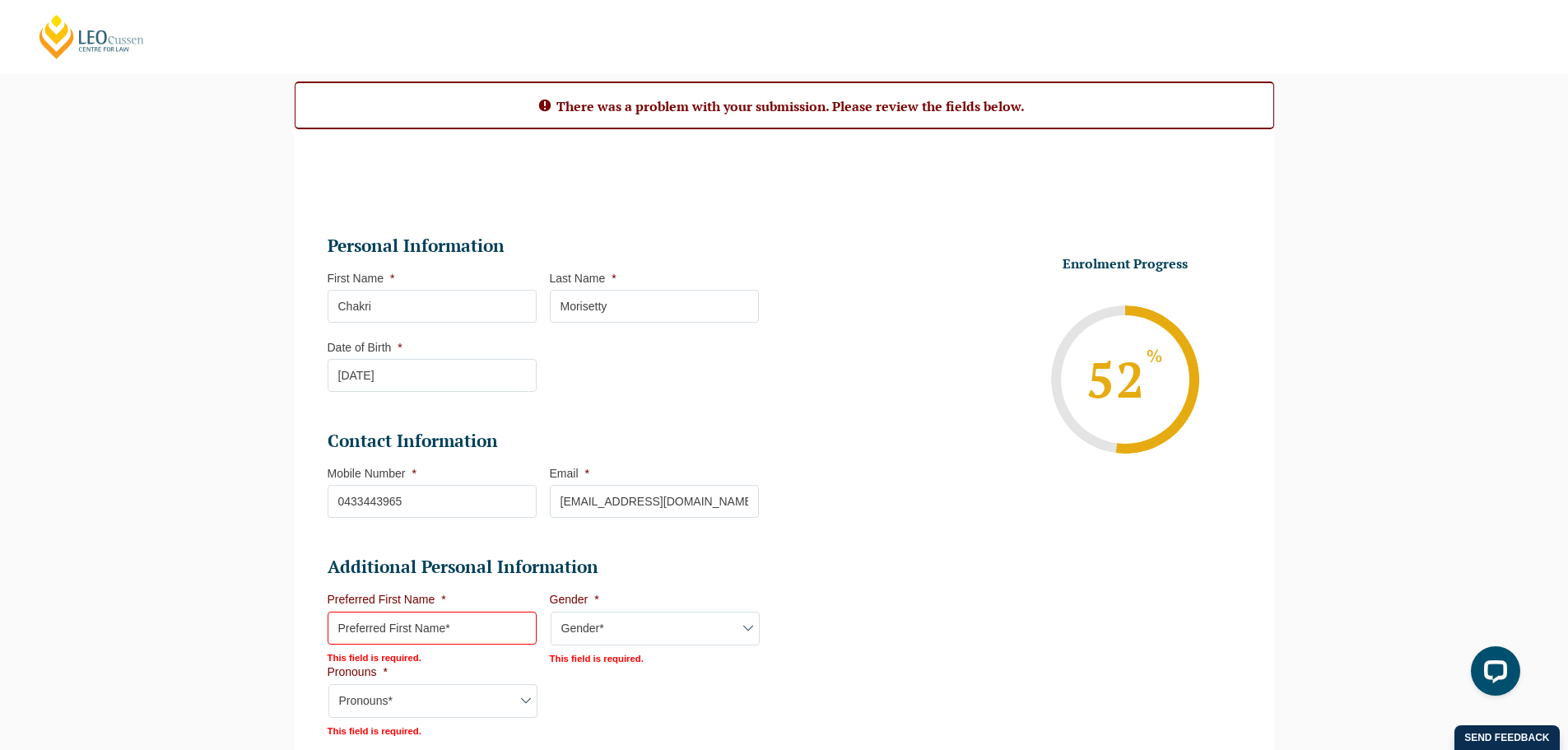
scroll to position [150, 0]
click at [426, 632] on input "Preferred First Name *" at bounding box center [432, 628] width 209 height 33
type input "Chakri"
click at [628, 633] on select "Gender* Male Female Nonbinary Intersex Prefer not to disclose Other" at bounding box center [655, 629] width 209 height 34
select select "Male"
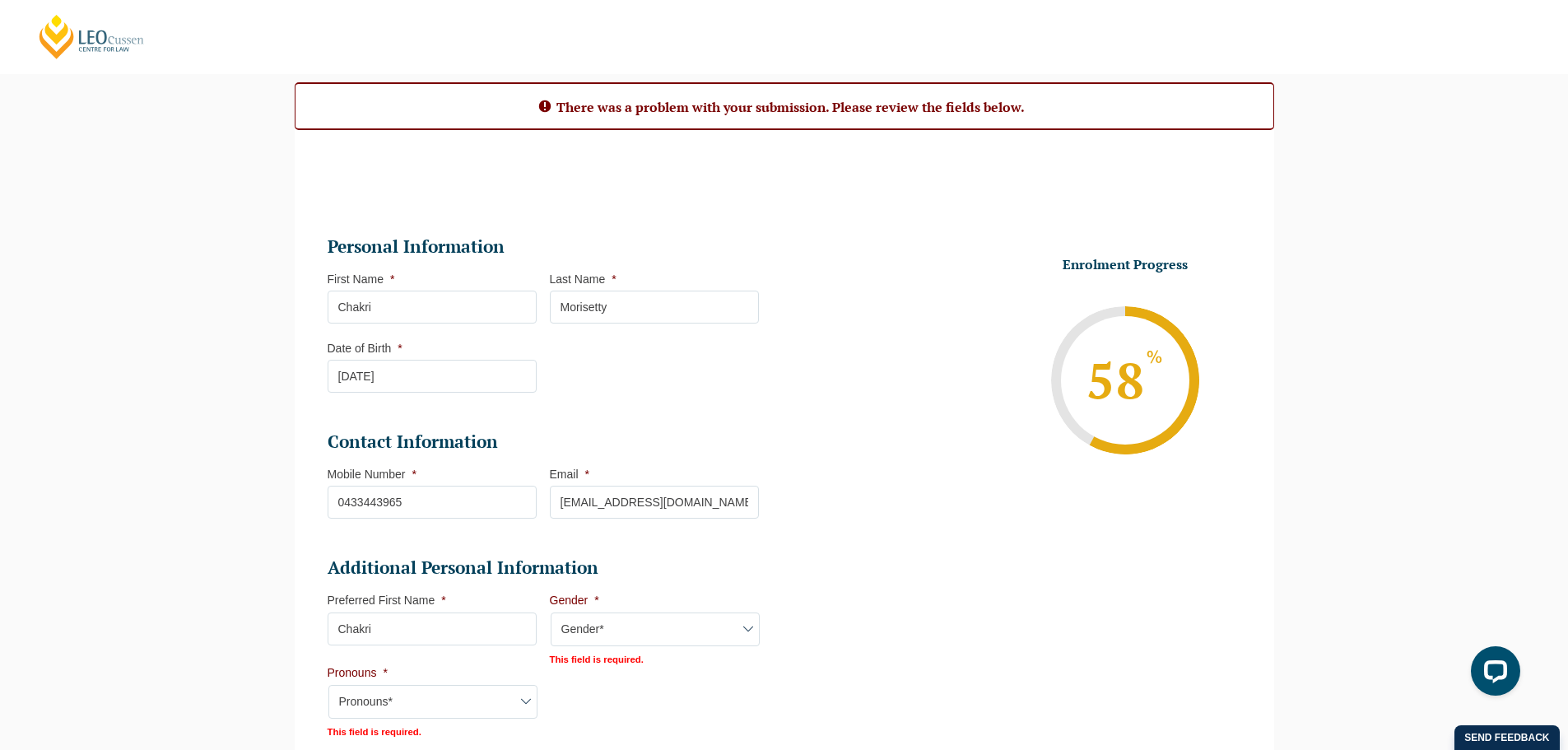
click at [551, 612] on select "Gender* Male Female Nonbinary Intersex Prefer not to disclose Other" at bounding box center [655, 629] width 209 height 34
click at [369, 708] on select "Pronouns* She/Her/Hers He/Him/His They/Them/Theirs Other Prefer not to disclose" at bounding box center [433, 701] width 209 height 34
select select "He/Him/His"
click at [328, 684] on select "Pronouns* She/Her/Hers He/Him/His They/Them/Theirs Other Prefer not to disclose" at bounding box center [433, 701] width 209 height 34
click at [687, 687] on li "Additional Personal Information Preferred First Name * Chakri This field is req…" at bounding box center [550, 645] width 444 height 178
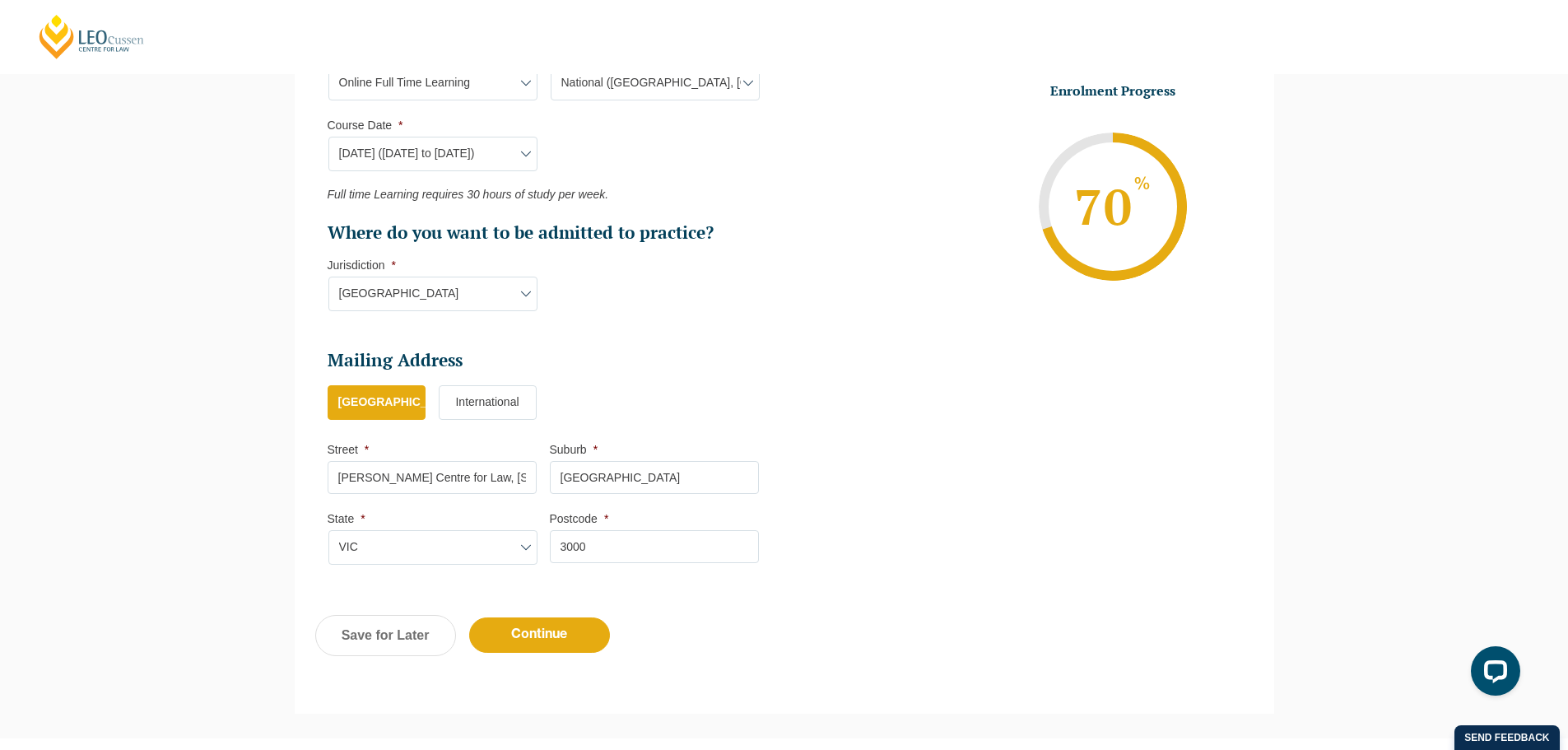
scroll to position [944, 0]
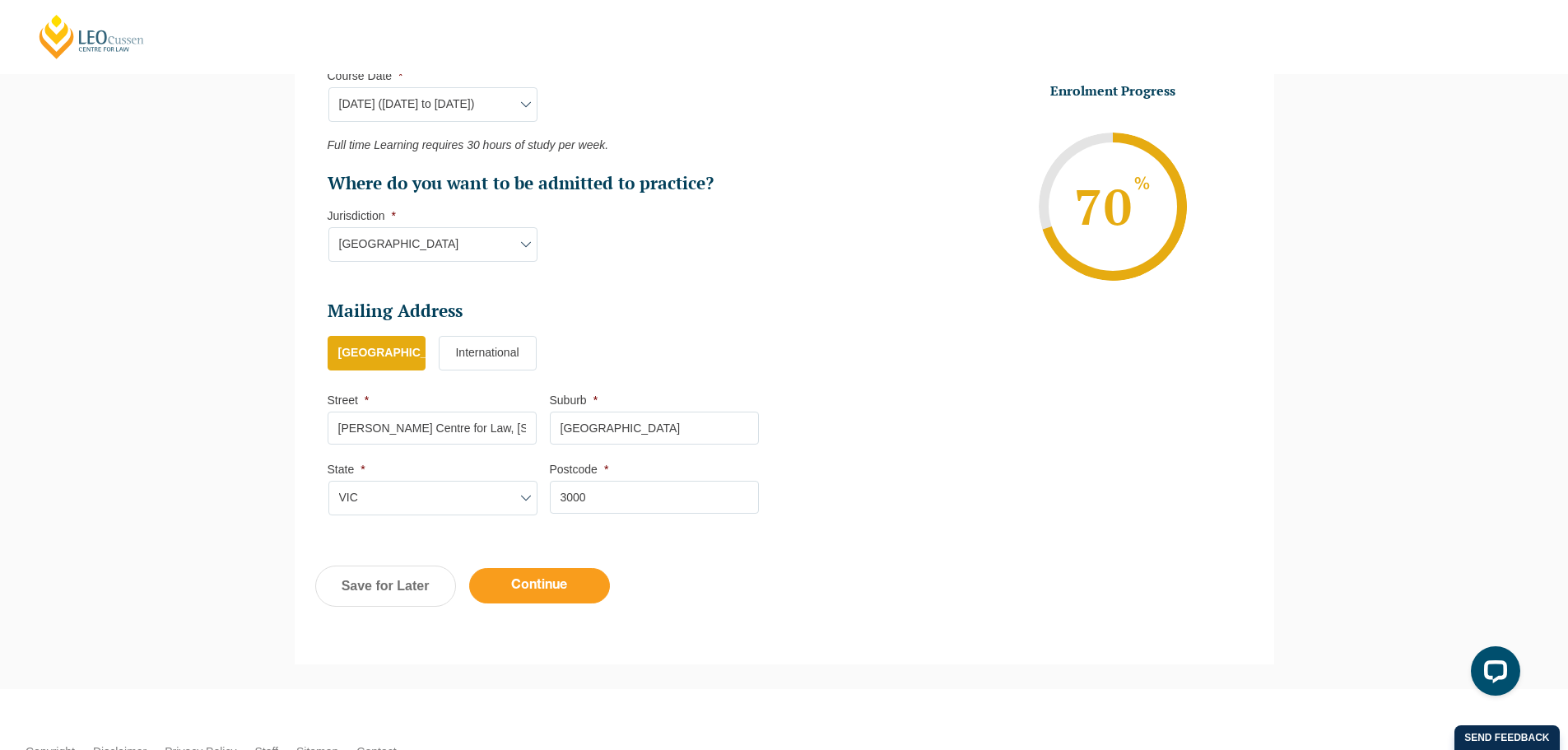
click at [551, 578] on input "Continue" at bounding box center [539, 585] width 140 height 35
select select "Online Full Time Learning"
select select "National (ACT, NSW, VIC, QLD, SA, WA)"
select select
select select "January 2026 (27-Jan-2026 to 12-Jun-2026)"
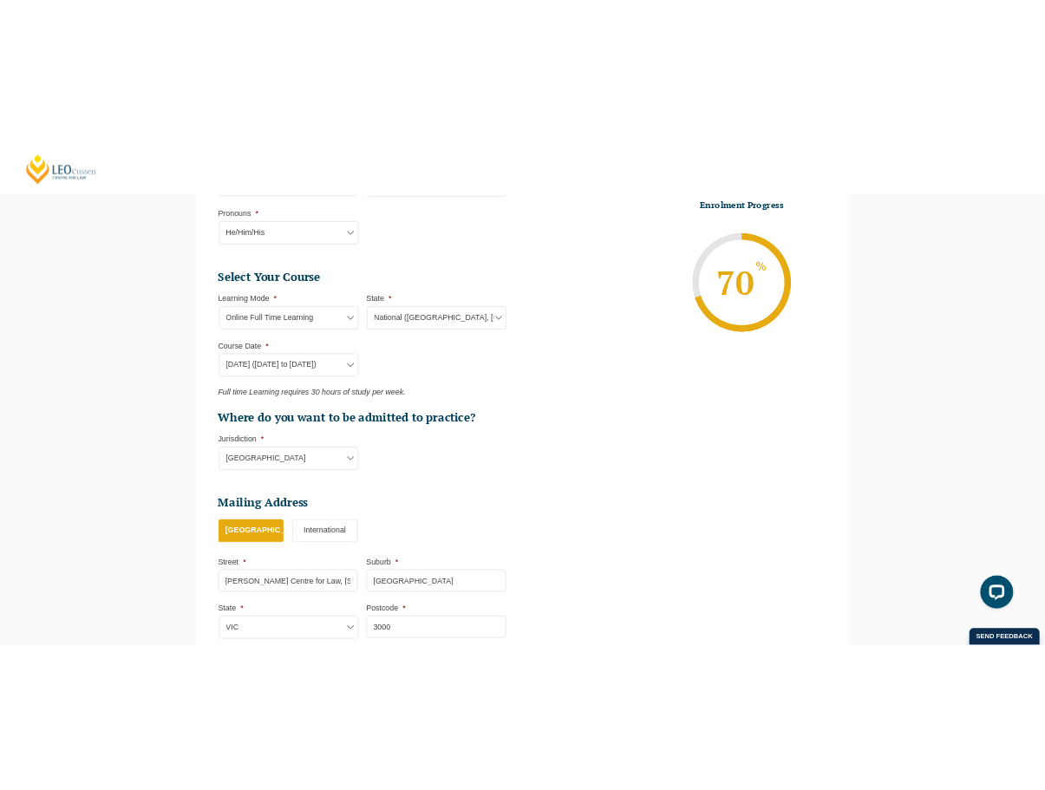
scroll to position [756, 0]
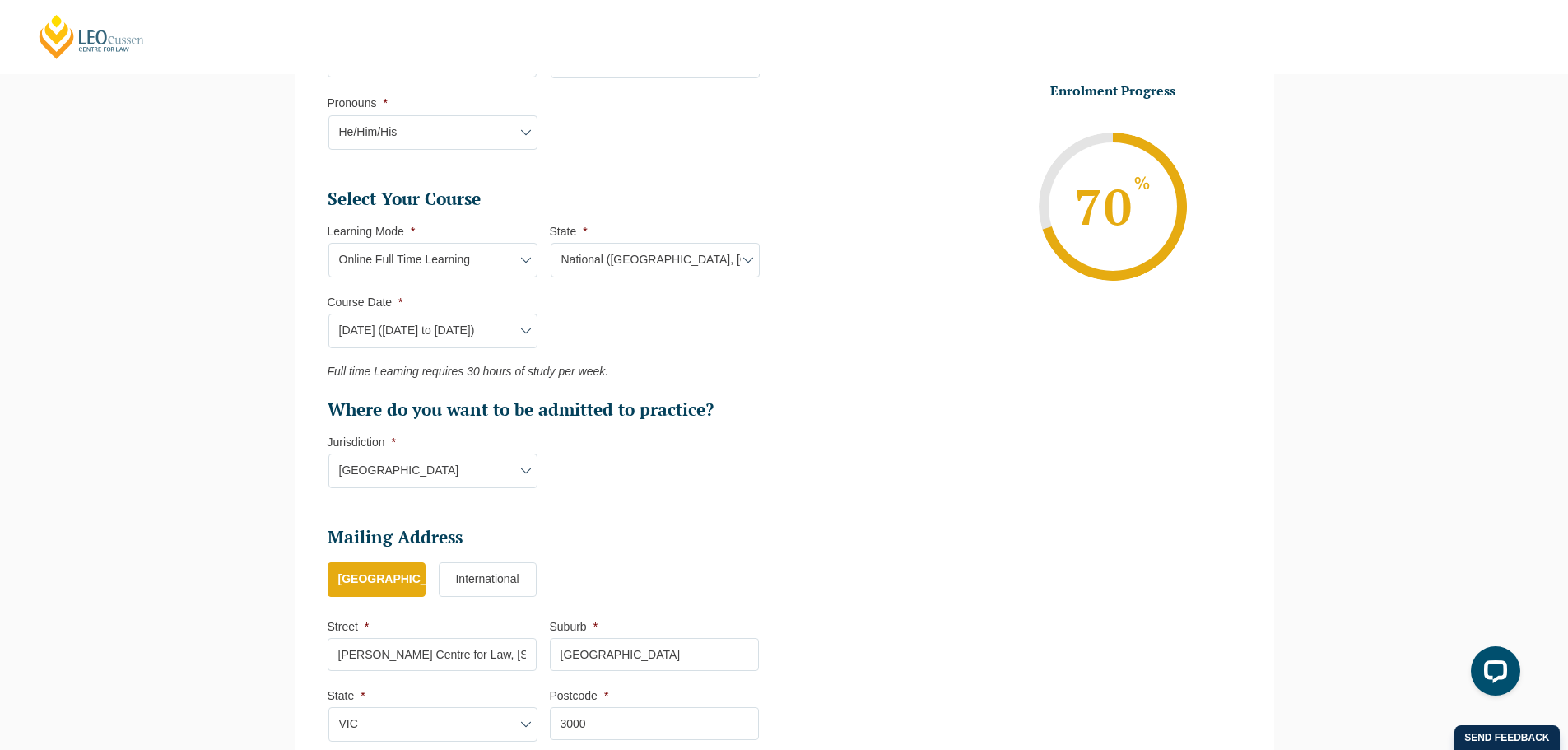
click at [485, 333] on select "Course Date* September 2025 (22-Sep-2025 to 20-Feb-2026) December 2025 (08-Dec-…" at bounding box center [433, 330] width 209 height 34
click at [695, 401] on h2 "Where do you want to be admitted to practice?" at bounding box center [543, 410] width 431 height 23
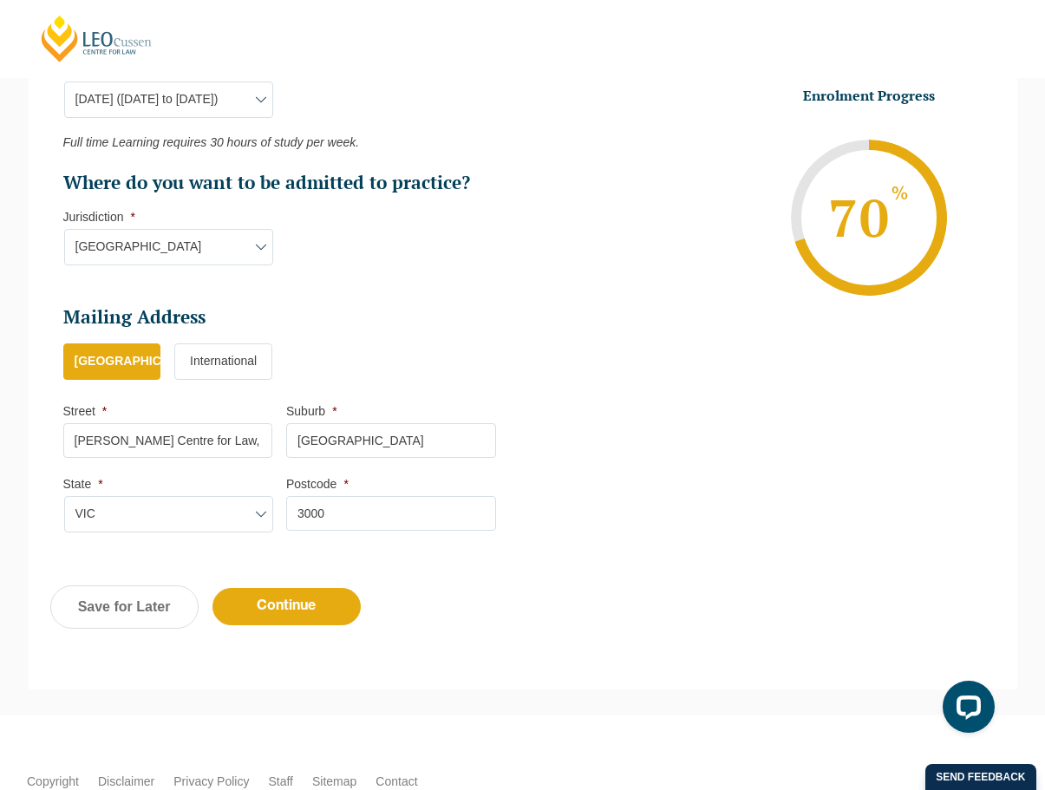
scroll to position [1118, 0]
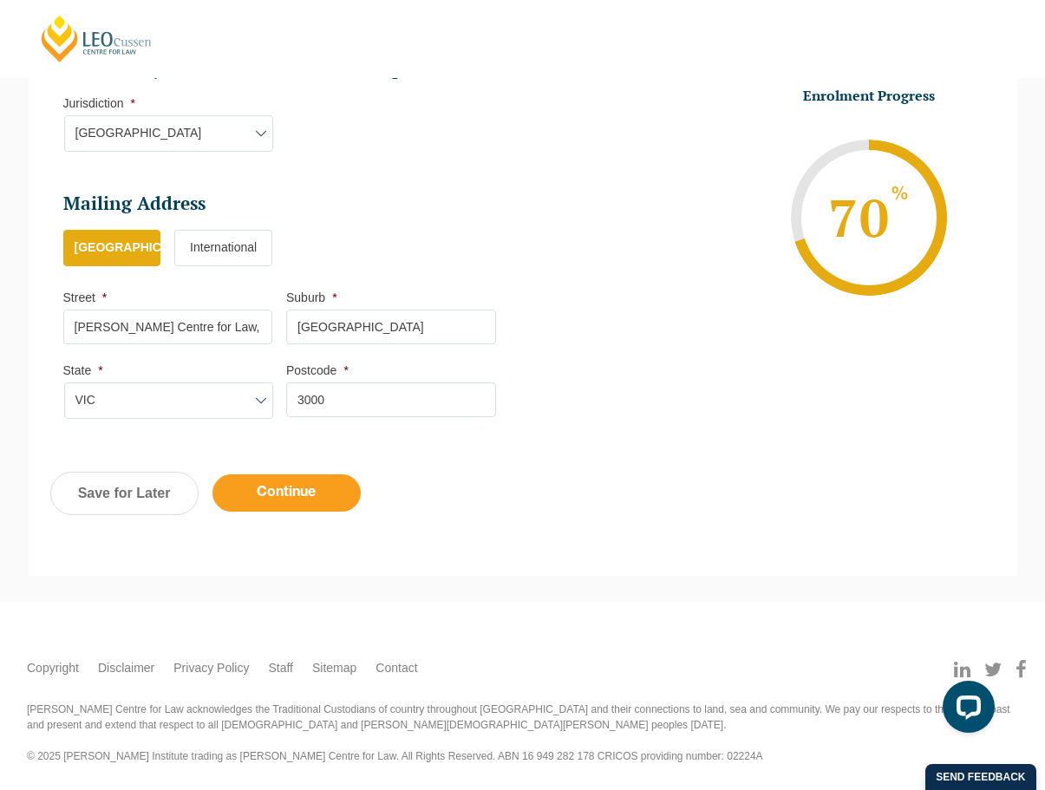
click at [292, 488] on input "Continue" at bounding box center [286, 492] width 148 height 37
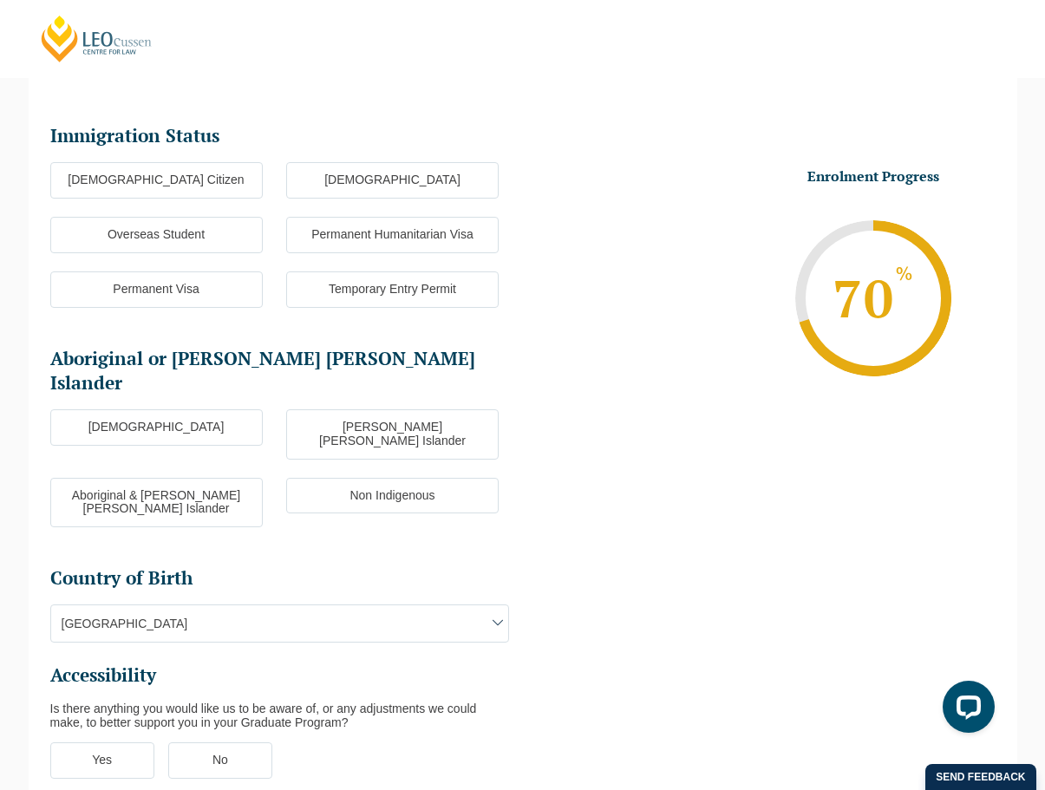
scroll to position [150, 0]
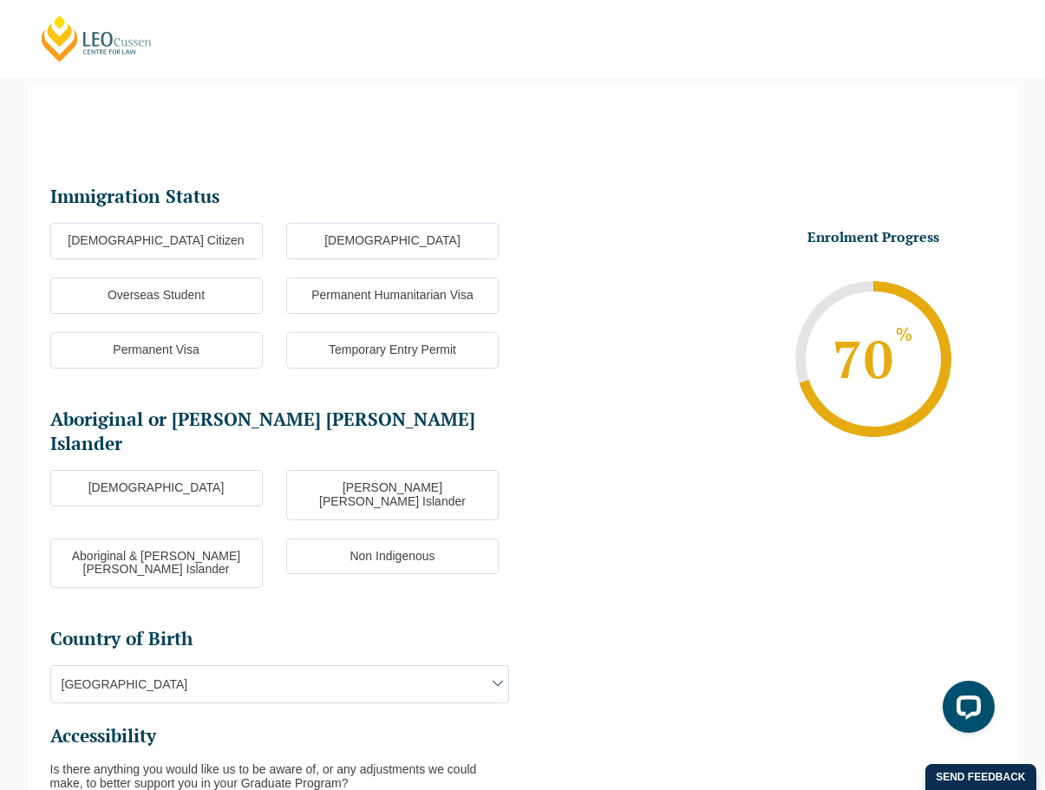
click at [167, 243] on label "Australian Citizen" at bounding box center [156, 241] width 212 height 36
click at [0, 0] on input "Australian Citizen" at bounding box center [0, 0] width 0 height 0
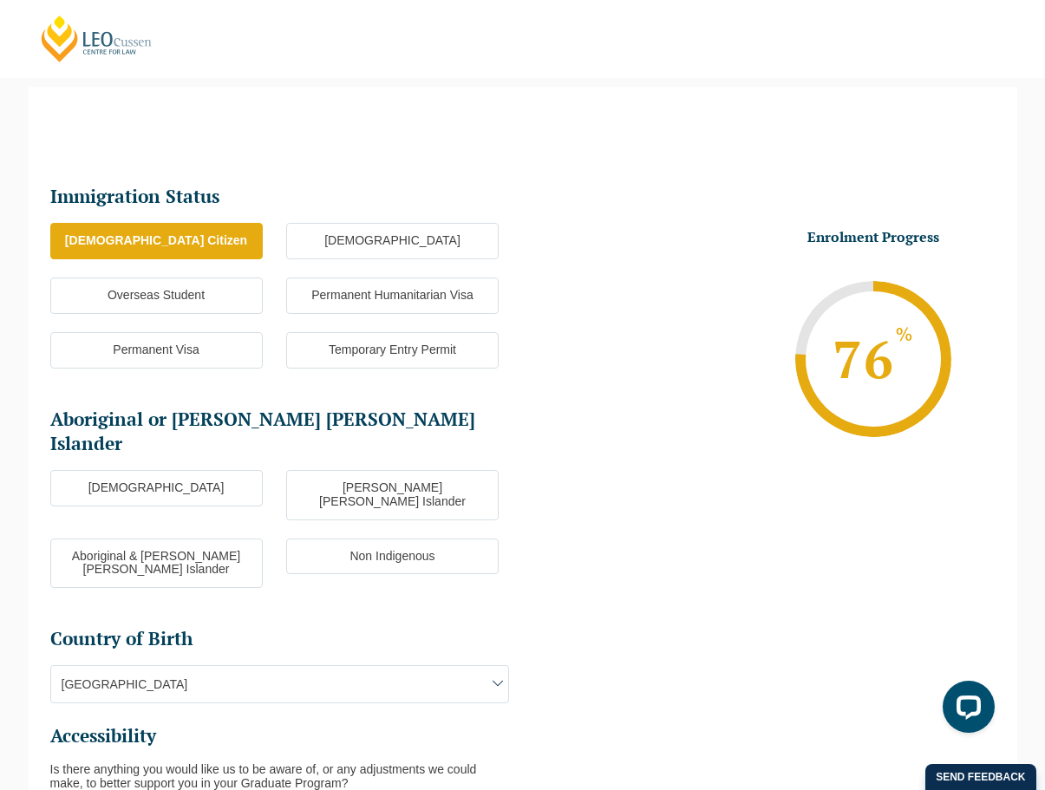
click at [332, 538] on label "Non Indigenous" at bounding box center [392, 556] width 212 height 36
click at [0, 0] on input "Non Indigenous" at bounding box center [0, 0] width 0 height 0
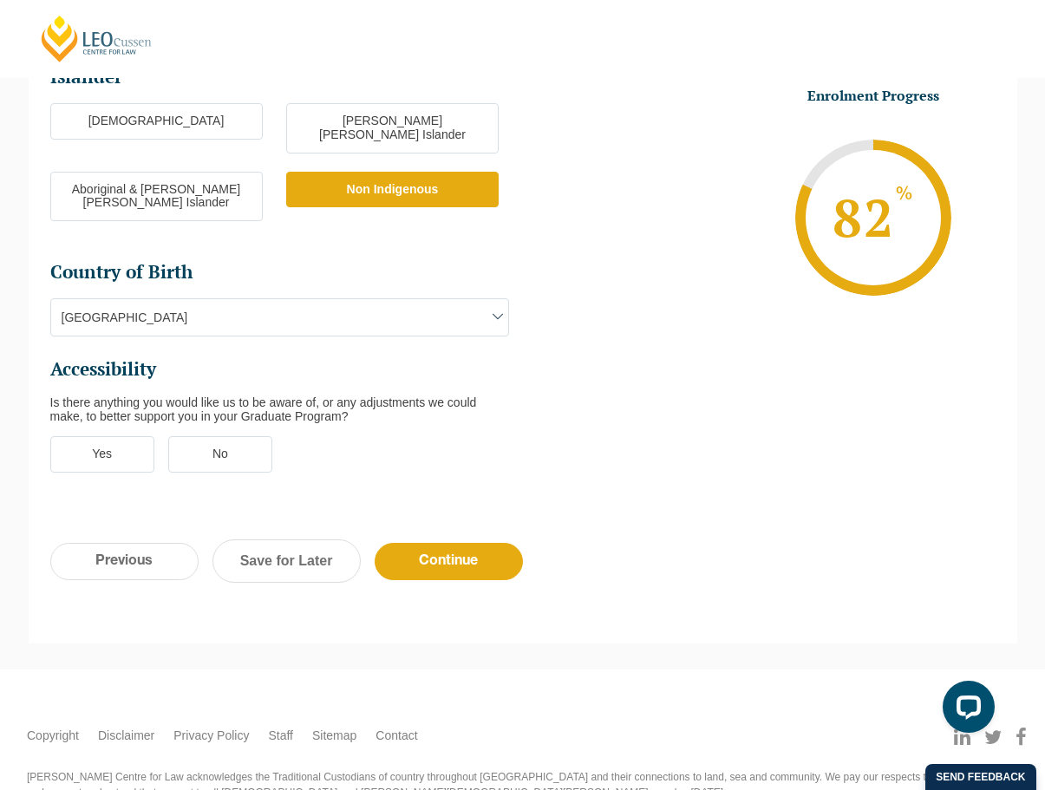
scroll to position [532, 0]
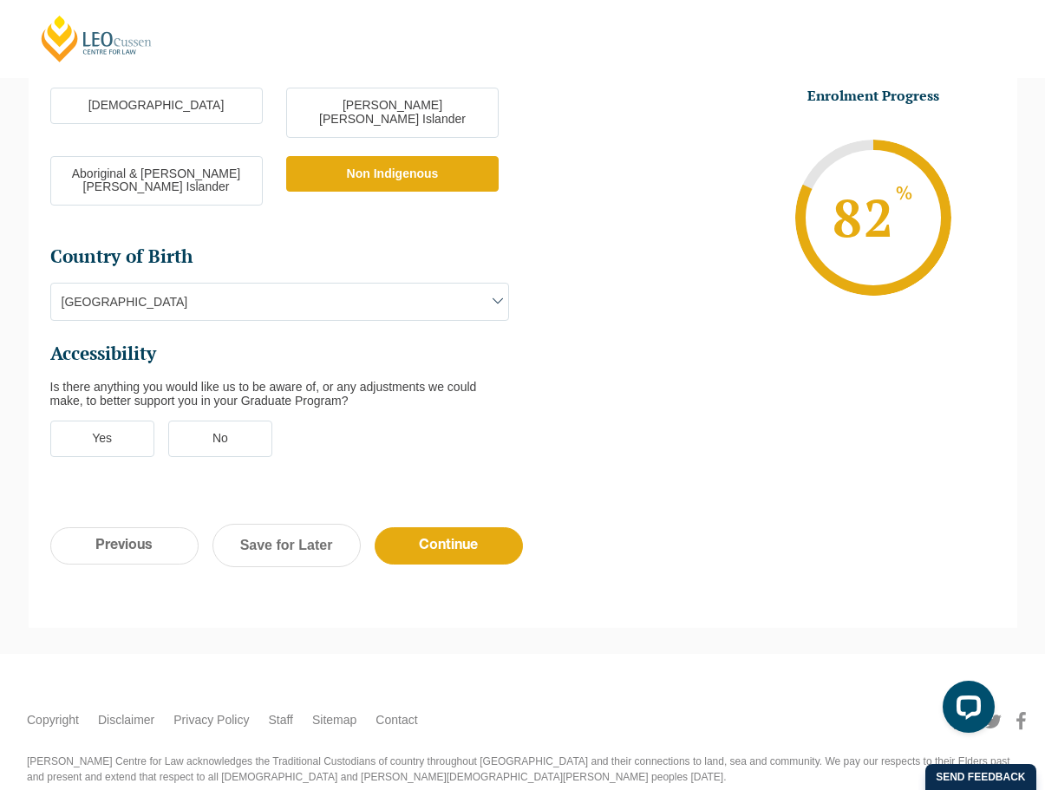
click at [231, 420] on label "No" at bounding box center [220, 438] width 104 height 36
click at [0, 0] on input "No" at bounding box center [0, 0] width 0 height 0
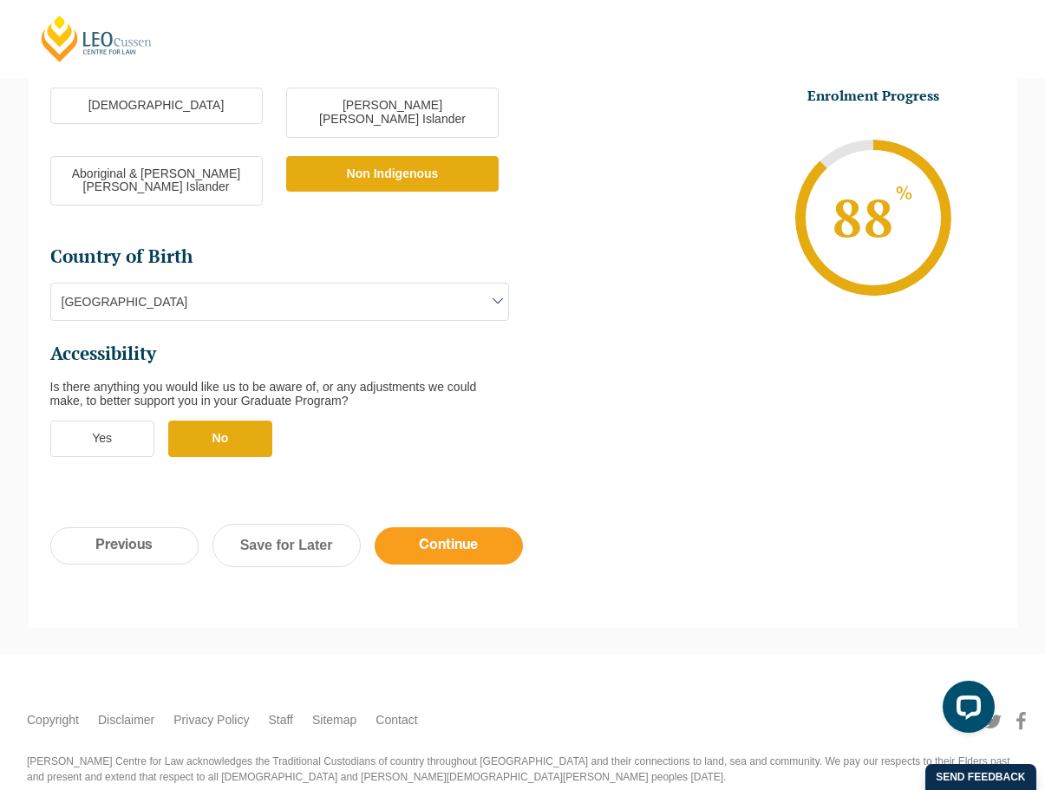
click at [465, 527] on input "Continue" at bounding box center [449, 545] width 148 height 37
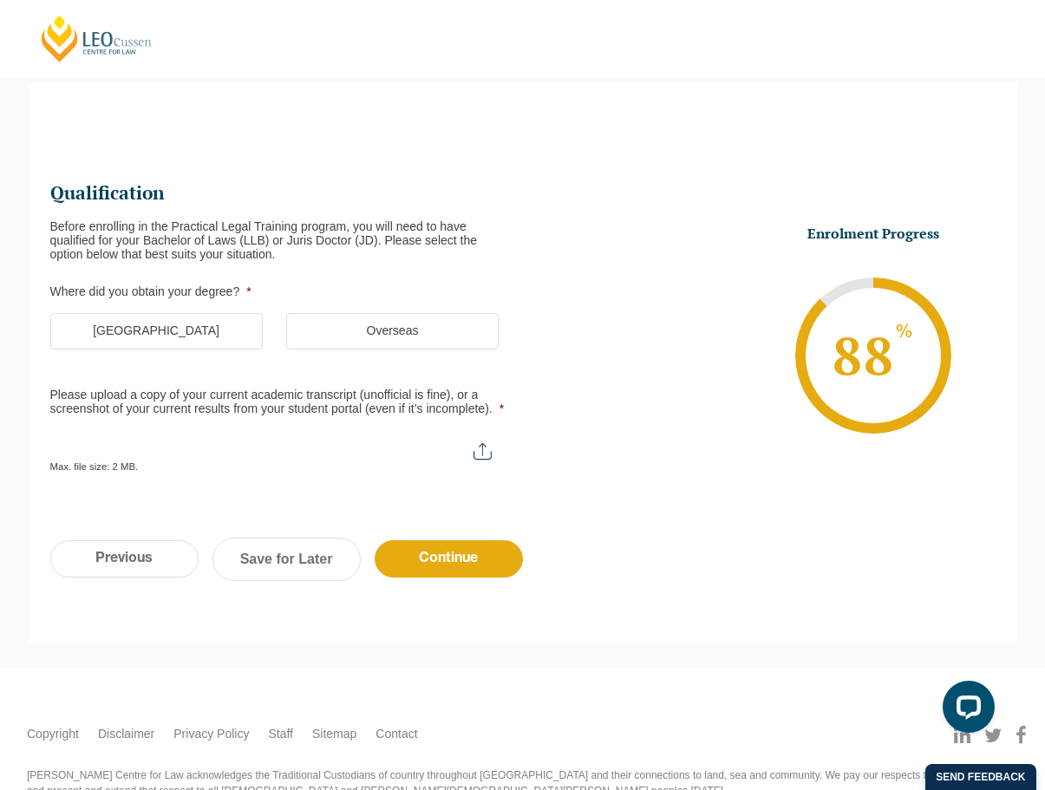
scroll to position [150, 0]
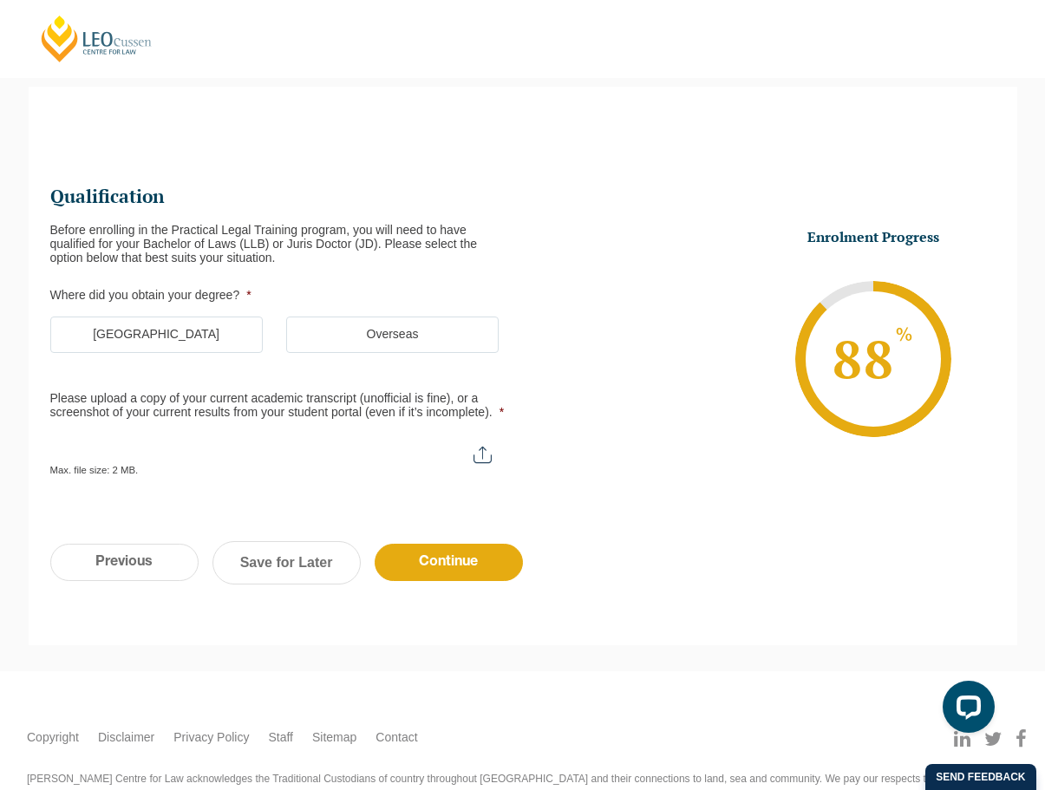
click at [178, 334] on label "Australia" at bounding box center [156, 334] width 212 height 36
click at [0, 0] on input "Australia" at bounding box center [0, 0] width 0 height 0
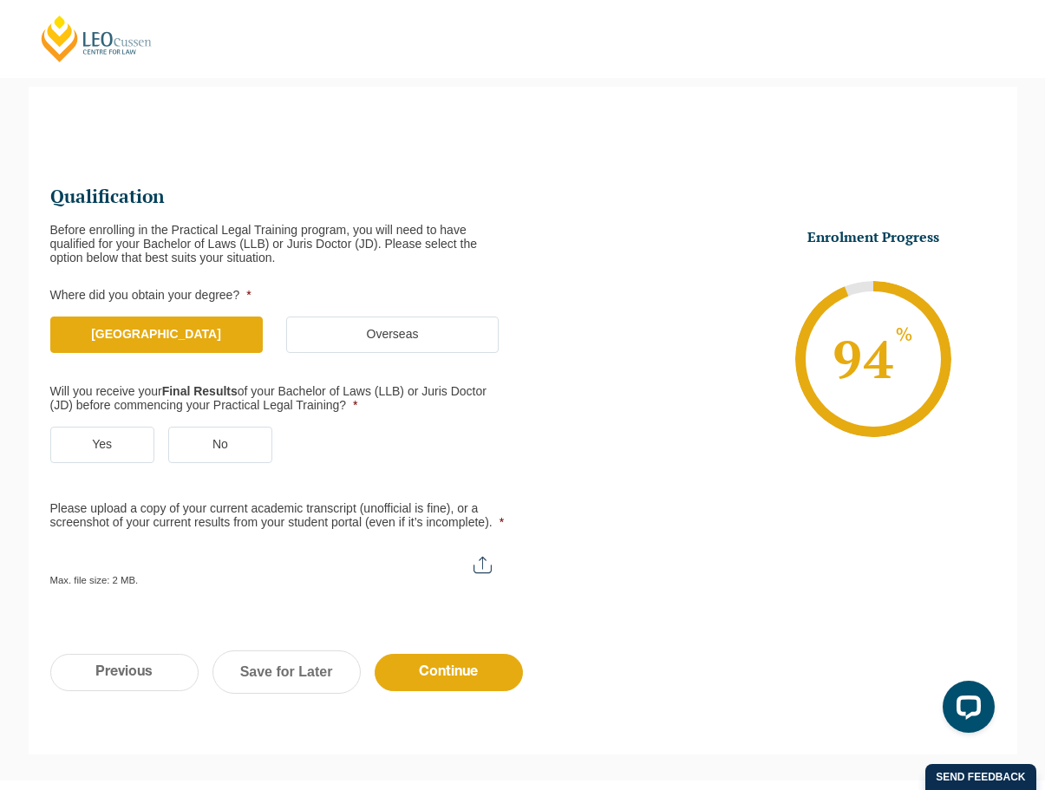
click at [133, 440] on label "Yes" at bounding box center [102, 445] width 104 height 36
click at [0, 0] on input "Yes" at bounding box center [0, 0] width 0 height 0
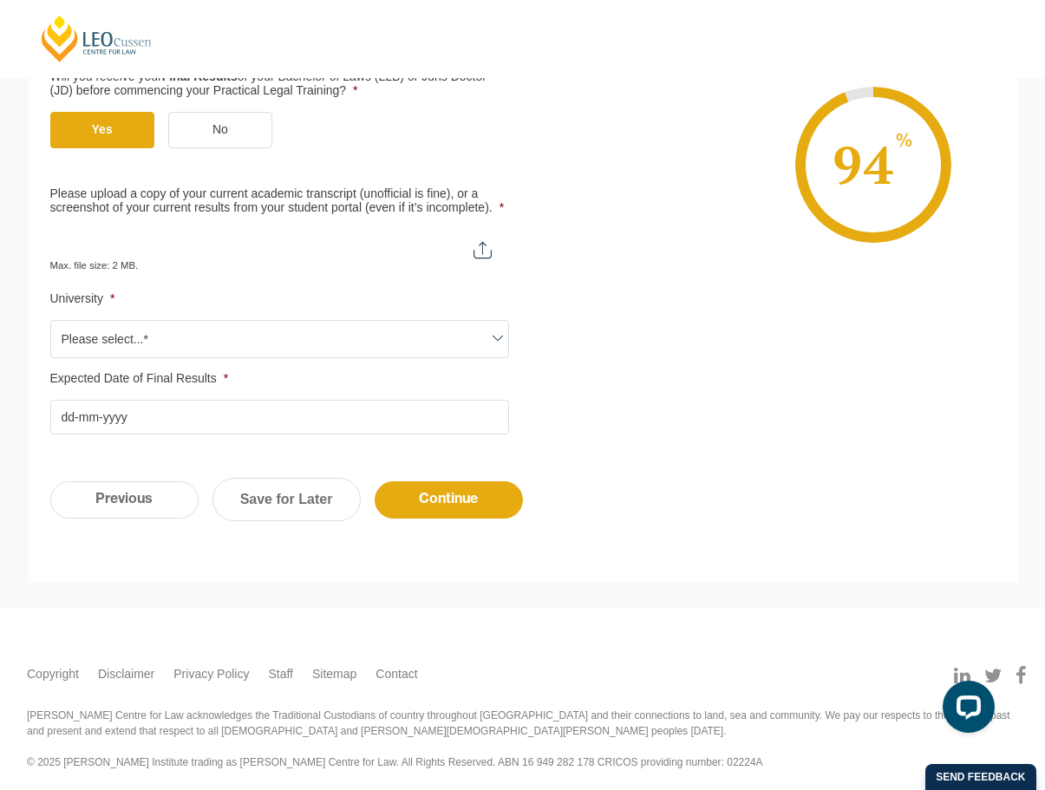
scroll to position [471, 0]
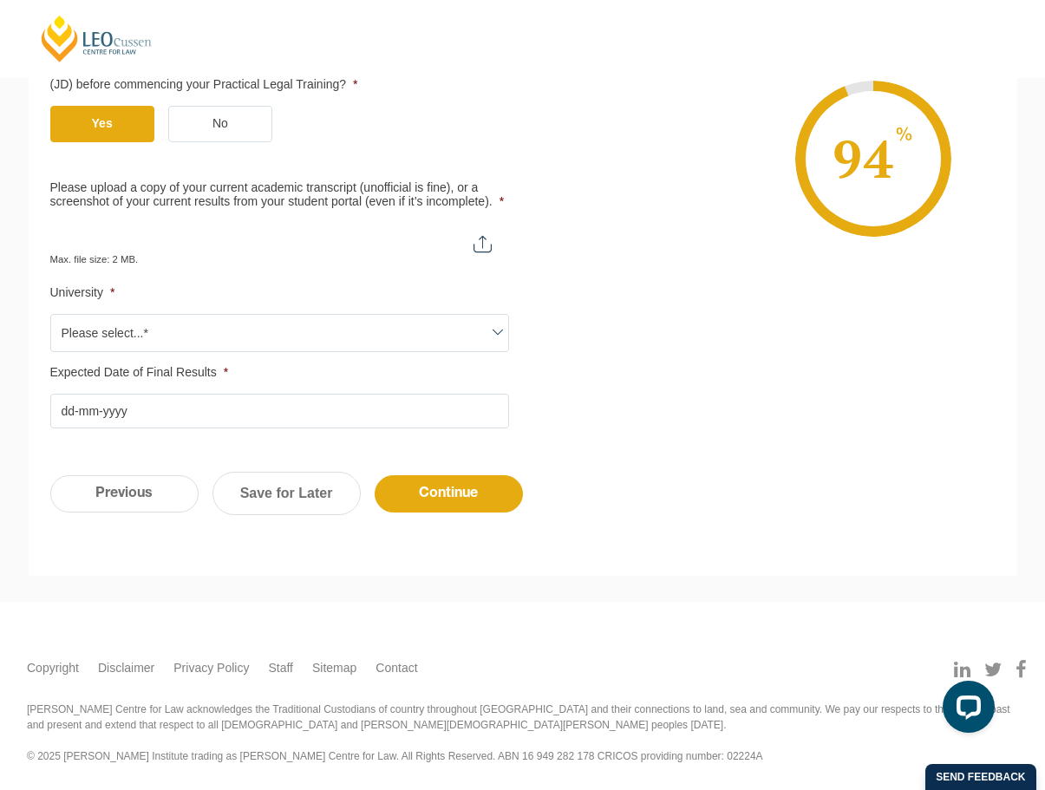
click at [310, 250] on input "Please upload a copy of your current academic transcript (unofficial is fine), …" at bounding box center [279, 237] width 459 height 29
type input "C:\fakepath\Document1 - Copy.pdf"
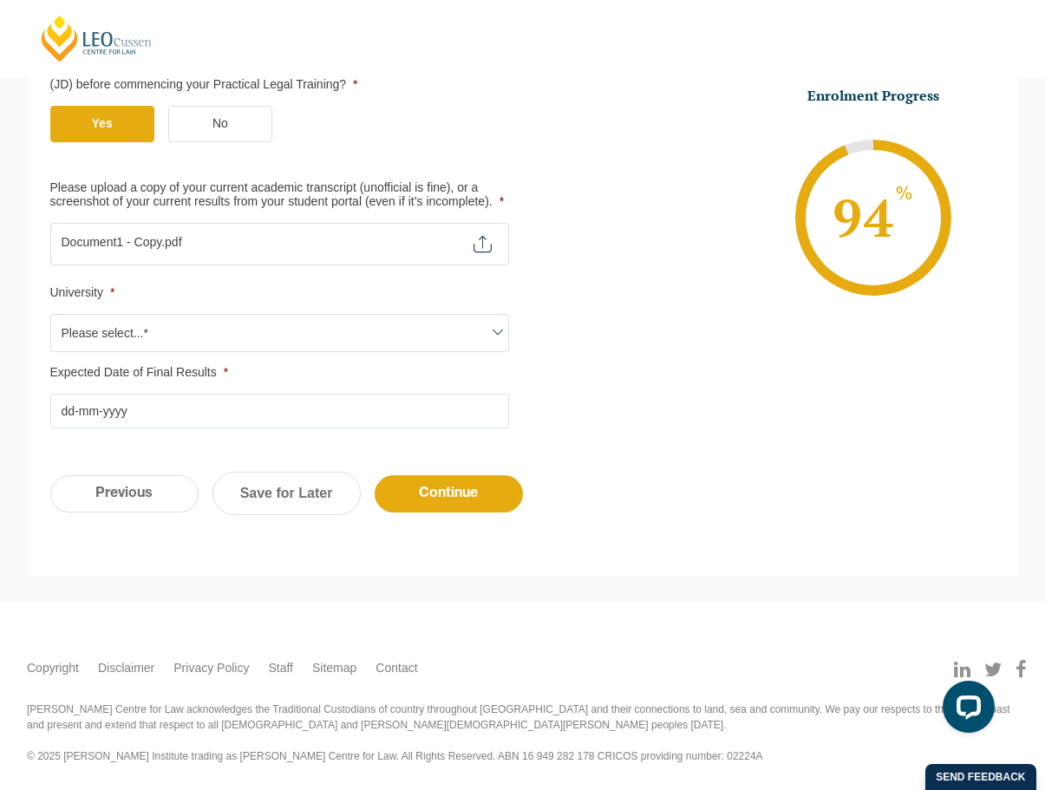
click at [245, 331] on span "Please select...*" at bounding box center [279, 333] width 457 height 36
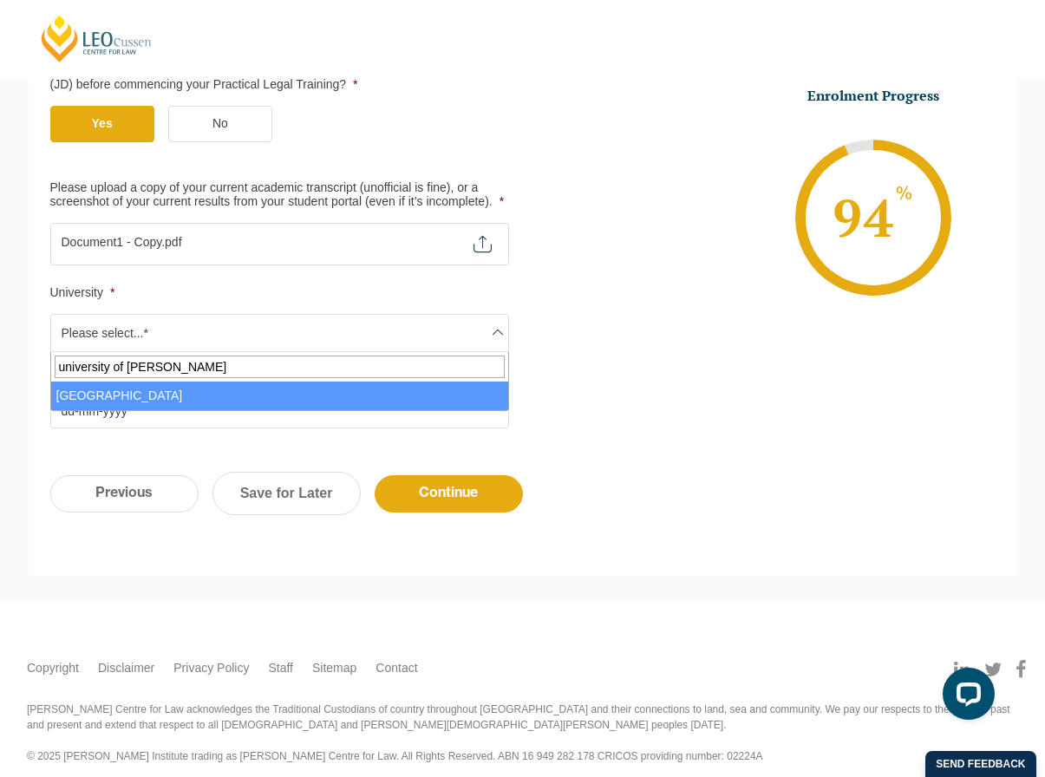
type input "university of mel"
select select "University of Melbourne"
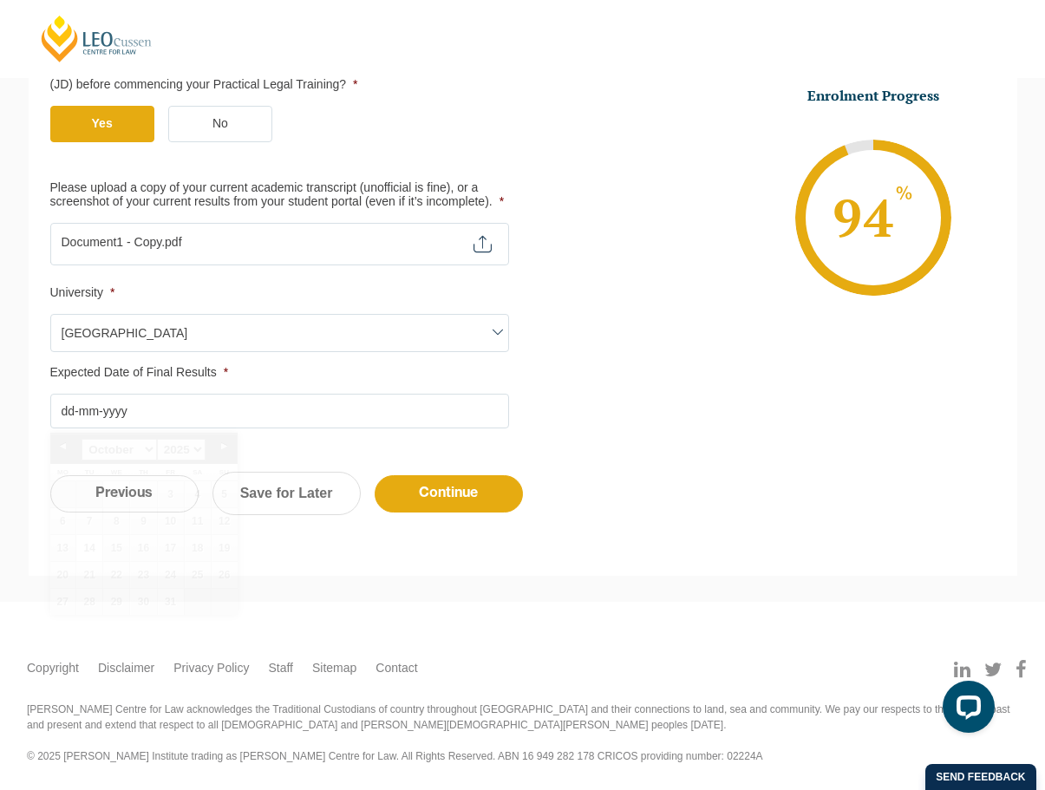
click at [60, 406] on input "Expected Date of Final Results *" at bounding box center [279, 411] width 459 height 35
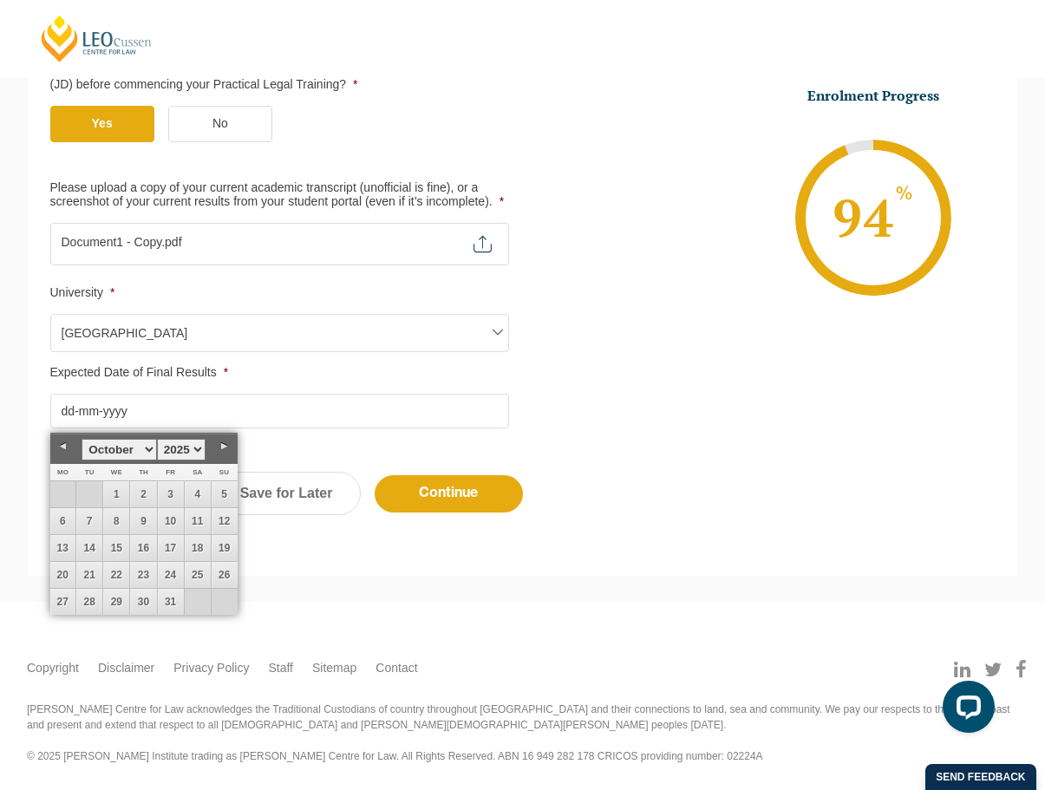
click at [224, 448] on link "Next" at bounding box center [225, 446] width 26 height 26
click at [113, 600] on link "31" at bounding box center [116, 602] width 26 height 26
type input "31-12-2025"
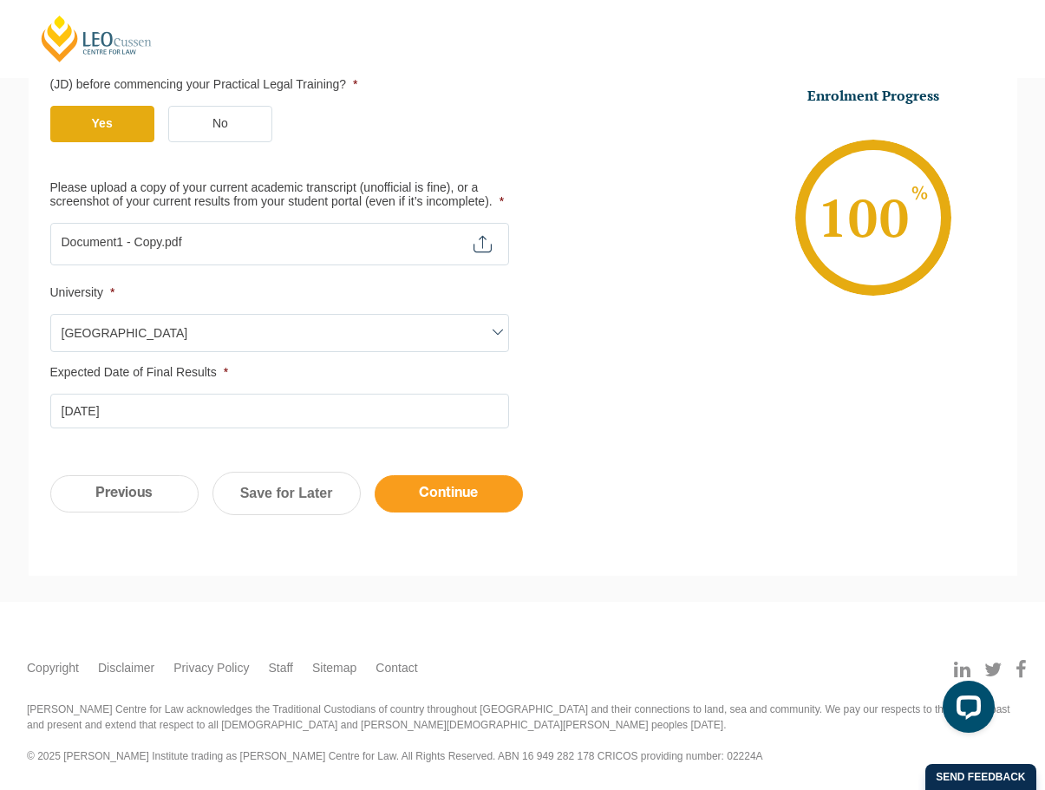
click at [430, 497] on input "Continue" at bounding box center [449, 493] width 148 height 37
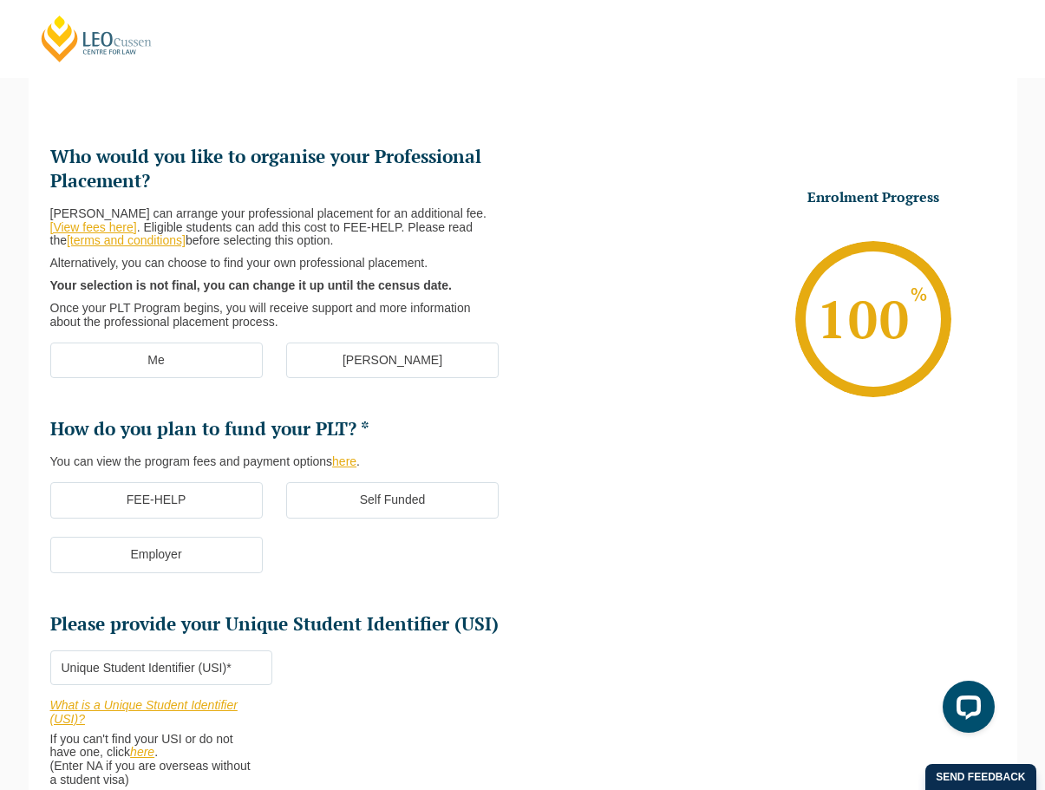
scroll to position [150, 0]
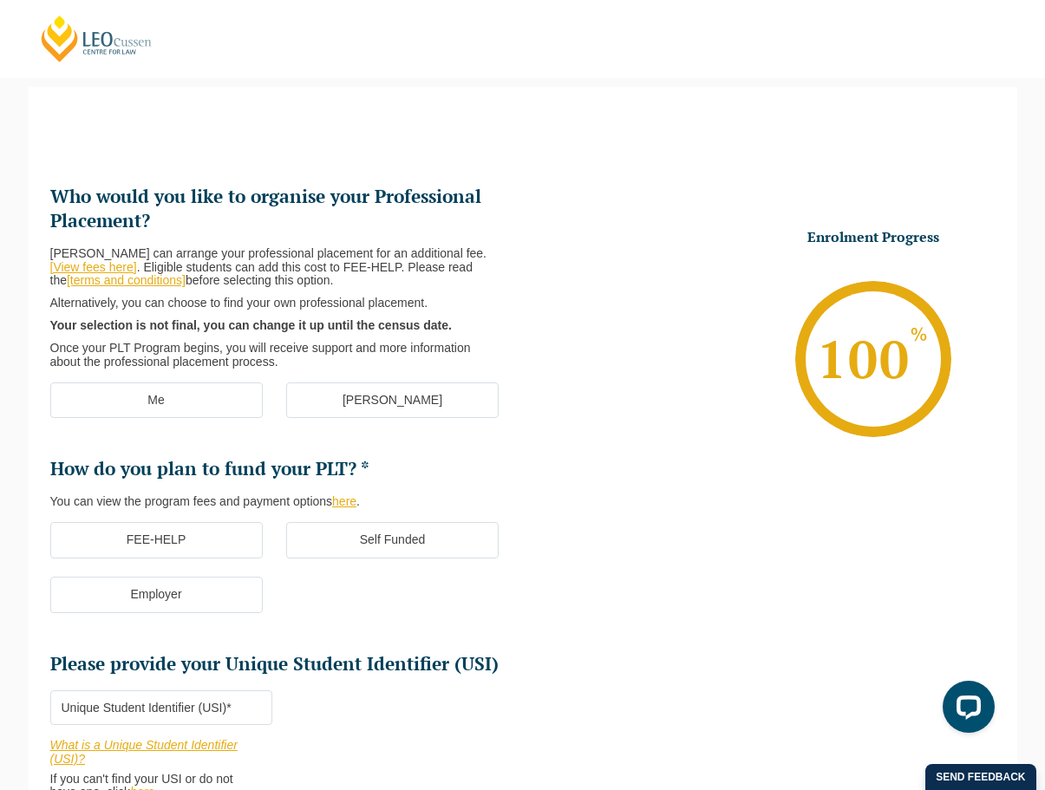
click at [169, 393] on label "Me" at bounding box center [156, 400] width 212 height 36
click at [0, 0] on input "Me" at bounding box center [0, 0] width 0 height 0
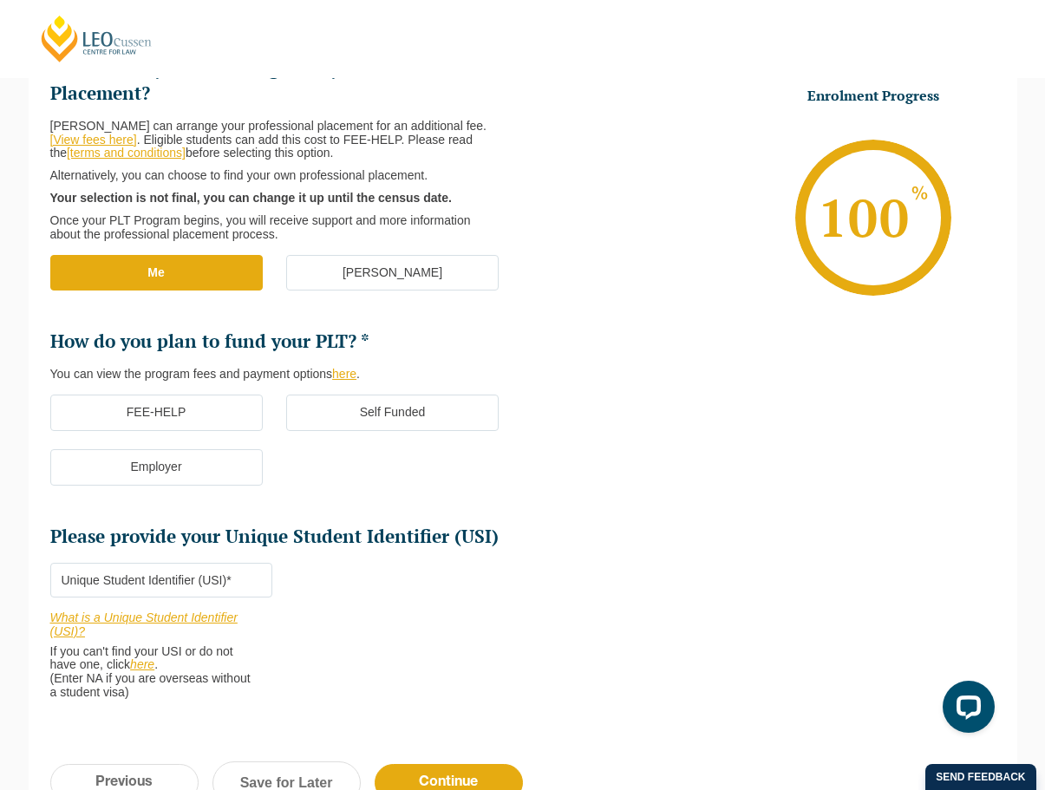
scroll to position [326, 0]
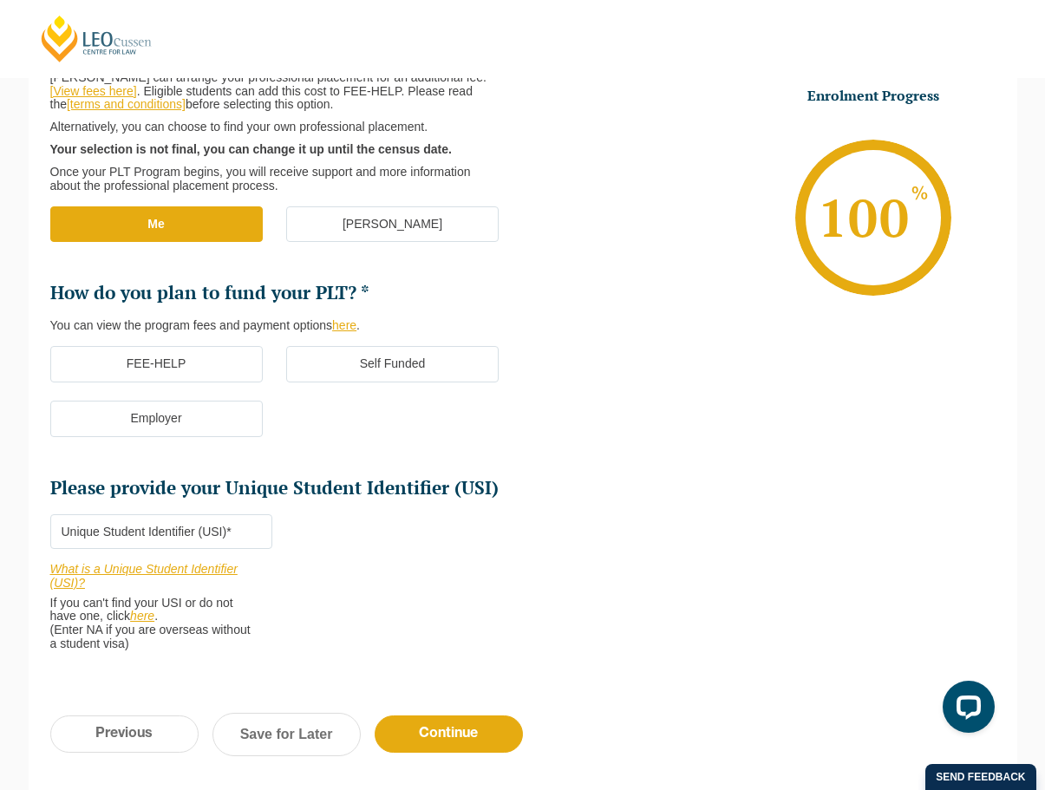
click at [374, 360] on label "Self Funded" at bounding box center [392, 364] width 212 height 36
click at [0, 0] on input "Self Funded" at bounding box center [0, 0] width 0 height 0
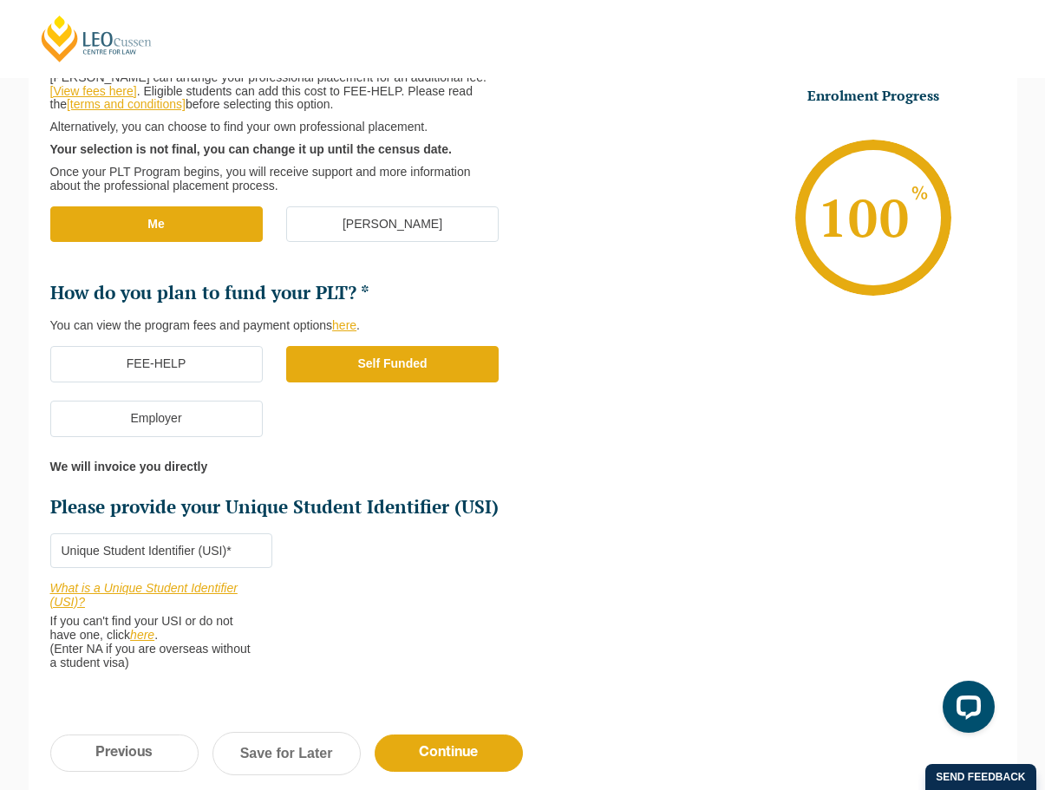
click at [74, 551] on input "Please provide your Unique Student Identifier (USI) *" at bounding box center [161, 550] width 223 height 35
type input "ASDFLKJHfg"
click at [435, 745] on input "Continue" at bounding box center [449, 752] width 148 height 37
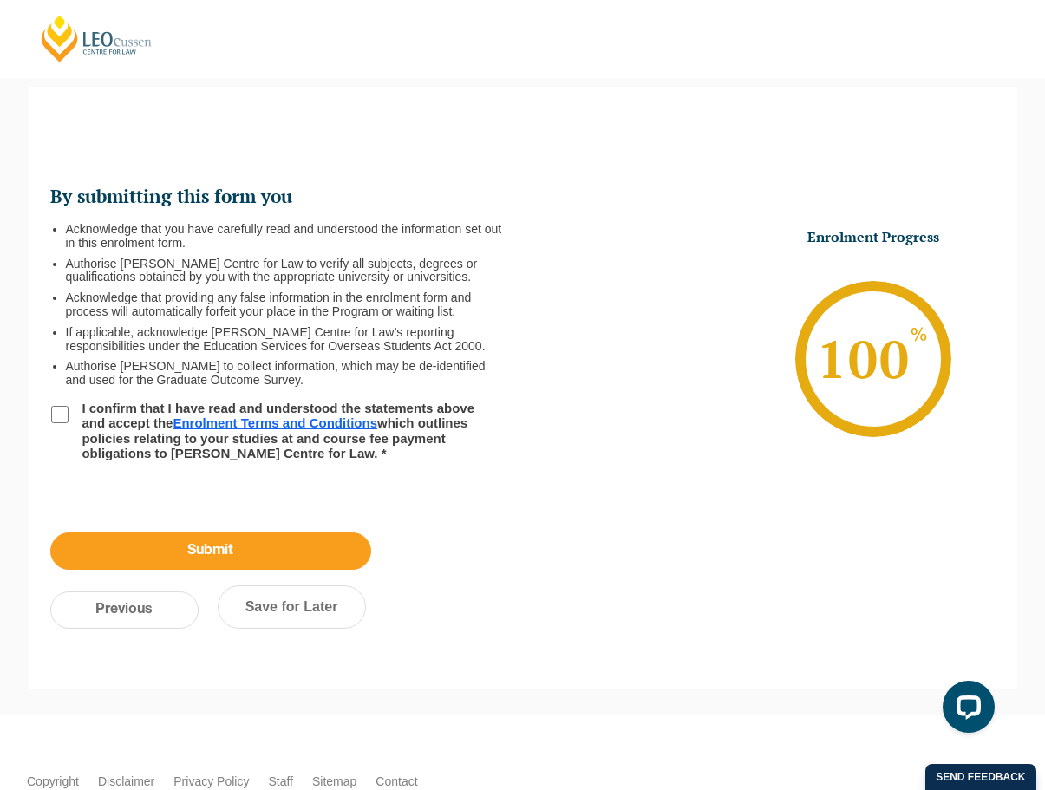
scroll to position [0, 0]
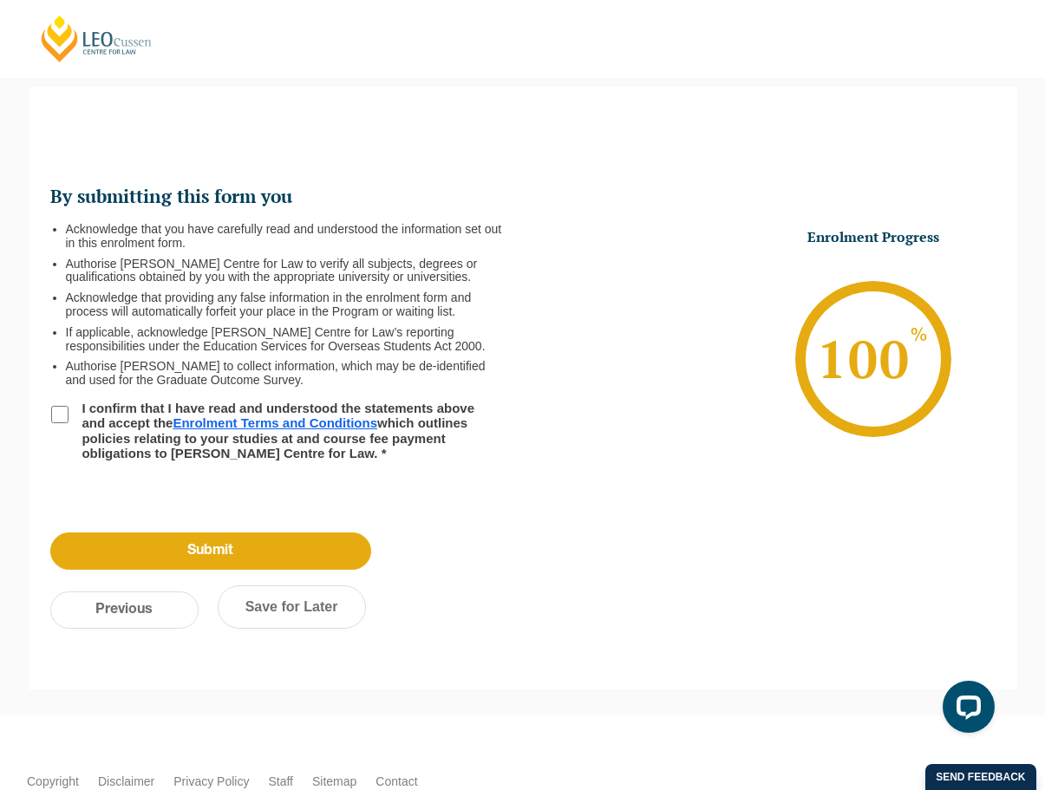
click at [58, 413] on input "I confirm that I have read and understood the statements above and accept the E…" at bounding box center [59, 414] width 17 height 17
checkbox input "true"
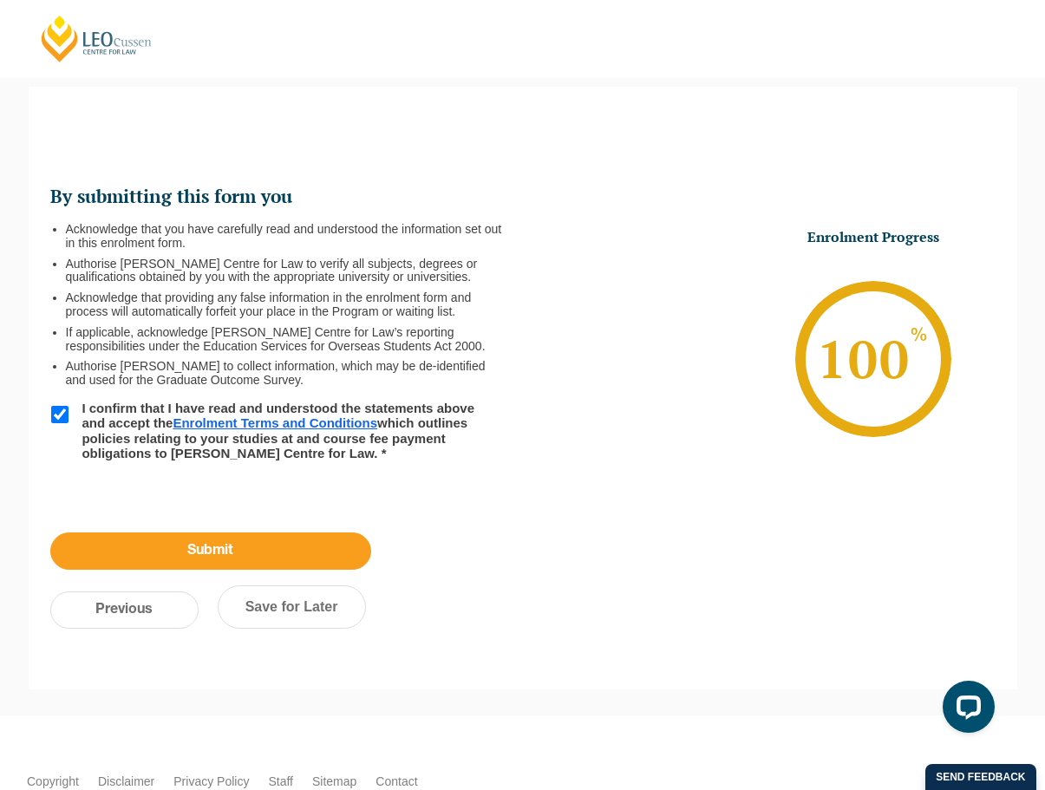
click at [202, 547] on input "Submit" at bounding box center [210, 550] width 321 height 37
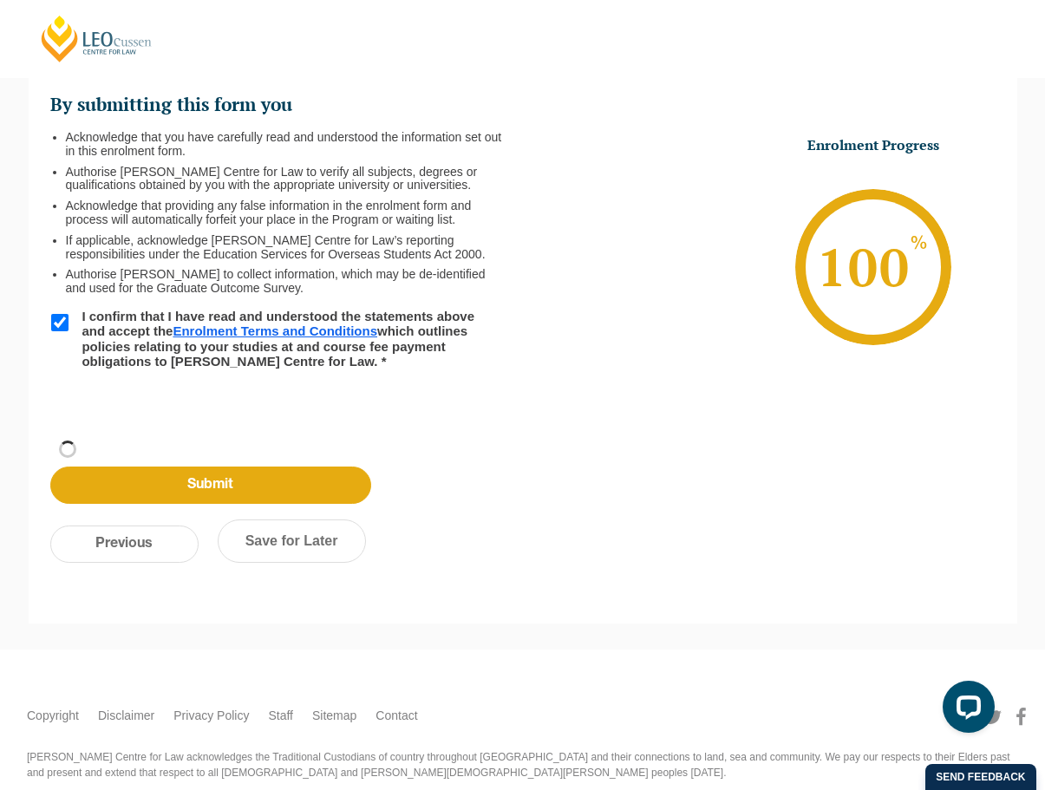
scroll to position [58, 0]
